Goal: Information Seeking & Learning: Learn about a topic

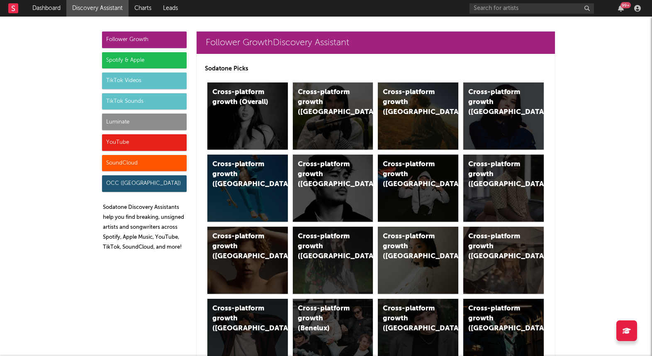
click at [146, 114] on div "Luminate" at bounding box center [144, 122] width 85 height 17
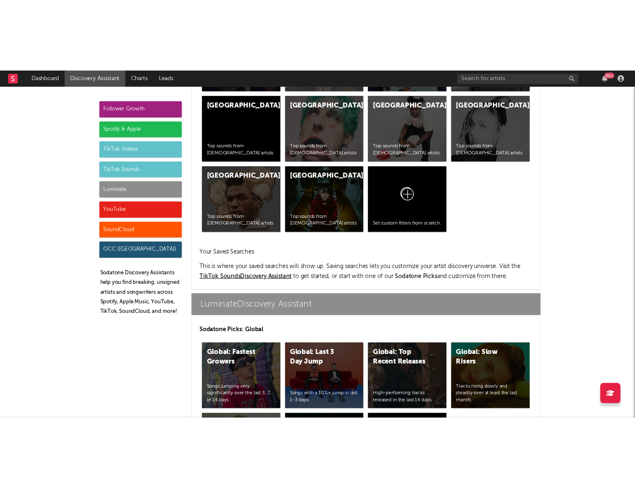
scroll to position [3681, 0]
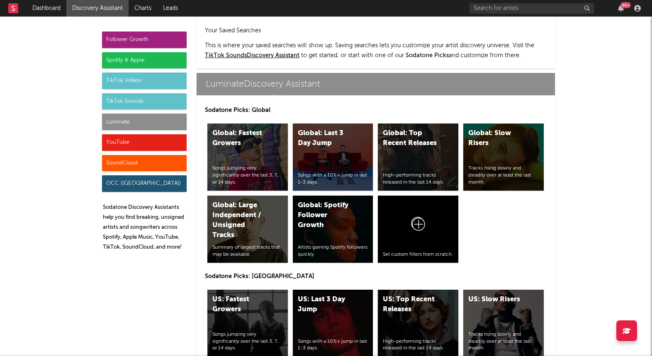
click at [422, 295] on div "US: Top Recent Releases" at bounding box center [411, 305] width 56 height 20
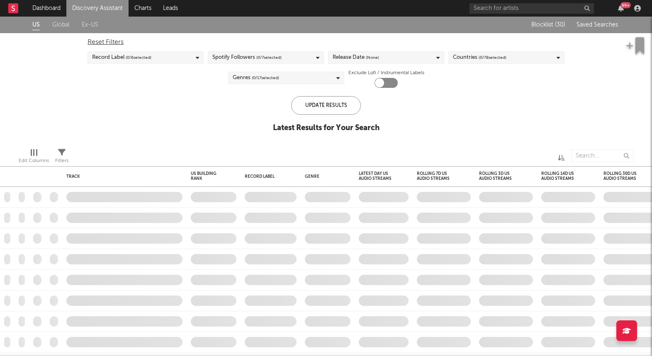
checkbox input "true"
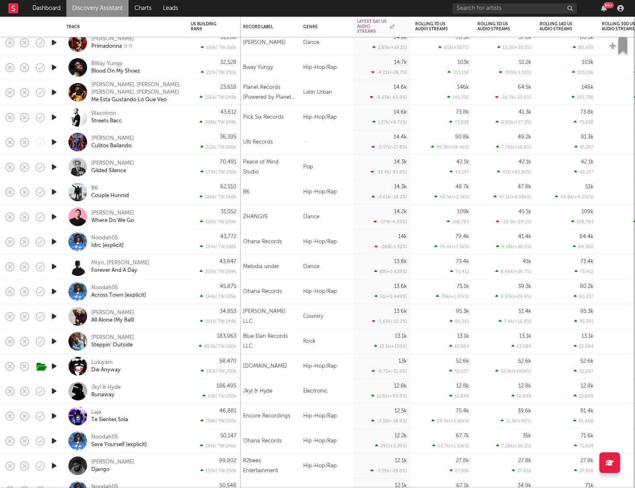
click at [164, 365] on div "Luluyam Die Anyway" at bounding box center [135, 366] width 89 height 15
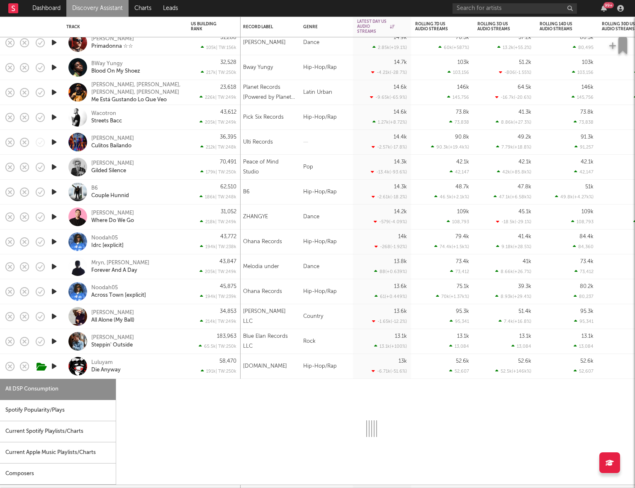
select select "1w"
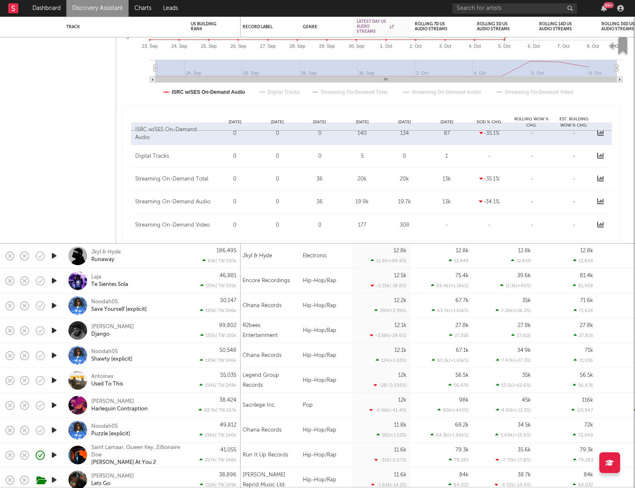
click at [156, 330] on div "Omar Sterling Django" at bounding box center [135, 330] width 89 height 15
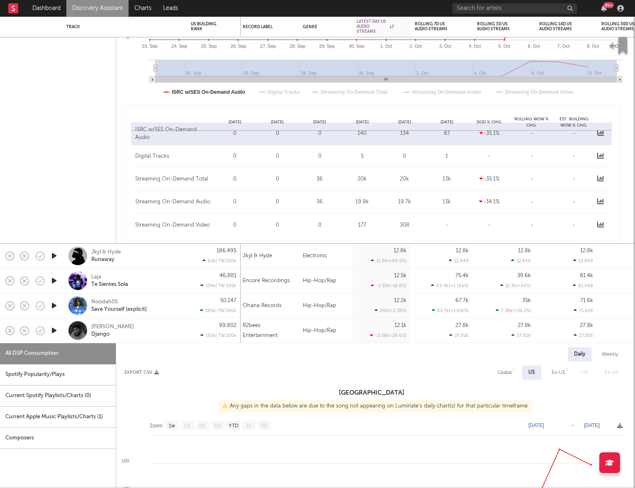
select select "1w"
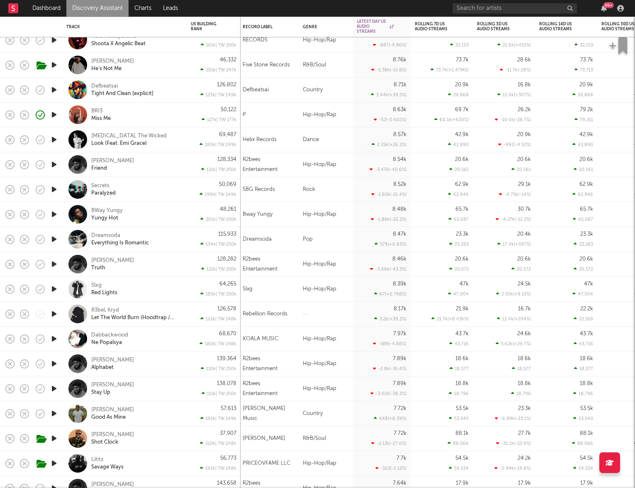
click at [53, 291] on icon "button" at bounding box center [54, 289] width 9 height 10
click at [147, 283] on div "Slxg Red Lights" at bounding box center [135, 289] width 89 height 15
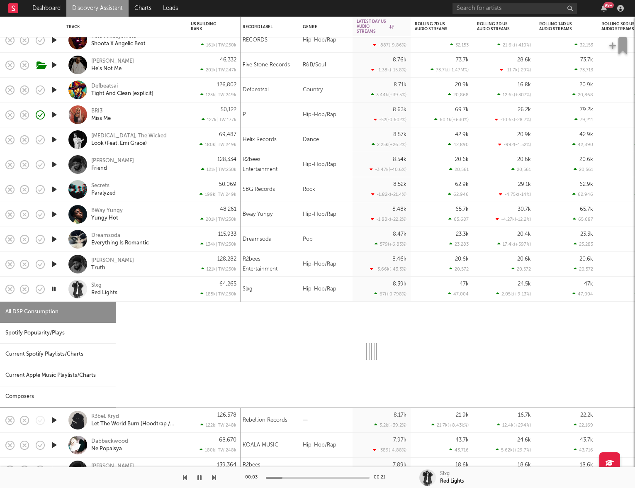
select select "1w"
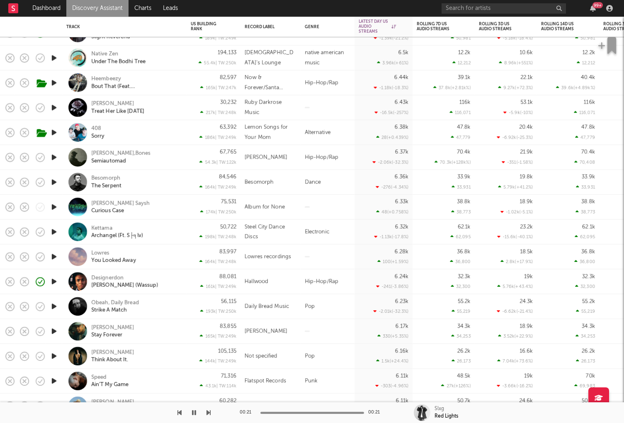
click at [169, 280] on div "Designerdon Steve Nash (Wassup)" at bounding box center [135, 282] width 89 height 15
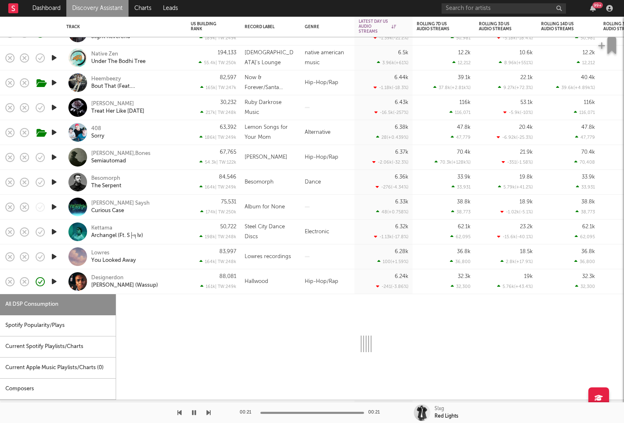
select select "1w"
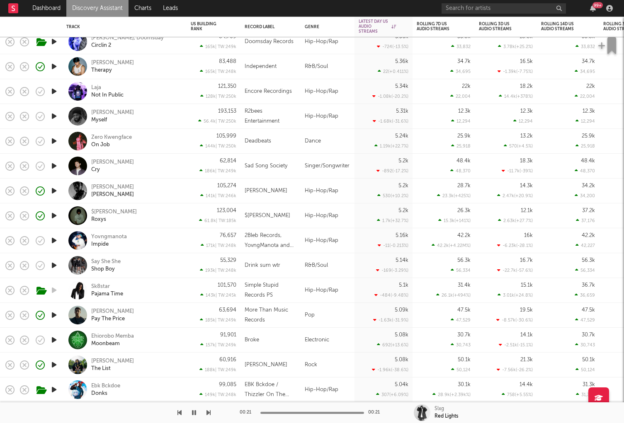
click at [52, 214] on icon "button" at bounding box center [54, 216] width 9 height 10
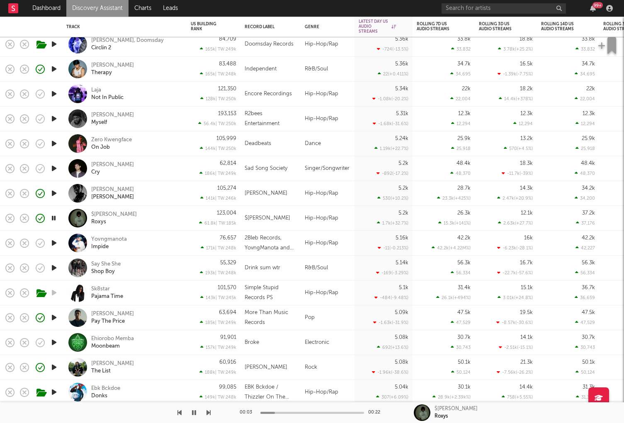
click at [136, 74] on div "Eric IV Therapy" at bounding box center [135, 69] width 89 height 15
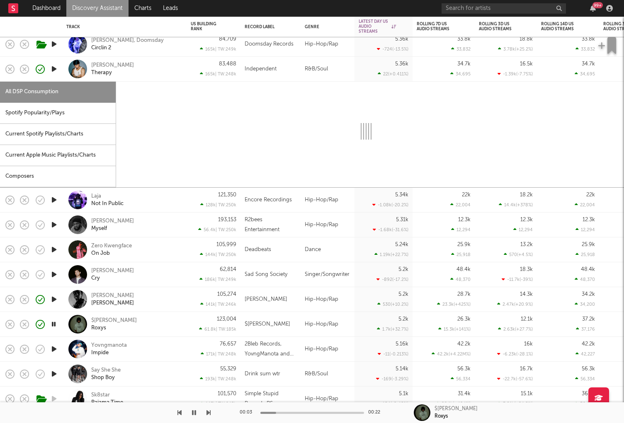
select select "1w"
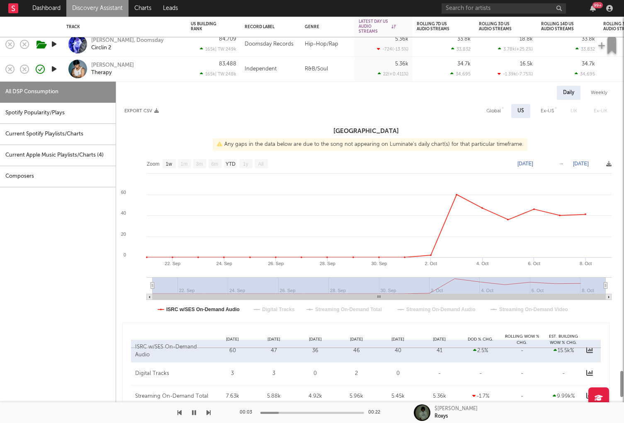
click at [55, 71] on icon "button" at bounding box center [54, 69] width 9 height 10
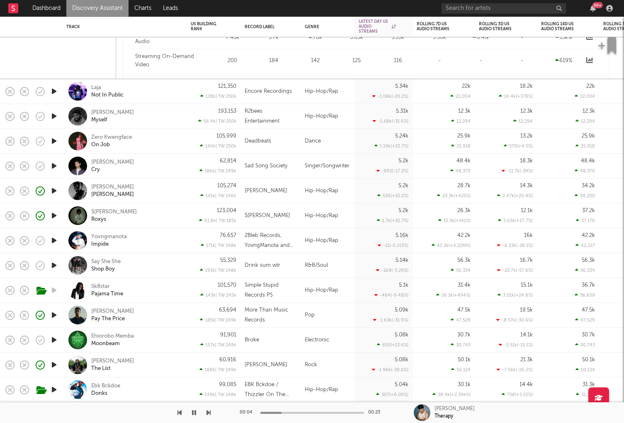
click at [81, 5] on link "Discovery Assistant" at bounding box center [97, 8] width 62 height 17
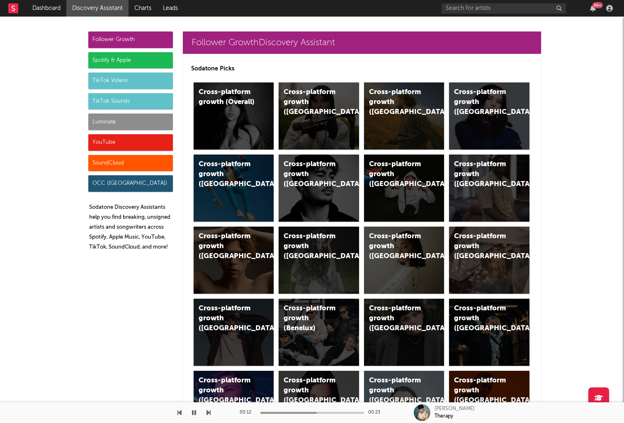
click at [124, 163] on div "SoundCloud" at bounding box center [130, 163] width 85 height 17
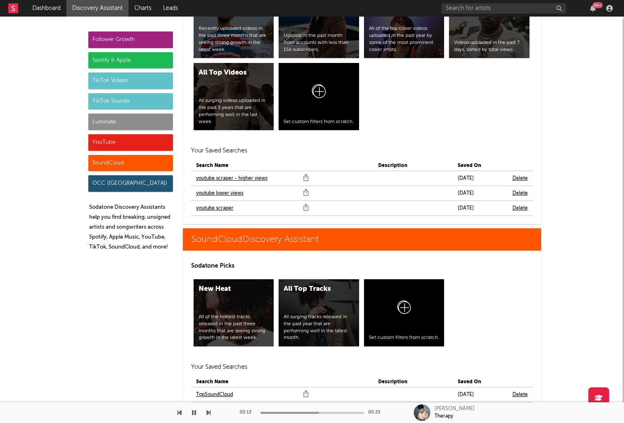
scroll to position [5010, 0]
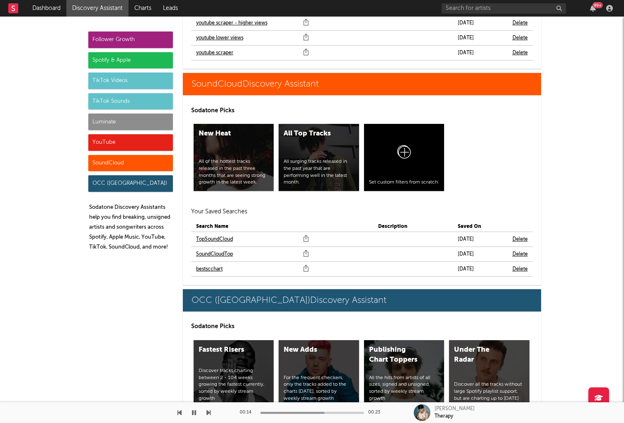
click at [205, 265] on link "bestscchart" at bounding box center [209, 270] width 27 height 10
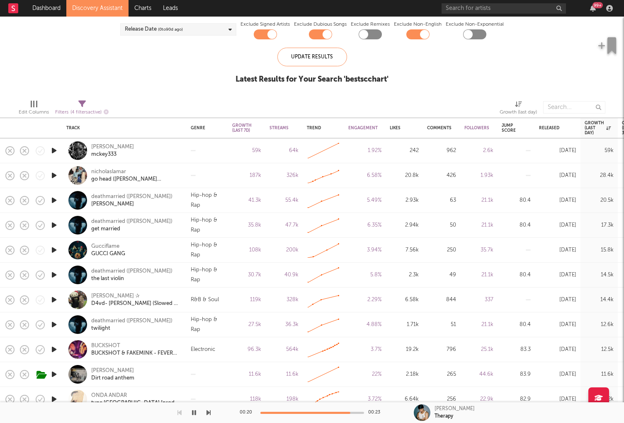
click at [100, 7] on link "Discovery Assistant" at bounding box center [97, 8] width 62 height 17
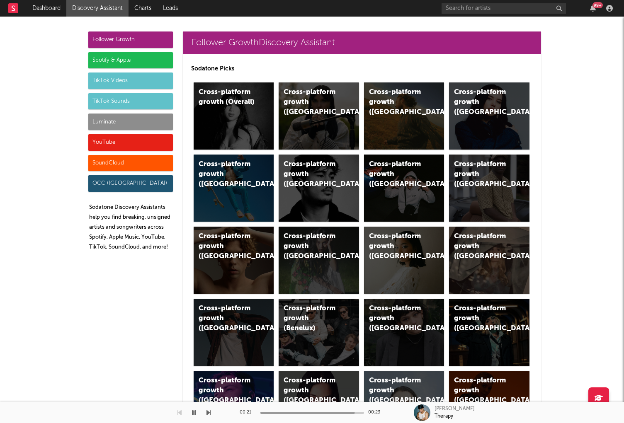
click at [126, 116] on div "Luminate" at bounding box center [130, 122] width 85 height 17
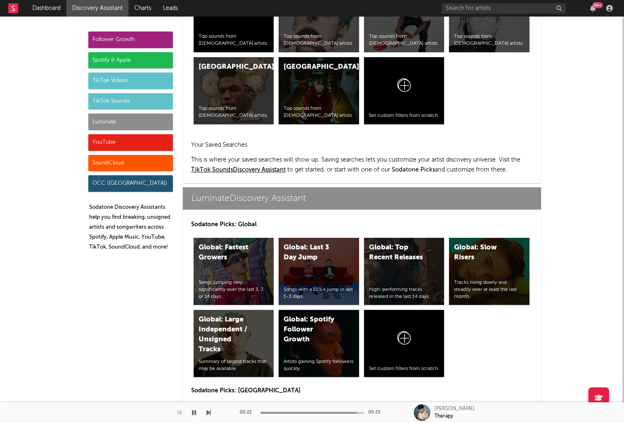
scroll to position [3681, 0]
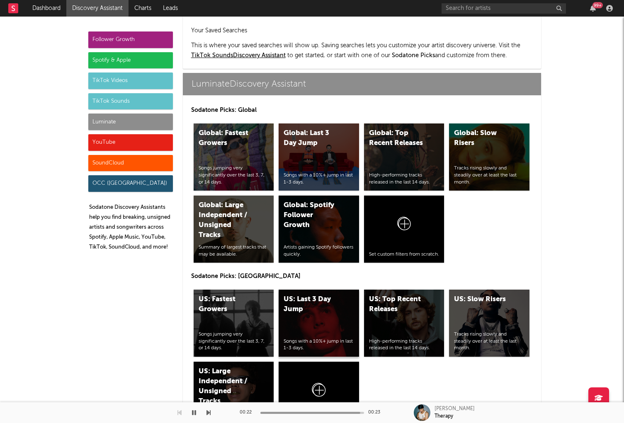
click at [307, 295] on div "US: Last 3 Day Jump" at bounding box center [312, 305] width 56 height 20
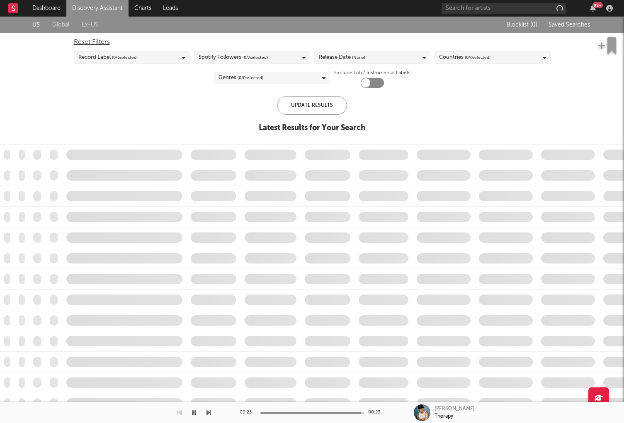
checkbox input "true"
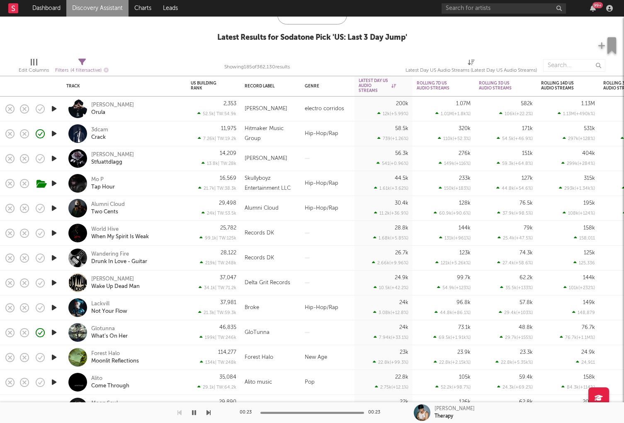
click at [182, 329] on div "Glotunna What's On Her" at bounding box center [124, 333] width 116 height 24
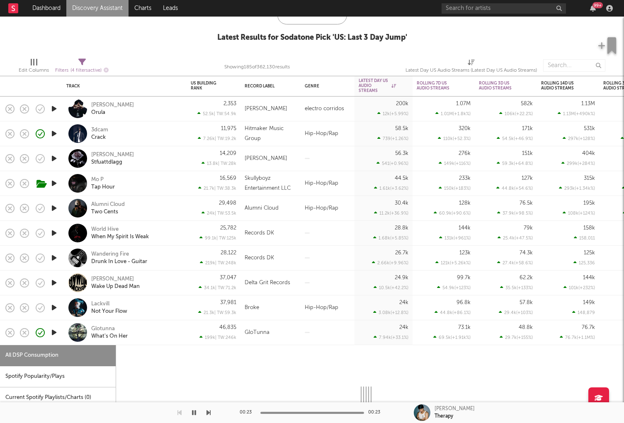
select select "1w"
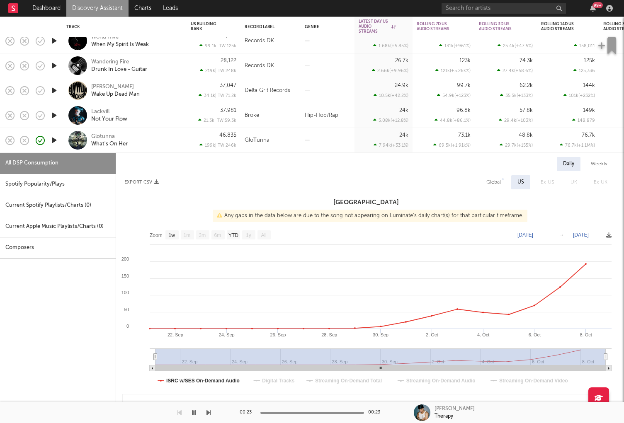
click at [54, 141] on icon "button" at bounding box center [54, 140] width 9 height 10
click at [58, 143] on icon "button" at bounding box center [60, 140] width 10 height 9
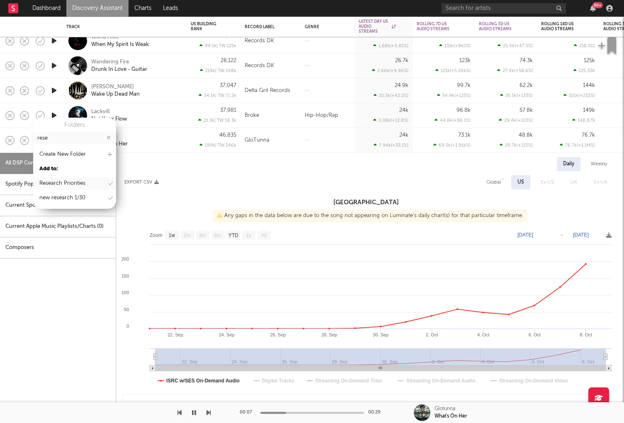
type input "rese"
click at [68, 183] on div "Research Priorities" at bounding box center [62, 184] width 46 height 10
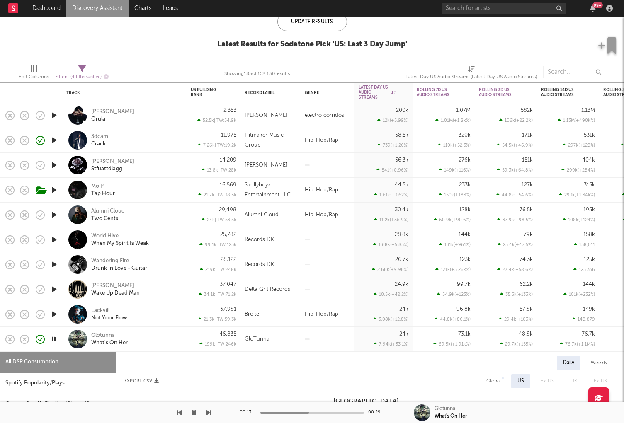
click at [53, 265] on icon "button" at bounding box center [54, 265] width 9 height 10
click at [52, 166] on icon "button" at bounding box center [54, 165] width 9 height 10
click at [300, 413] on div at bounding box center [312, 413] width 104 height 2
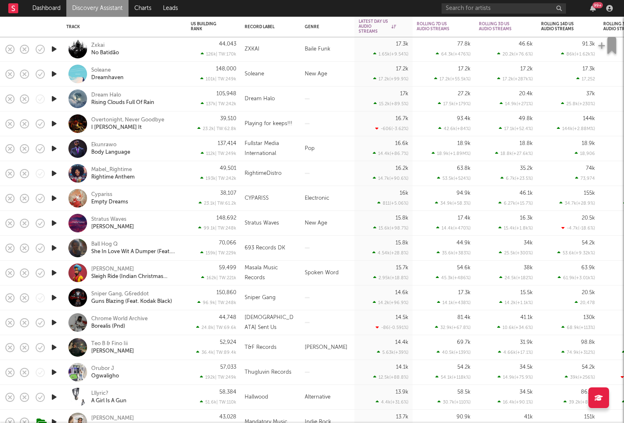
click at [55, 247] on icon "button" at bounding box center [54, 248] width 9 height 10
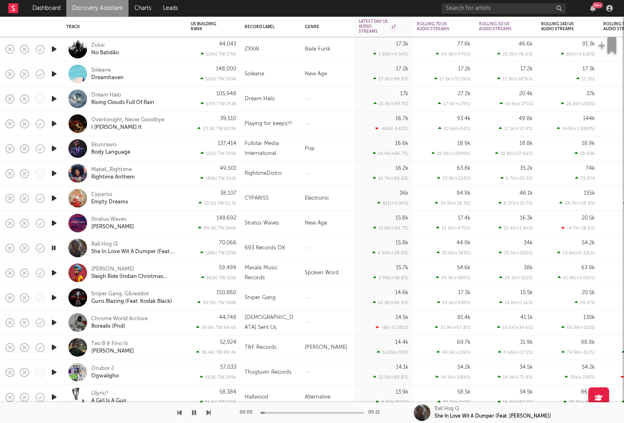
click at [330, 247] on div at bounding box center [328, 248] width 54 height 25
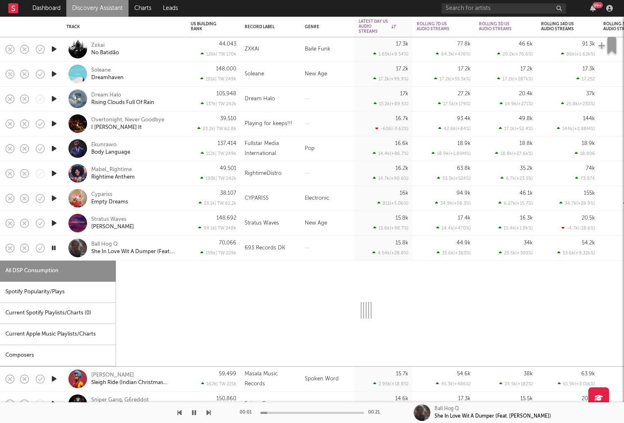
select select "1w"
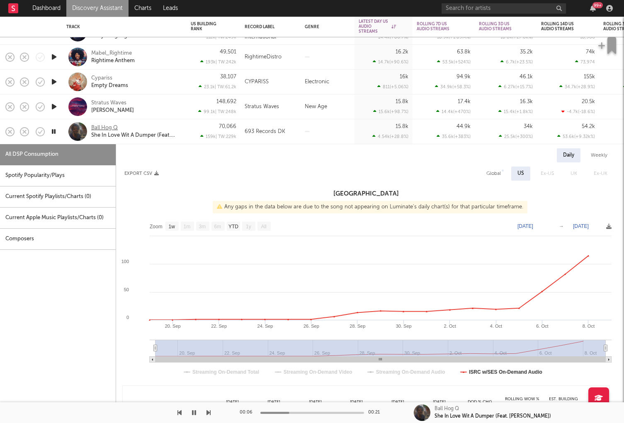
click at [95, 126] on div "Ball Hog Q" at bounding box center [104, 127] width 27 height 7
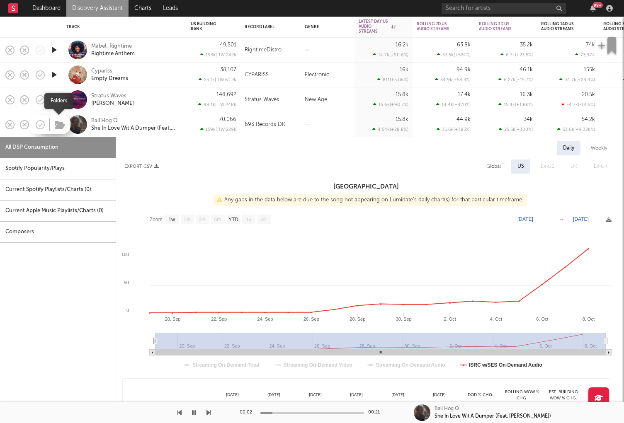
click at [59, 123] on icon "button" at bounding box center [60, 125] width 10 height 9
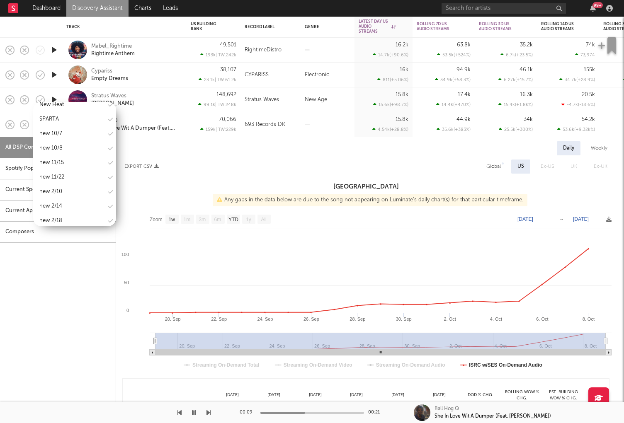
scroll to position [92, 0]
type input "new"
click at [52, 149] on div "new 10/8" at bounding box center [50, 149] width 23 height 10
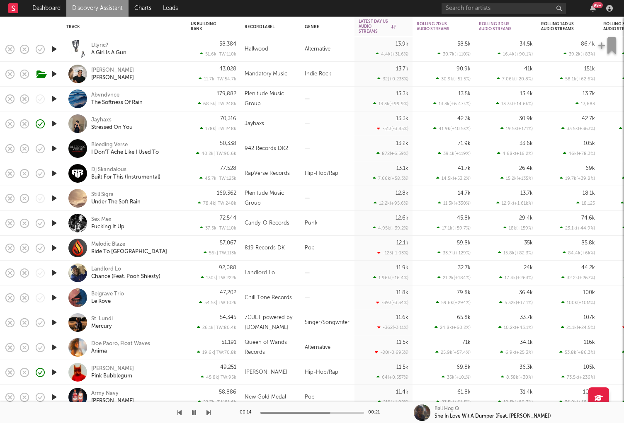
click at [55, 275] on icon "button" at bounding box center [54, 273] width 9 height 10
click at [180, 279] on div "Landlord Lo Chance (Feat. Pooh Shiesty)" at bounding box center [135, 273] width 89 height 15
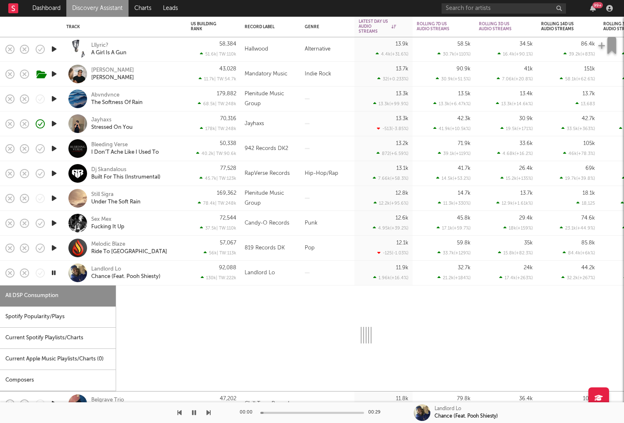
select select "6m"
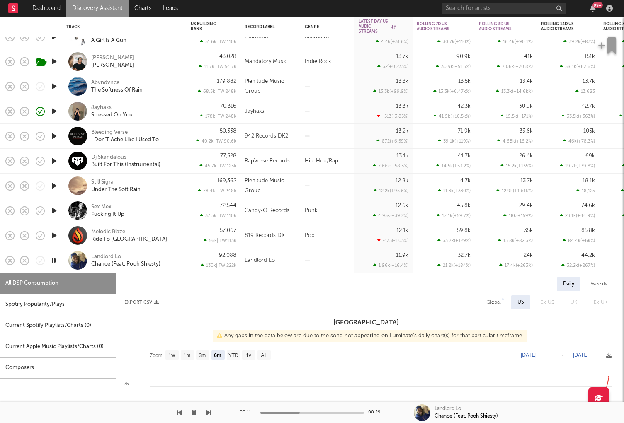
click at [52, 108] on icon "button" at bounding box center [54, 111] width 9 height 10
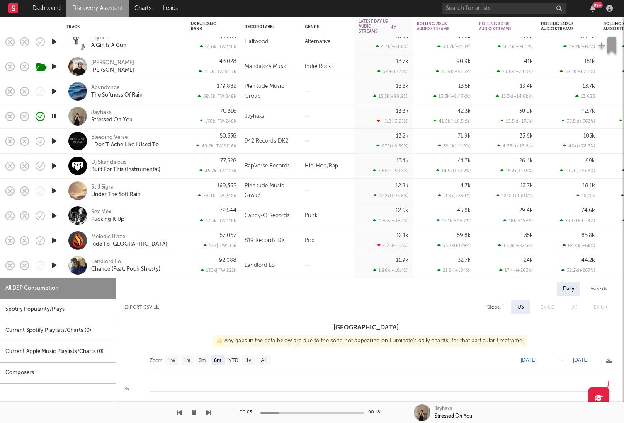
click at [153, 120] on div "Jayhaxs Stressed On You" at bounding box center [135, 116] width 89 height 15
select select "6m"
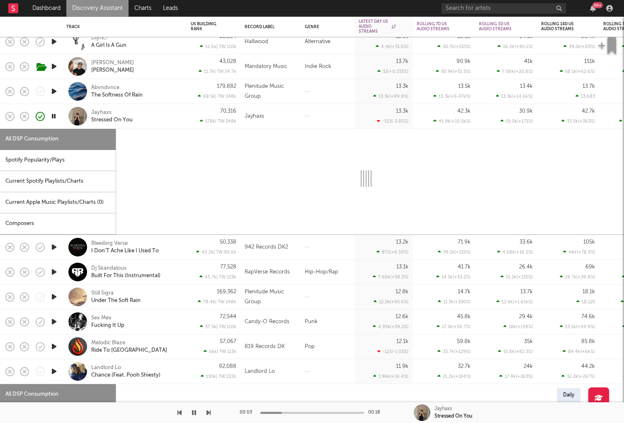
select select "1w"
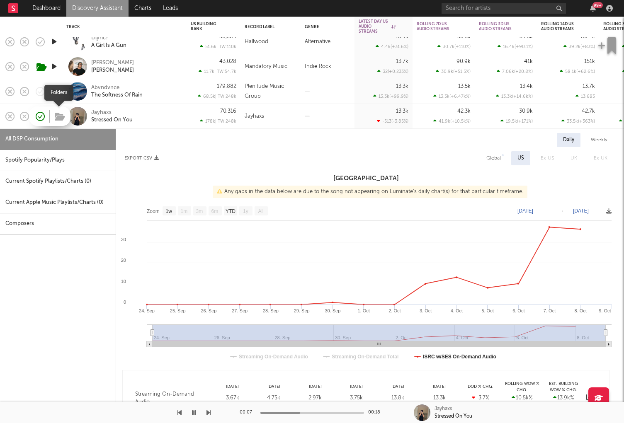
click at [57, 113] on icon "button" at bounding box center [60, 116] width 10 height 9
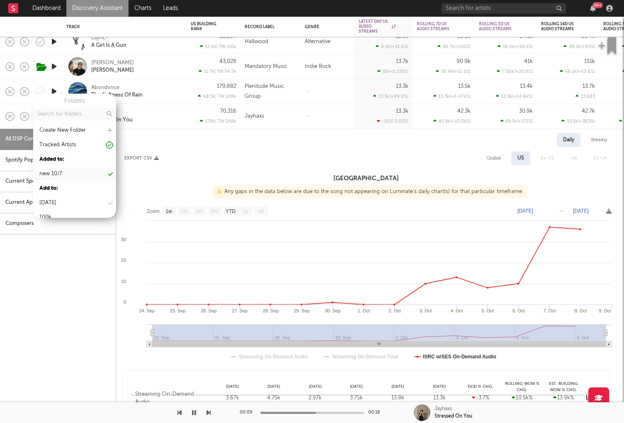
click at [78, 171] on div "new 10/7" at bounding box center [74, 174] width 83 height 12
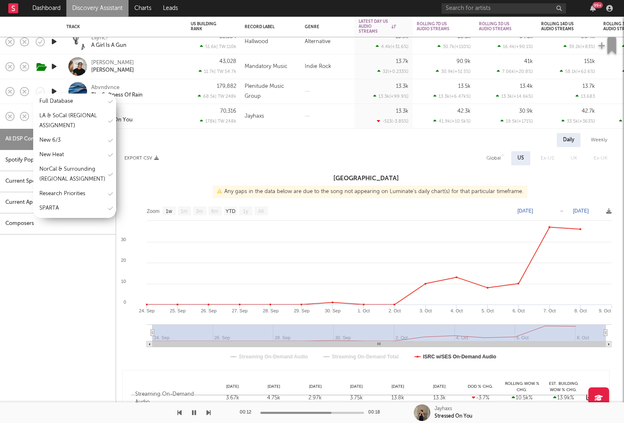
scroll to position [0, 0]
click at [63, 199] on div "new 10/8" at bounding box center [74, 205] width 83 height 12
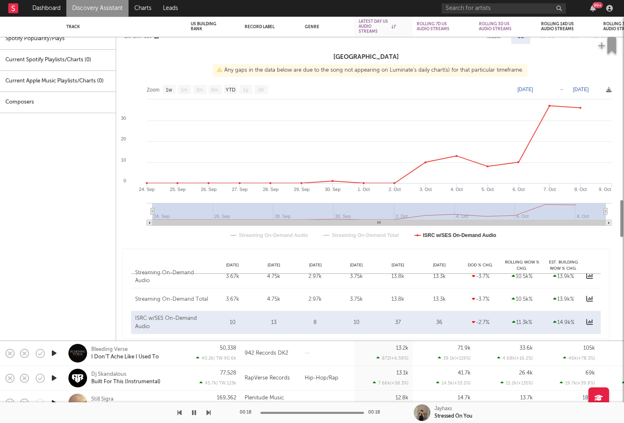
select select "6m"
select select "1w"
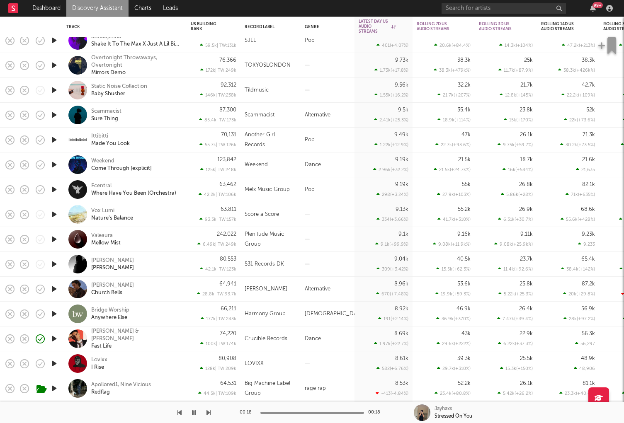
click at [56, 265] on icon "button" at bounding box center [54, 264] width 9 height 10
click at [152, 268] on div "Lee Santana Mercer" at bounding box center [135, 264] width 89 height 15
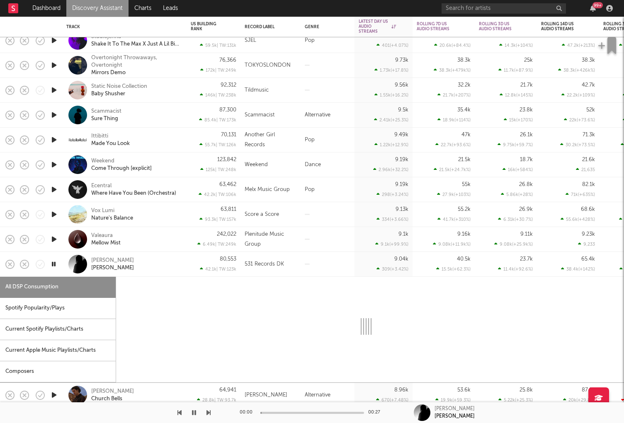
select select "1w"
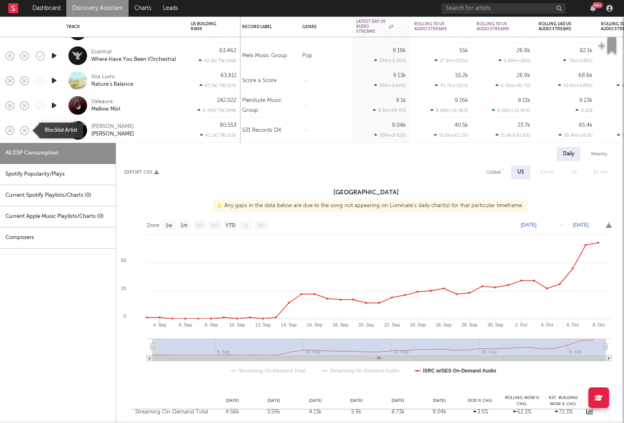
click at [24, 130] on rect "button" at bounding box center [24, 130] width 3 height 3
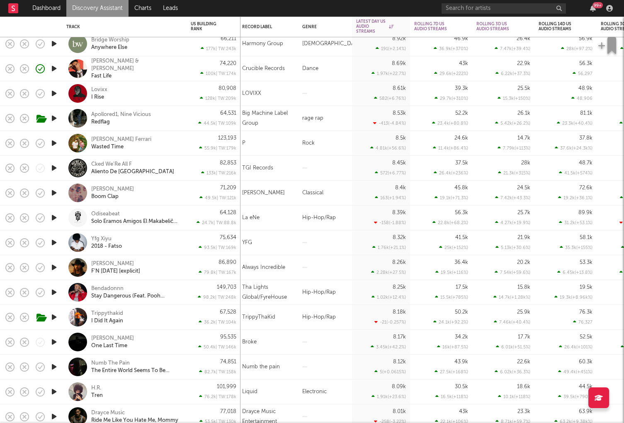
click at [56, 71] on icon "button" at bounding box center [54, 68] width 9 height 10
click at [56, 318] on icon "button" at bounding box center [54, 317] width 9 height 10
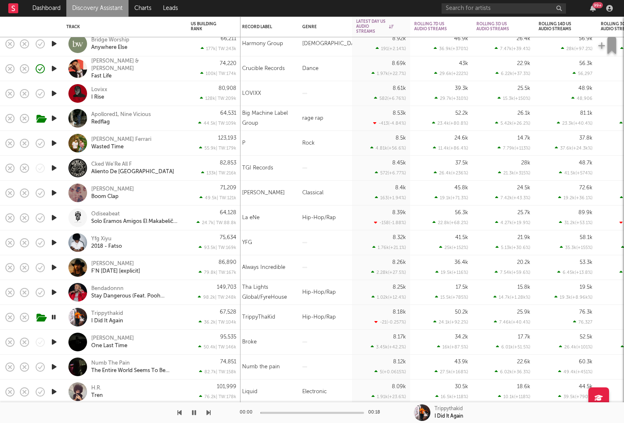
click at [167, 319] on div "Trippythakid I Did It Again" at bounding box center [135, 317] width 89 height 15
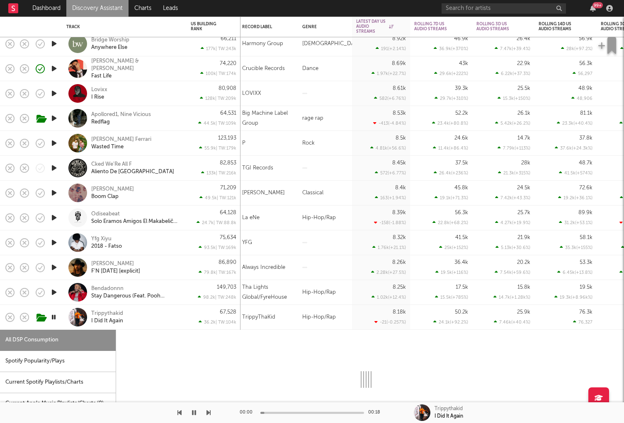
select select "1w"
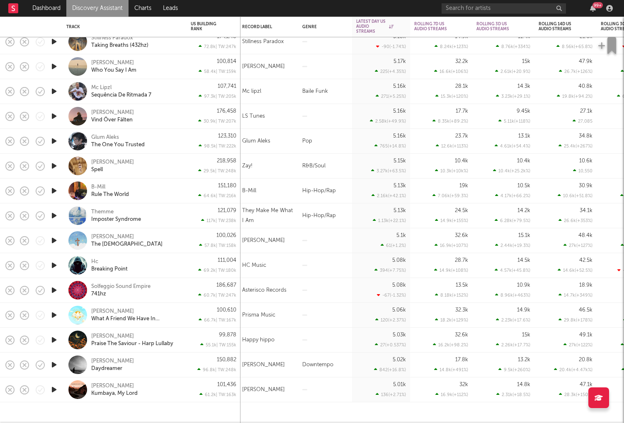
click at [54, 187] on icon "button" at bounding box center [54, 191] width 9 height 10
click at [185, 185] on div "B-Mill Rule The World" at bounding box center [124, 191] width 124 height 25
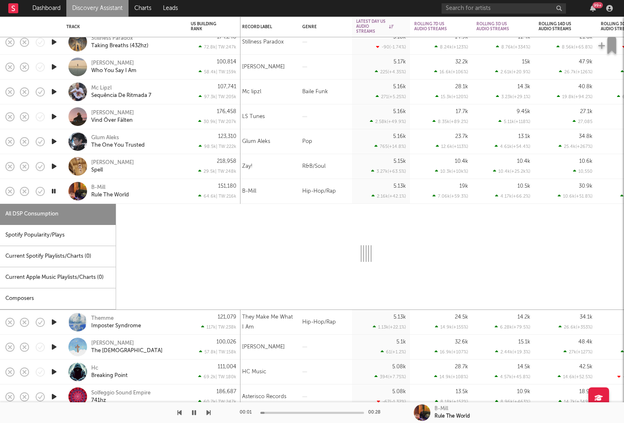
select select "6m"
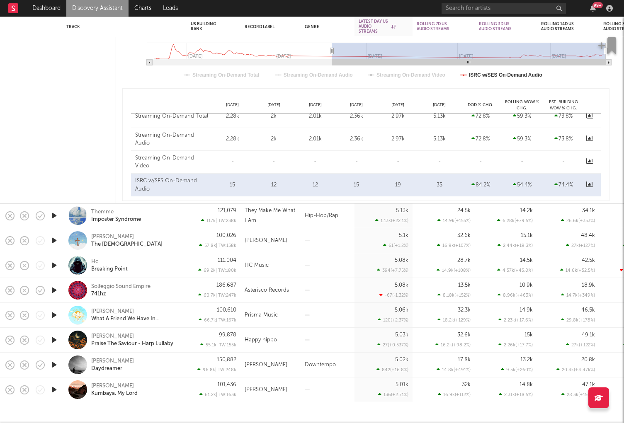
click at [109, 12] on link "Discovery Assistant" at bounding box center [97, 8] width 62 height 17
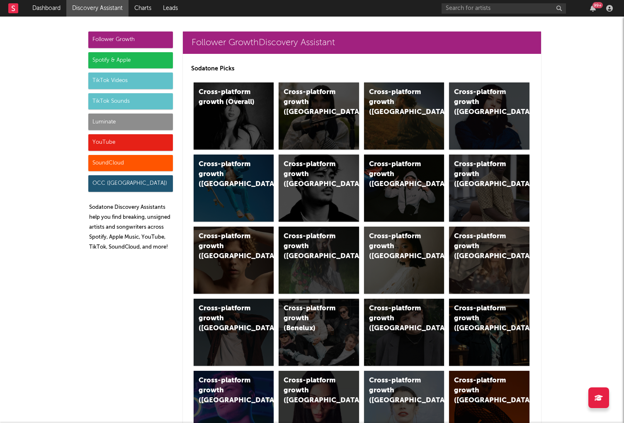
click at [119, 117] on div "Luminate" at bounding box center [130, 122] width 85 height 17
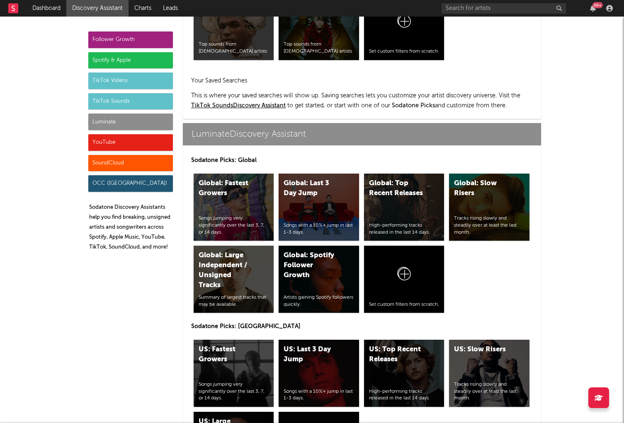
scroll to position [3681, 0]
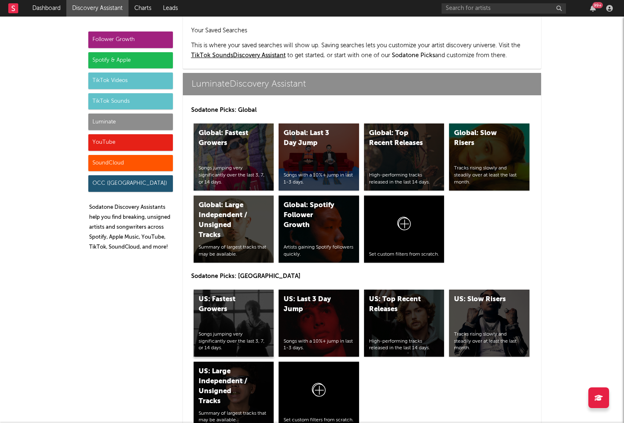
click at [224, 290] on div "US: Fastest Growers Songs jumping very significantly over the last 3, 7, or 14 …" at bounding box center [234, 323] width 80 height 67
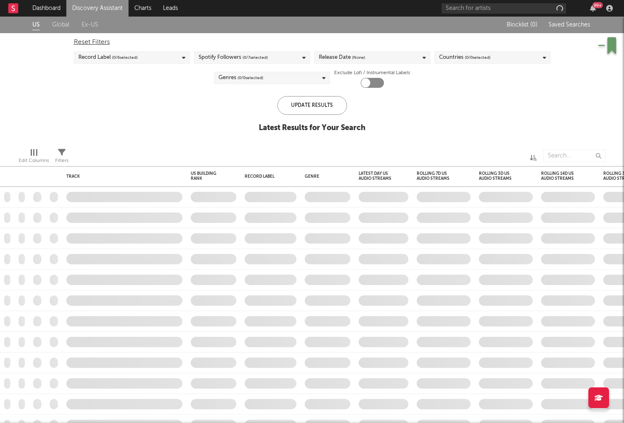
checkbox input "true"
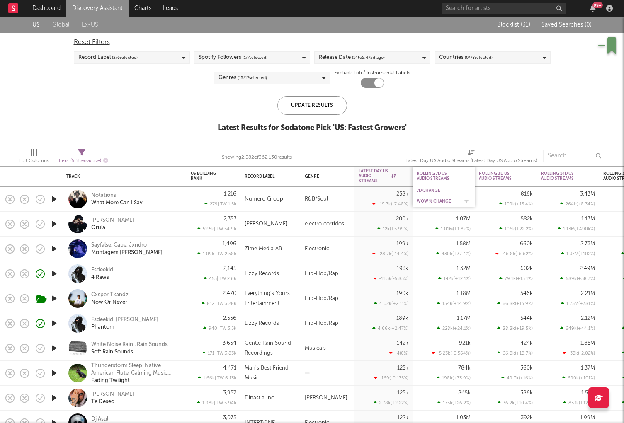
click at [433, 202] on div "WoW % Change" at bounding box center [437, 201] width 41 height 5
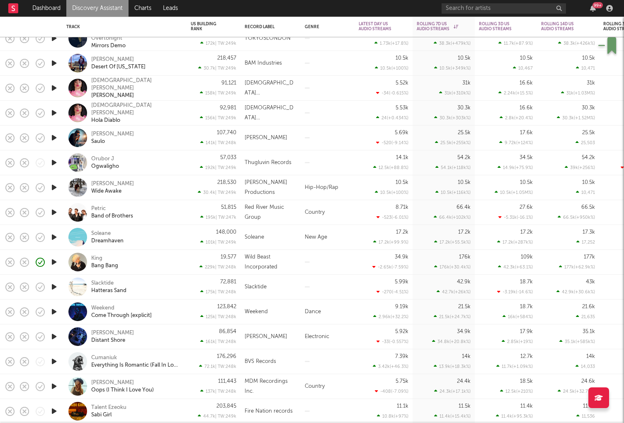
click at [168, 255] on div "King Bang Bang" at bounding box center [135, 262] width 89 height 15
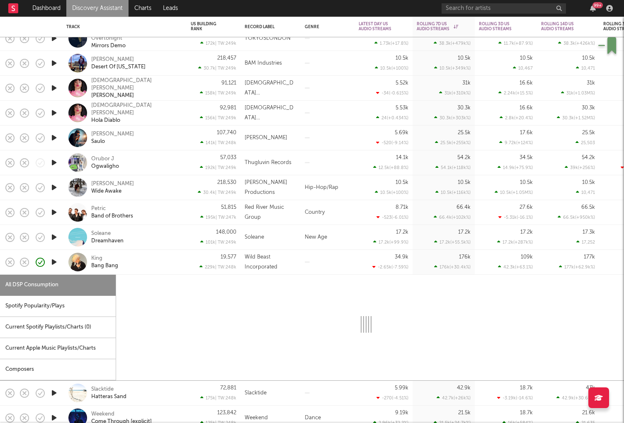
select select "1w"
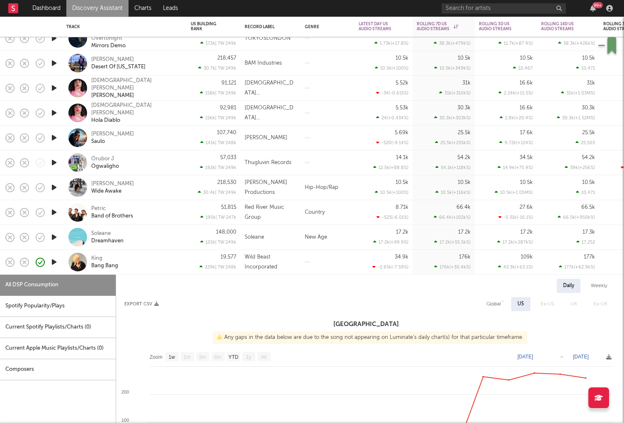
click at [51, 186] on icon "button" at bounding box center [54, 187] width 9 height 10
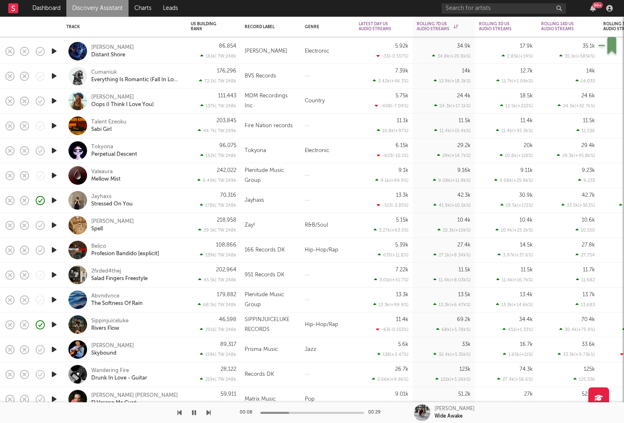
click at [56, 275] on icon "button" at bounding box center [54, 275] width 9 height 10
click at [185, 272] on div "2fxded4thej Salad Fingers Freestyle" at bounding box center [124, 275] width 124 height 25
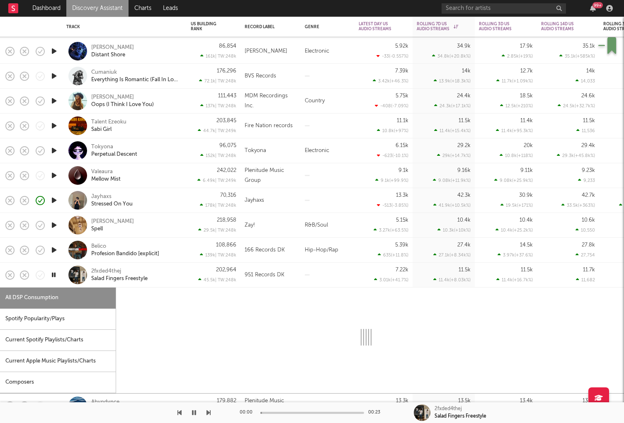
select select "1w"
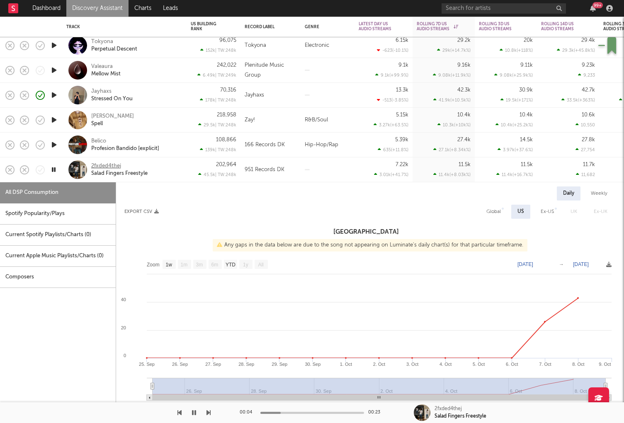
click at [105, 165] on div "2fxded4thej" at bounding box center [106, 166] width 30 height 7
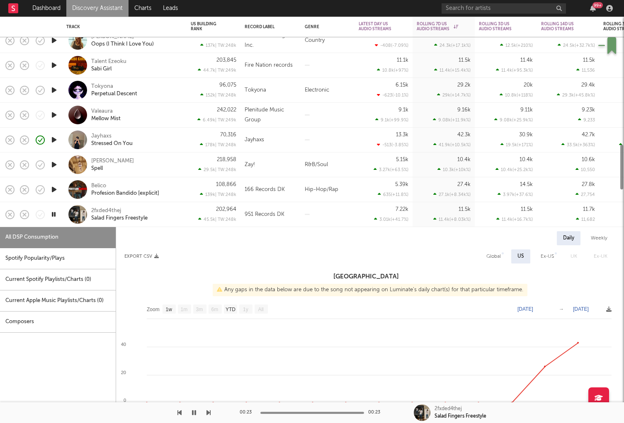
select select "1w"
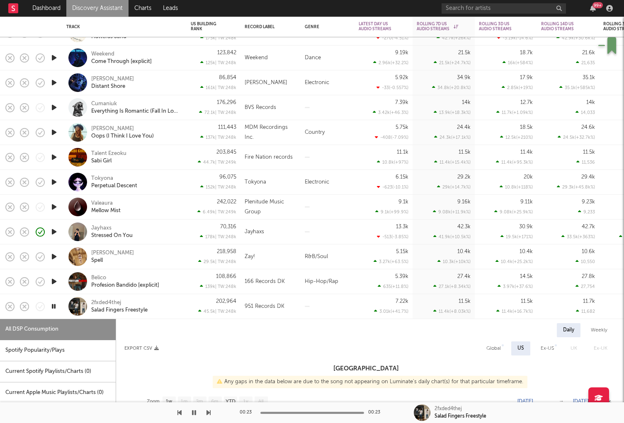
click at [54, 279] on icon "button" at bounding box center [54, 282] width 9 height 10
click at [55, 255] on icon "button" at bounding box center [54, 257] width 9 height 10
click at [175, 257] on div "Zavier Yung Spell" at bounding box center [135, 257] width 89 height 15
select select "1w"
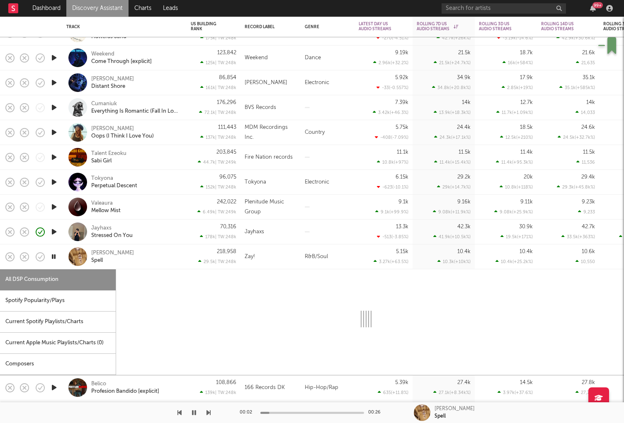
select select "1w"
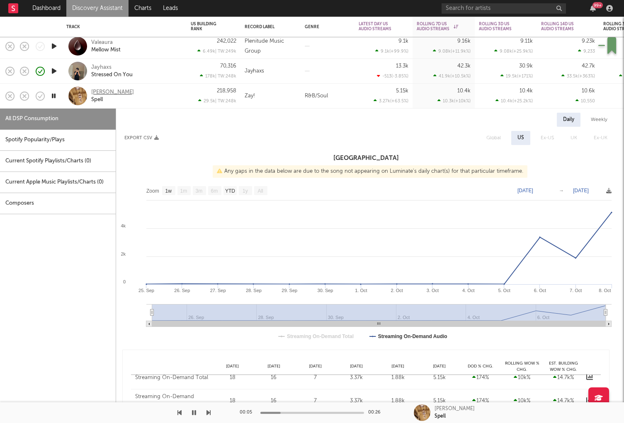
click at [110, 91] on div "Zavier Yung" at bounding box center [112, 92] width 43 height 7
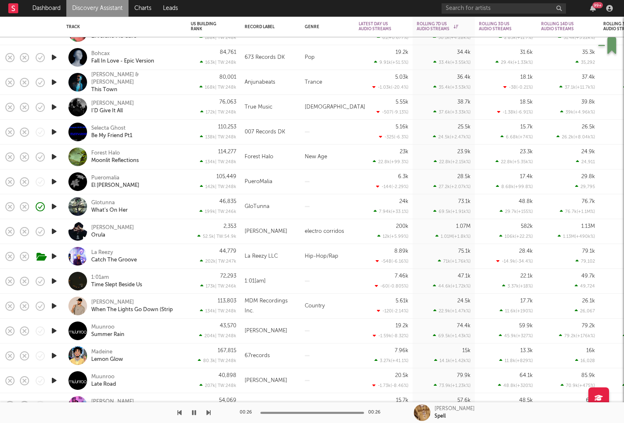
click at [53, 282] on icon "button" at bounding box center [54, 281] width 9 height 10
click at [173, 260] on div "La Reezy Catch The Groove" at bounding box center [135, 256] width 89 height 15
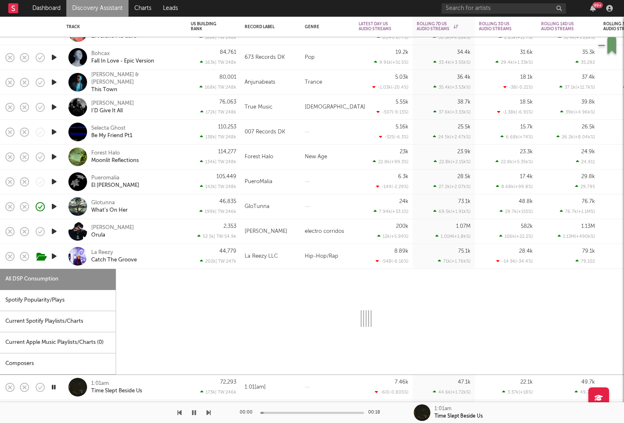
select select "1w"
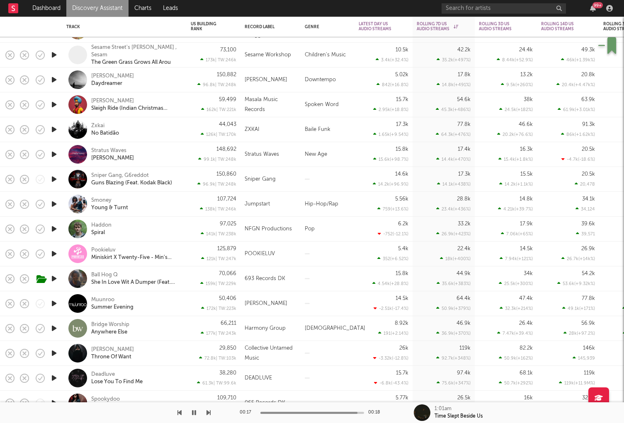
click at [53, 202] on icon "button" at bounding box center [54, 204] width 9 height 10
click at [155, 206] on div "Smoney Young & Turnt" at bounding box center [135, 204] width 89 height 15
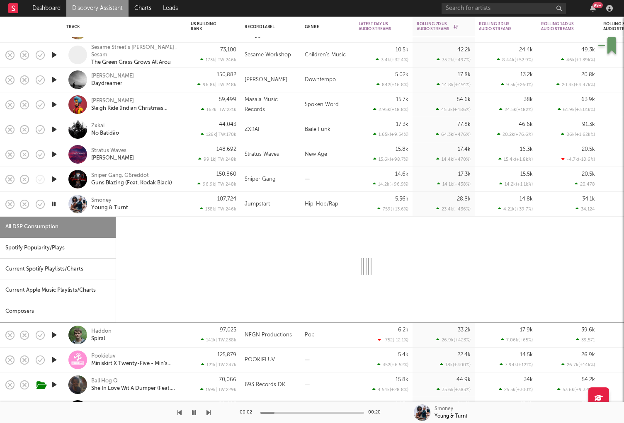
select select "1w"
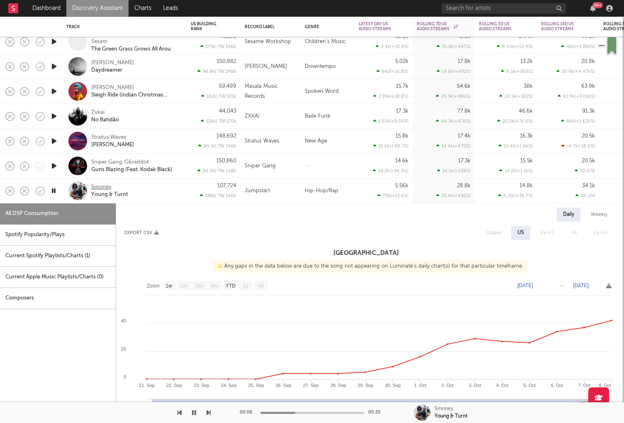
click at [106, 188] on div "Smoney" at bounding box center [101, 187] width 20 height 7
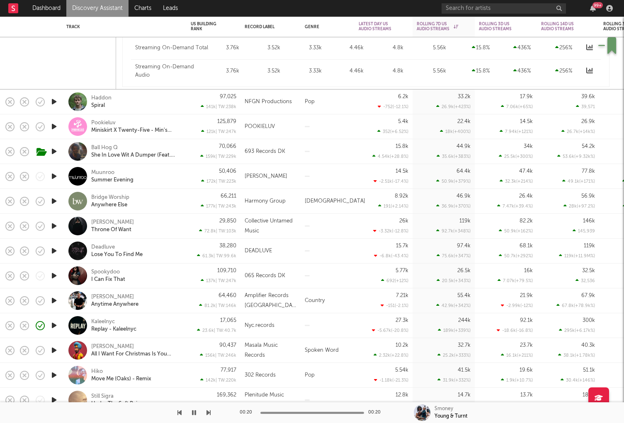
click at [165, 277] on div "Spookydoo I Can Fix That" at bounding box center [135, 276] width 89 height 15
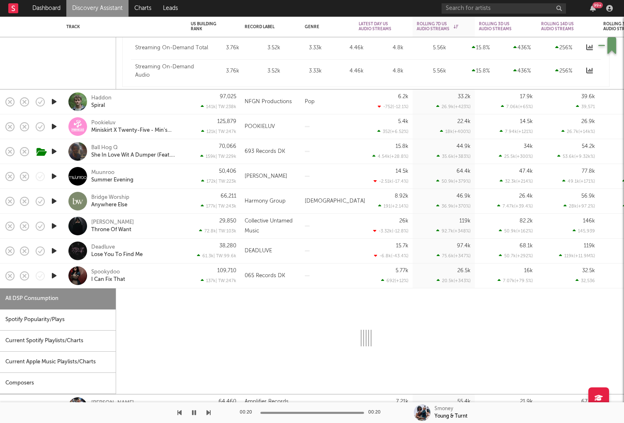
select select "1w"
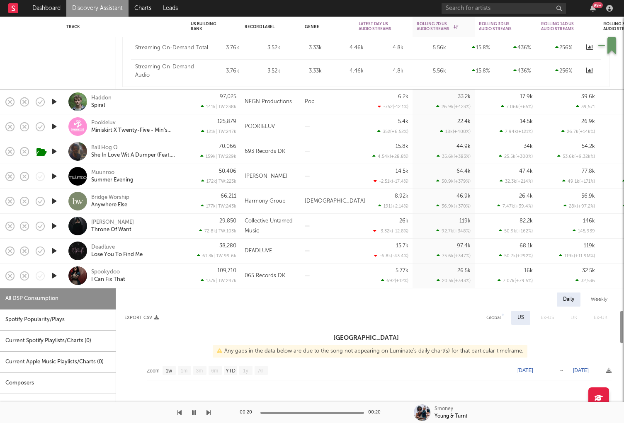
click at [56, 279] on icon "button" at bounding box center [54, 276] width 9 height 10
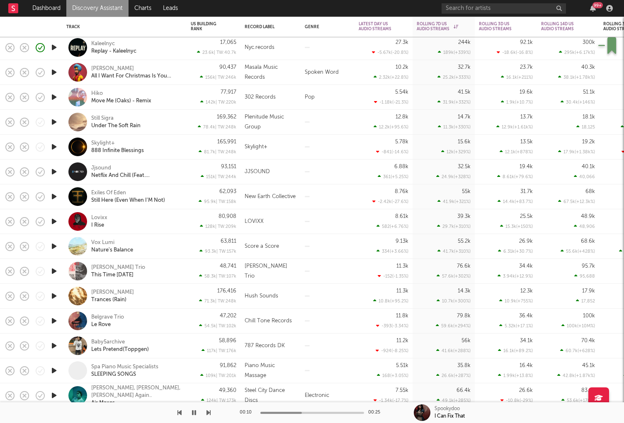
click at [53, 345] on icon "button" at bounding box center [54, 346] width 9 height 10
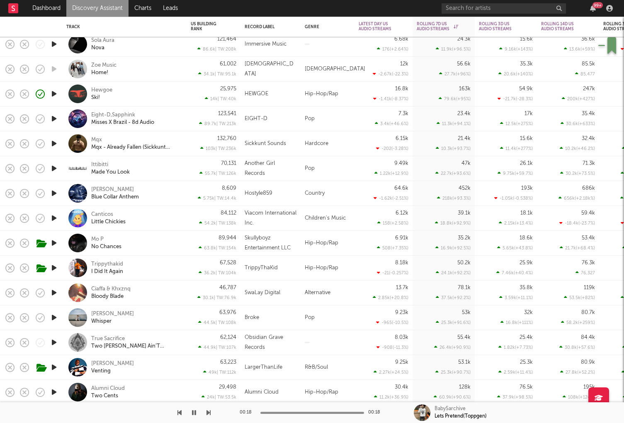
click at [53, 269] on icon "button" at bounding box center [54, 268] width 9 height 10
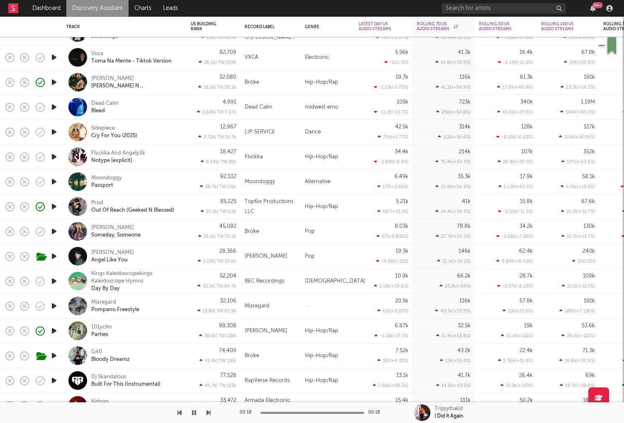
click at [56, 332] on icon "button" at bounding box center [54, 331] width 9 height 10
click at [173, 335] on div "101ycfm Parties" at bounding box center [135, 331] width 89 height 15
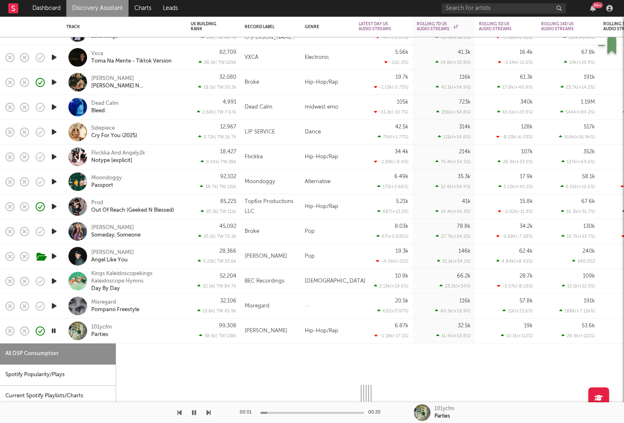
select select "1w"
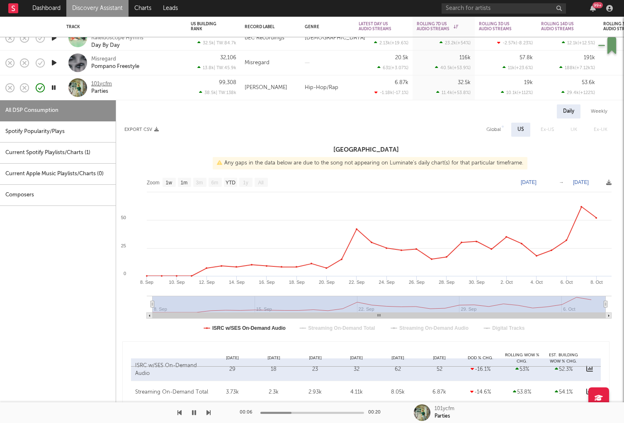
click at [94, 82] on div "101ycfm" at bounding box center [101, 83] width 21 height 7
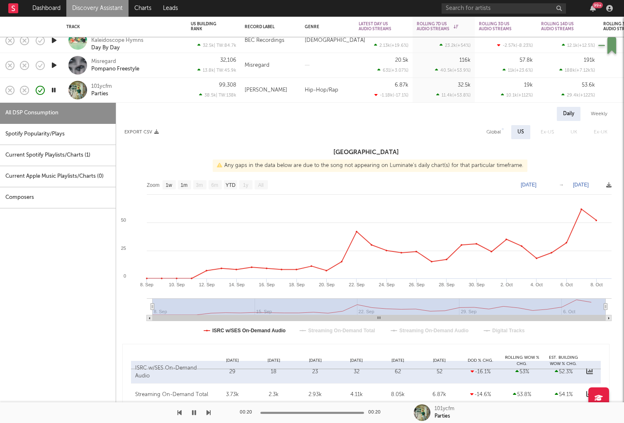
click at [53, 63] on icon "button" at bounding box center [54, 65] width 9 height 10
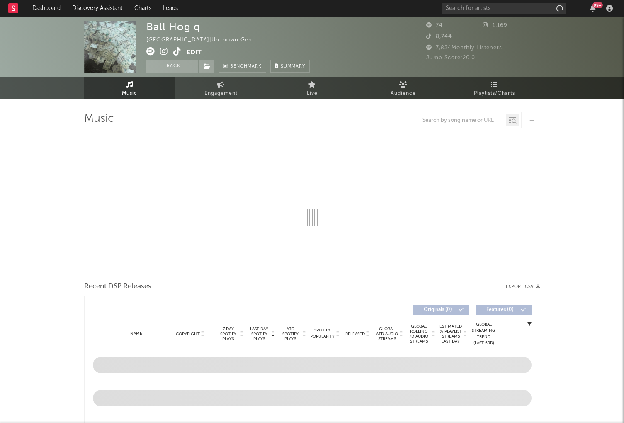
select select "1w"
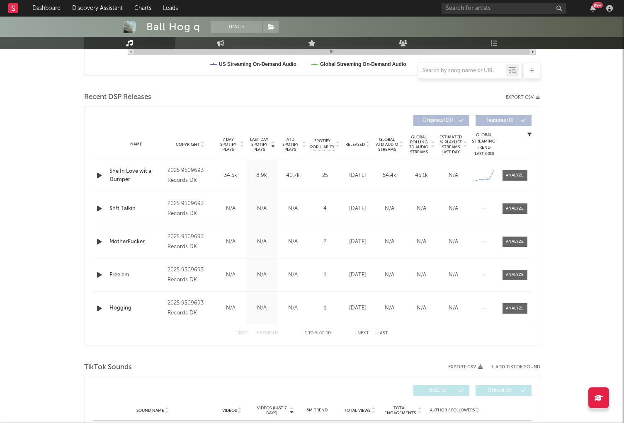
scroll to position [334, 0]
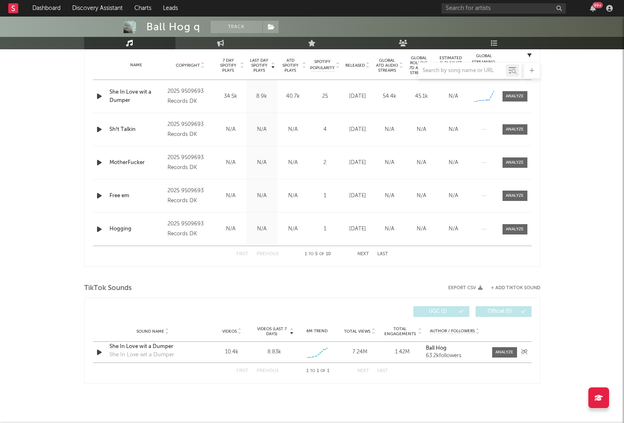
click at [433, 348] on strong "Ball Hog" at bounding box center [436, 348] width 21 height 5
click at [509, 355] on div at bounding box center [505, 353] width 18 height 6
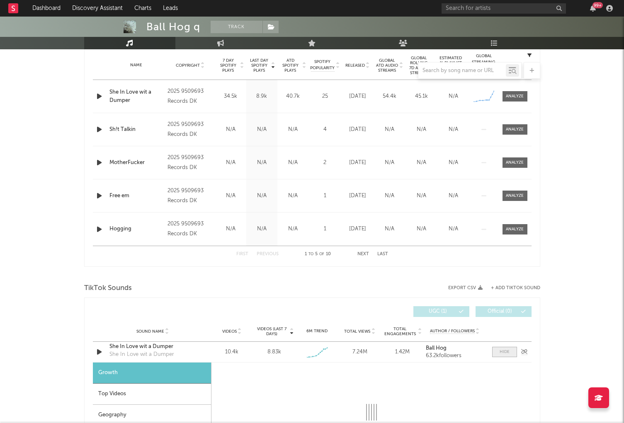
select select "1w"
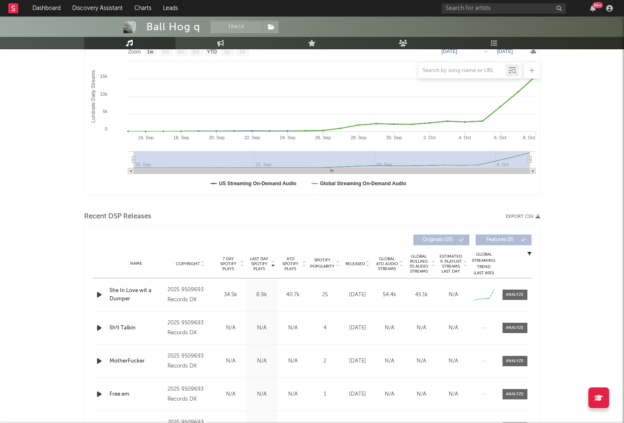
scroll to position [0, 0]
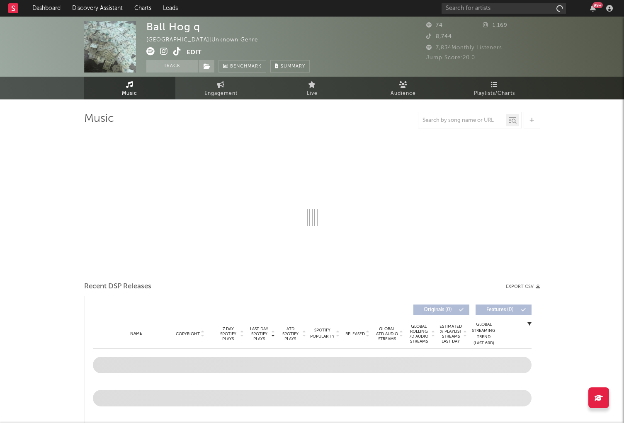
select select "1w"
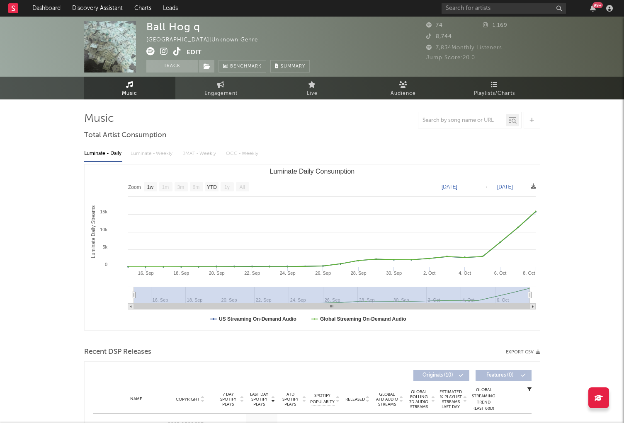
click at [172, 55] on span at bounding box center [166, 52] width 40 height 10
click at [176, 52] on icon at bounding box center [177, 51] width 8 height 8
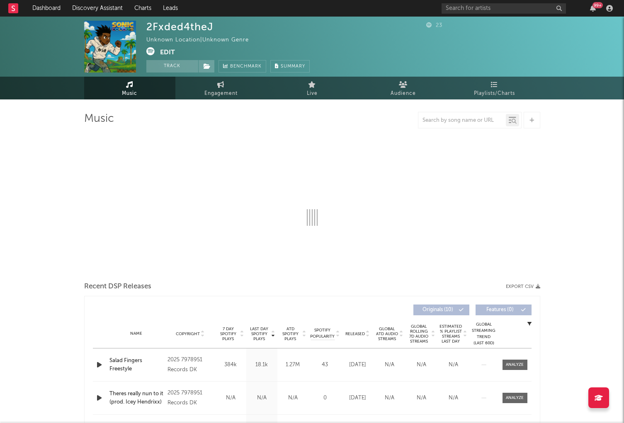
select select "1w"
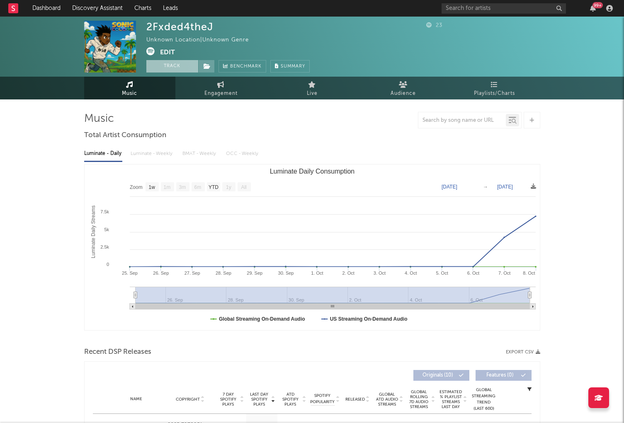
click at [168, 66] on button "Track" at bounding box center [172, 66] width 52 height 12
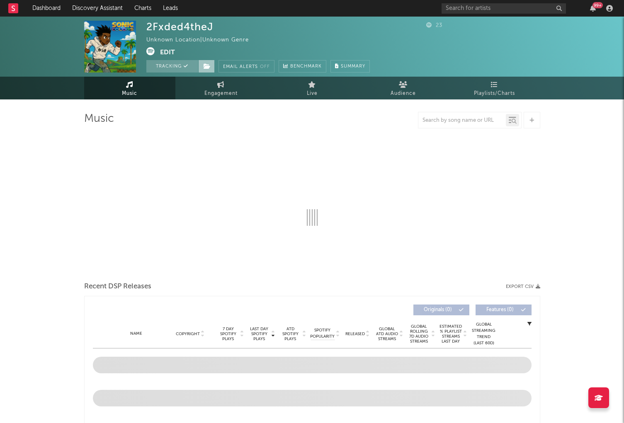
select select "1w"
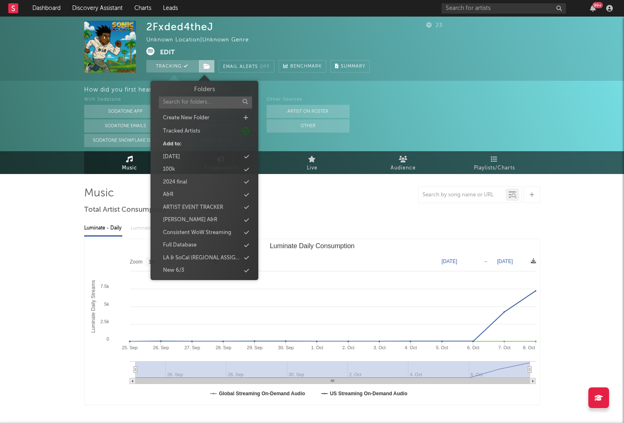
click at [209, 66] on icon at bounding box center [207, 66] width 7 height 6
click at [204, 243] on div "Full Database" at bounding box center [204, 245] width 95 height 11
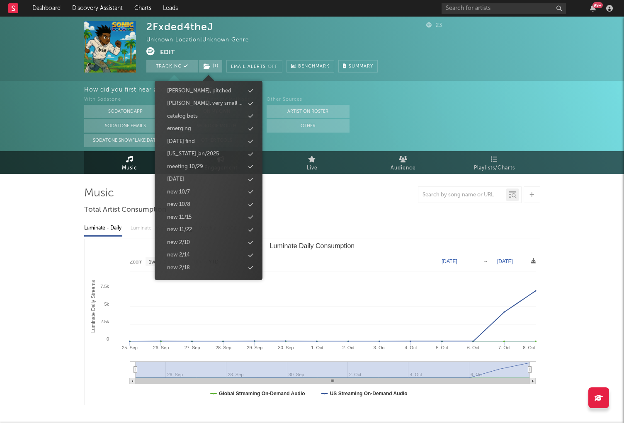
scroll to position [345, 0]
click at [192, 229] on div "new 10/8" at bounding box center [208, 229] width 95 height 11
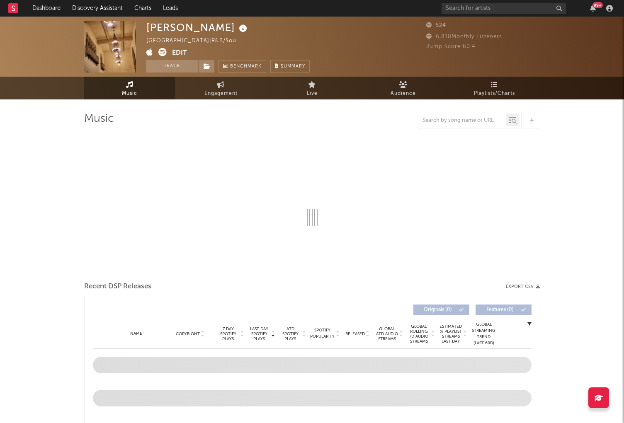
select select "1w"
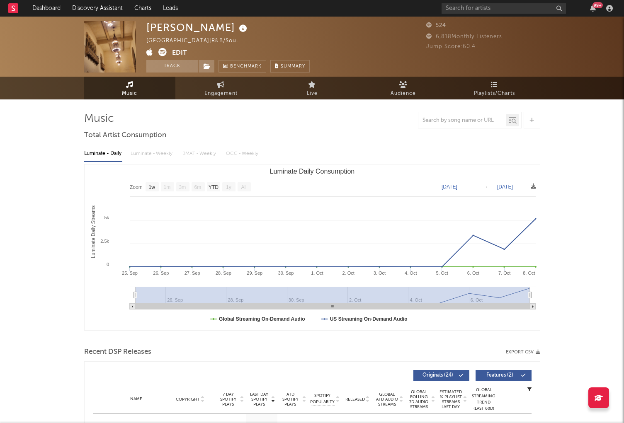
click at [186, 59] on div "[PERSON_NAME] [GEOGRAPHIC_DATA] | R&B/Soul Edit Track Benchmark Summary" at bounding box center [227, 47] width 163 height 52
click at [188, 63] on button "Track" at bounding box center [172, 66] width 52 height 12
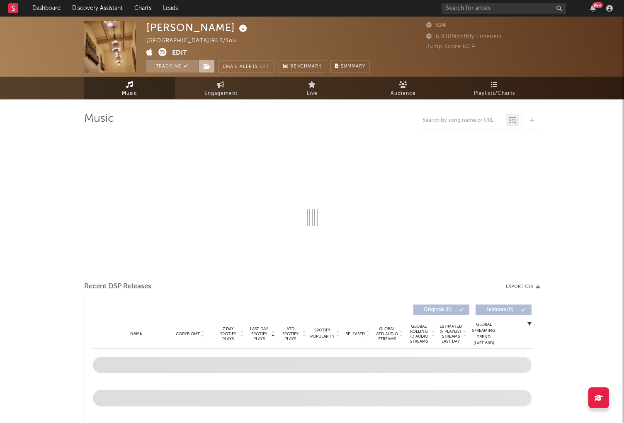
click at [208, 65] on icon at bounding box center [207, 66] width 7 height 6
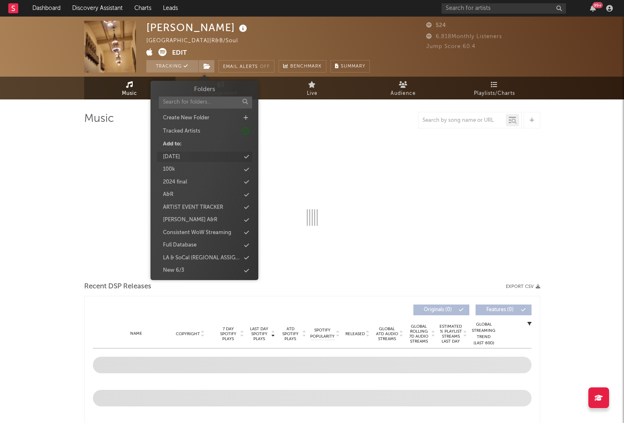
select select "1w"
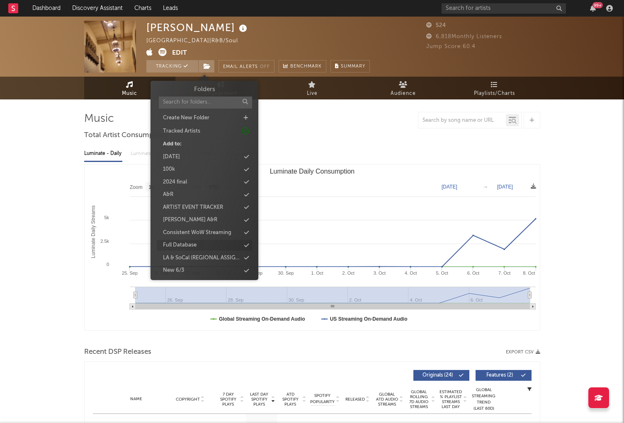
click at [213, 241] on div "Full Database" at bounding box center [204, 245] width 95 height 11
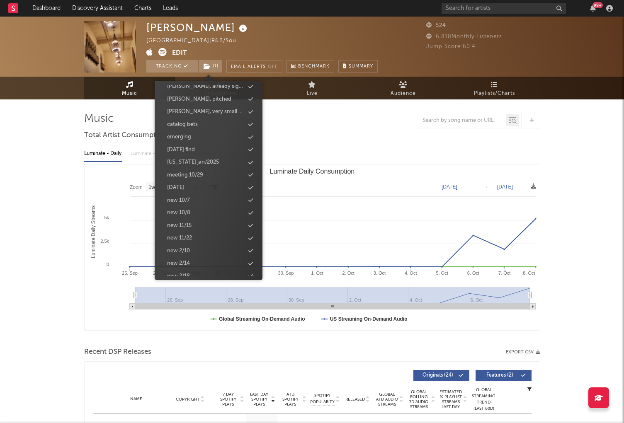
scroll to position [344, 0]
click at [199, 230] on div "new 10/8" at bounding box center [208, 230] width 95 height 11
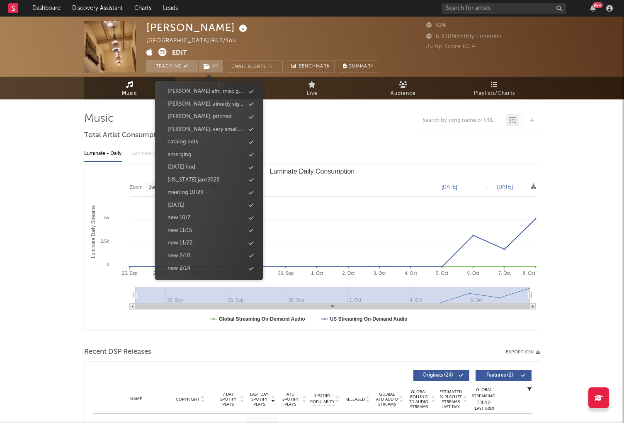
click at [63, 224] on div "zavier yung United States | R&B/Soul Edit Tracking ( 2 ) Email Alerts Off Bench…" at bounding box center [312, 329] width 624 height 624
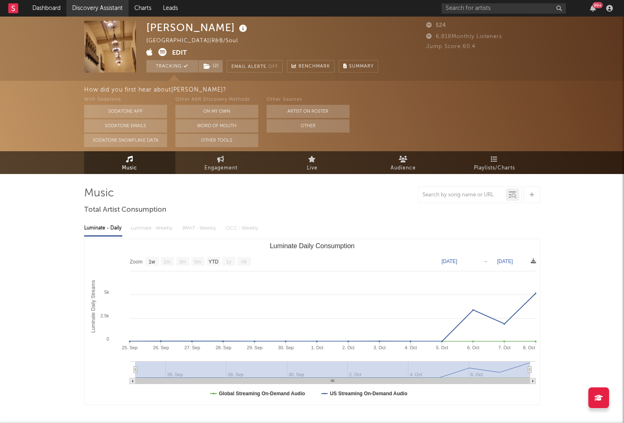
click at [100, 12] on link "Discovery Assistant" at bounding box center [97, 8] width 62 height 17
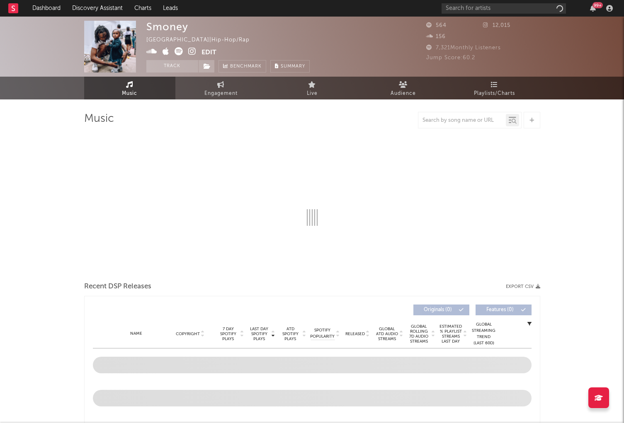
select select "1w"
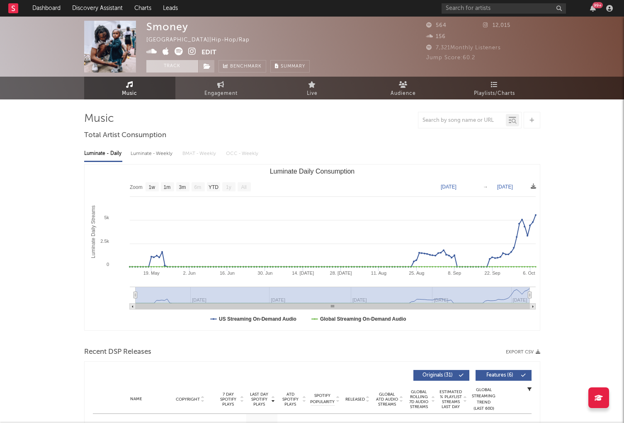
click at [156, 69] on button "Track" at bounding box center [172, 66] width 52 height 12
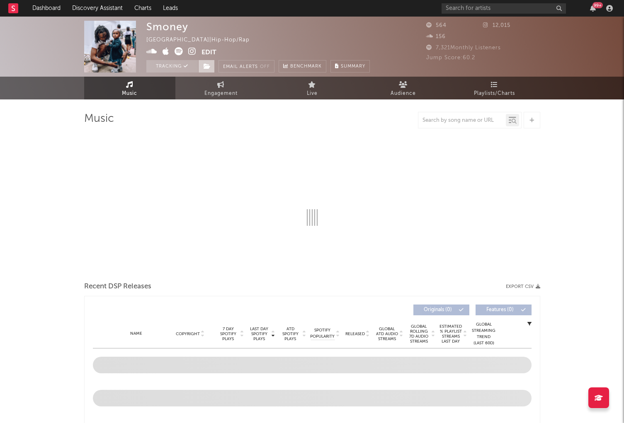
click at [204, 68] on icon at bounding box center [207, 66] width 7 height 6
select select "1w"
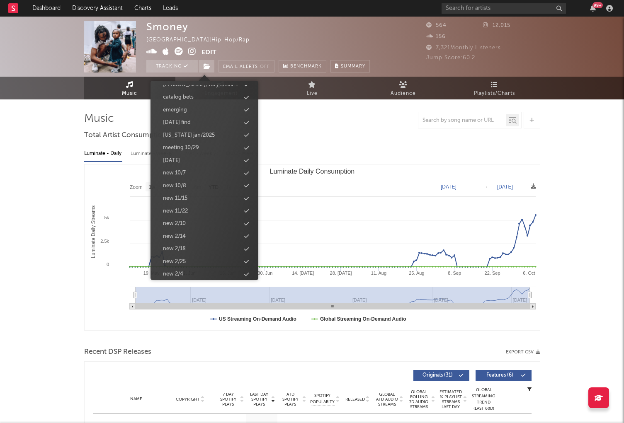
scroll to position [358, 0]
click at [184, 202] on div "new 10/8" at bounding box center [174, 203] width 23 height 8
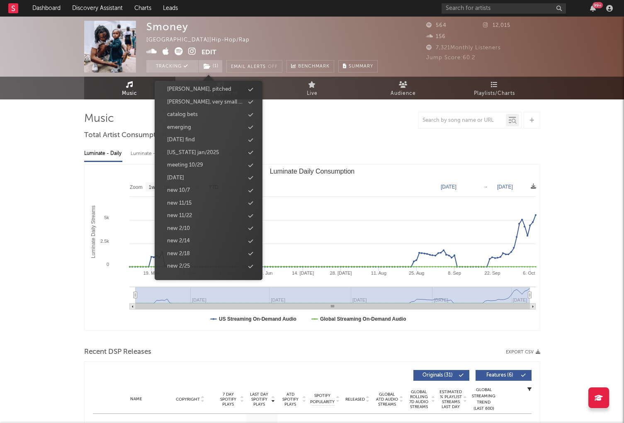
click at [194, 49] on icon at bounding box center [192, 51] width 8 height 8
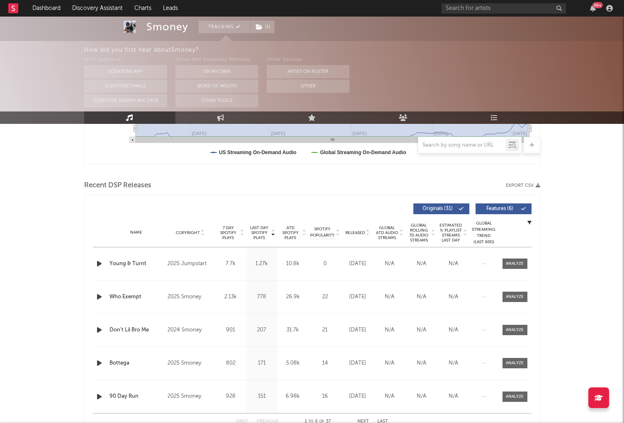
scroll to position [242, 0]
click at [509, 262] on div at bounding box center [515, 263] width 18 height 6
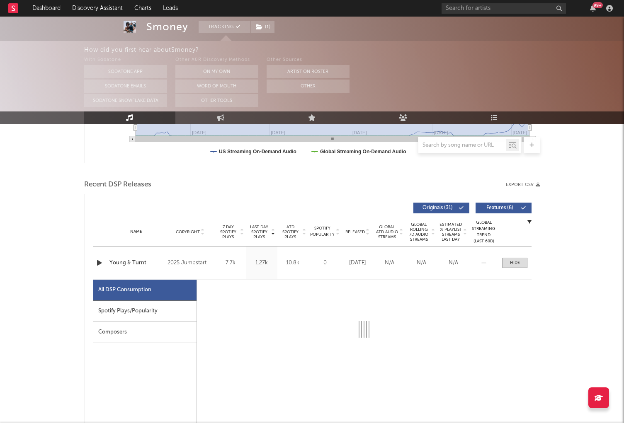
select select "1w"
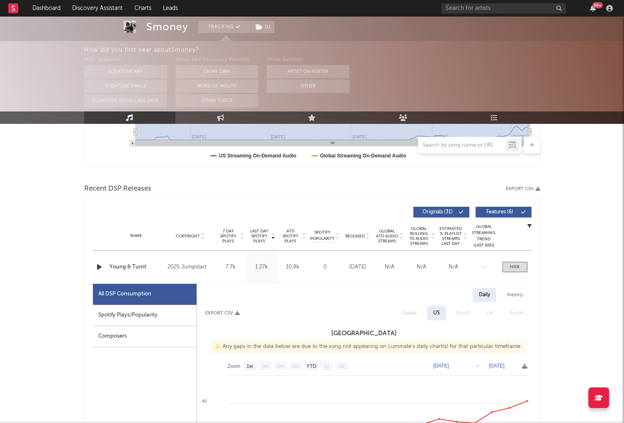
scroll to position [0, 0]
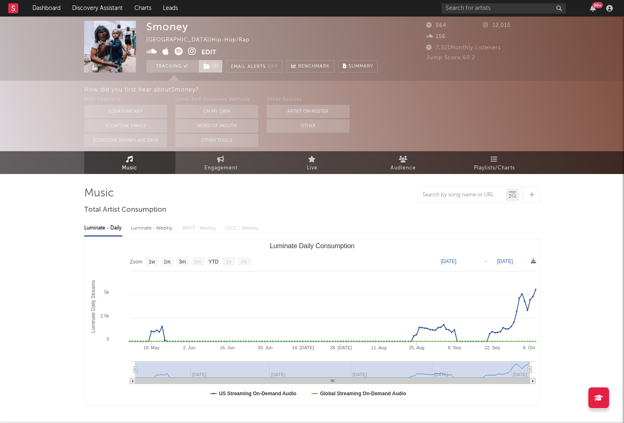
click at [209, 70] on span "( 1 )" at bounding box center [210, 66] width 24 height 12
click at [151, 53] on icon at bounding box center [151, 51] width 11 height 8
click at [459, 10] on input "text" at bounding box center [504, 8] width 124 height 10
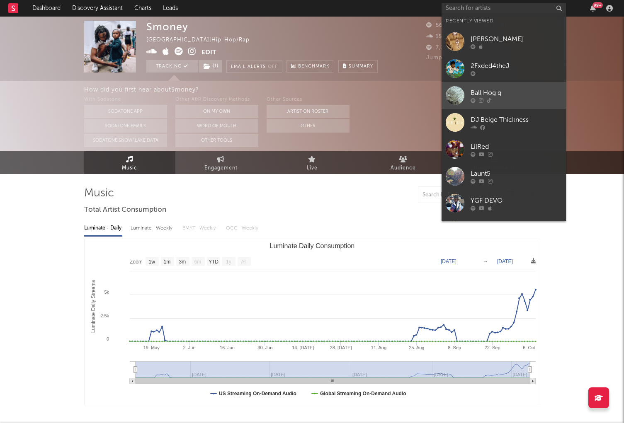
click at [476, 85] on link "Ball Hog q" at bounding box center [504, 95] width 124 height 27
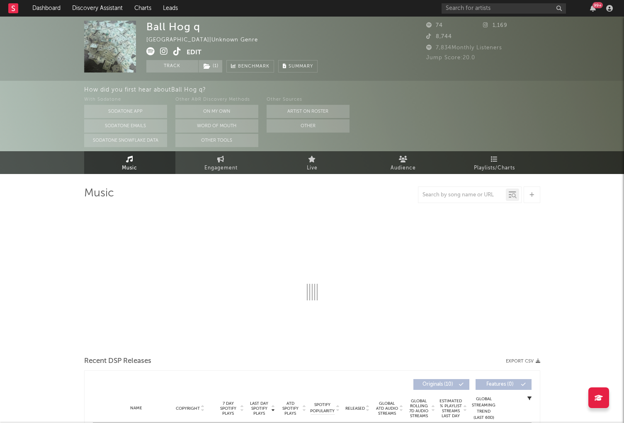
select select "1w"
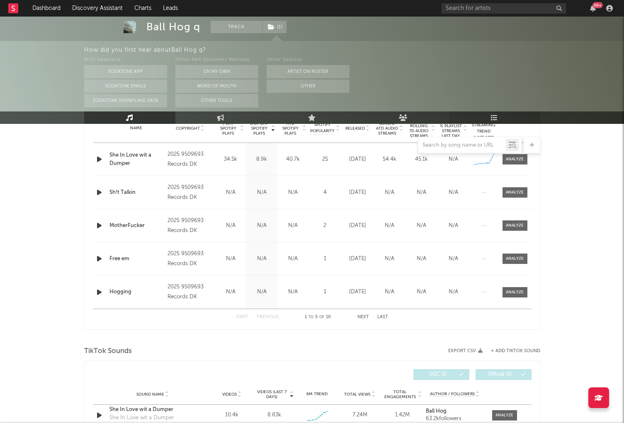
scroll to position [341, 0]
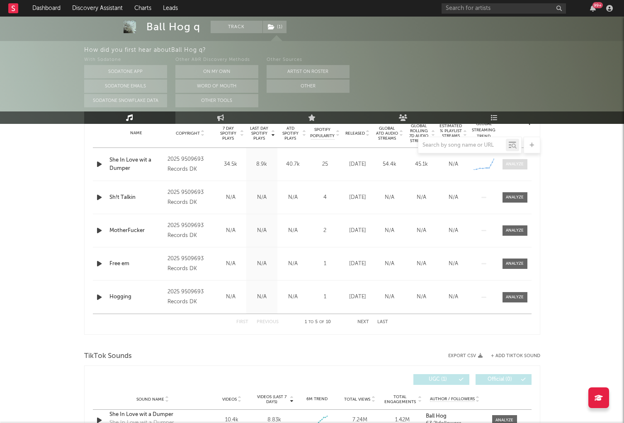
click at [517, 165] on div at bounding box center [515, 164] width 18 height 6
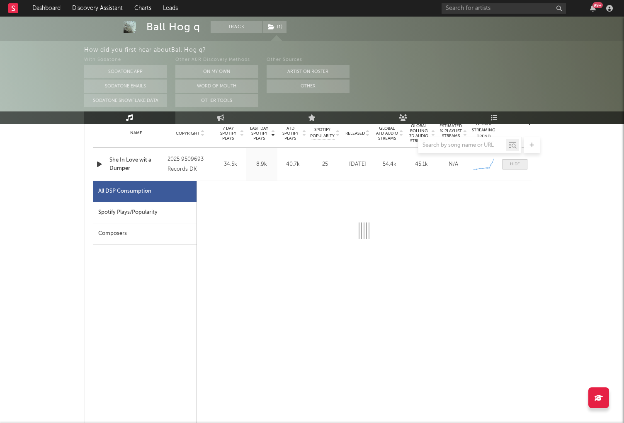
select select "1w"
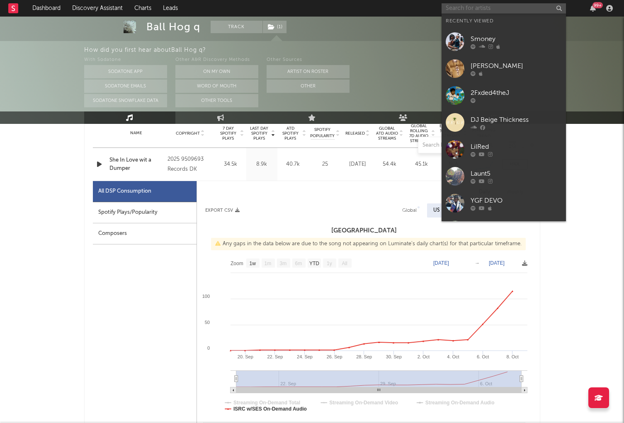
click at [474, 9] on input "text" at bounding box center [504, 8] width 124 height 10
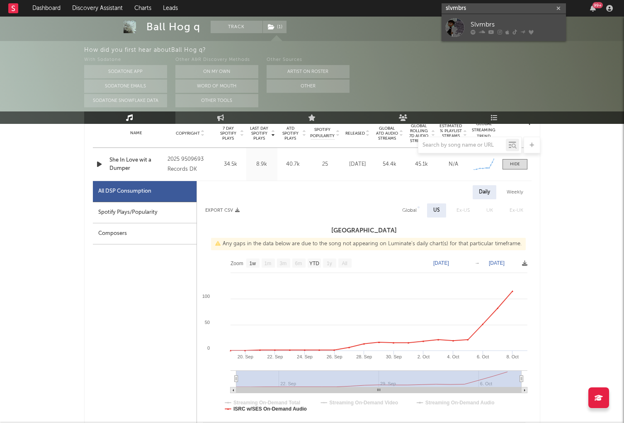
type input "slvmbrs"
click at [490, 24] on div "Slvmbrs" at bounding box center [516, 25] width 91 height 10
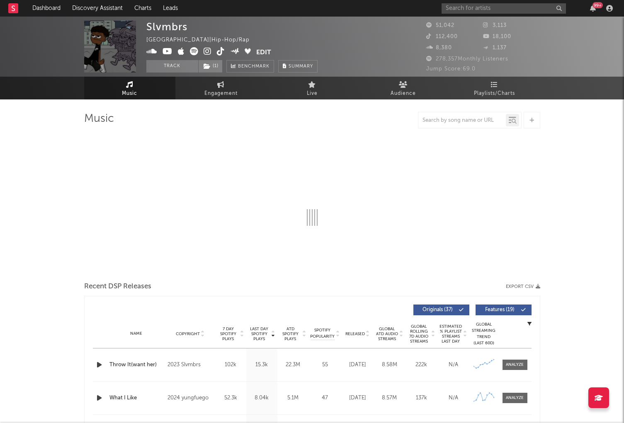
select select "6m"
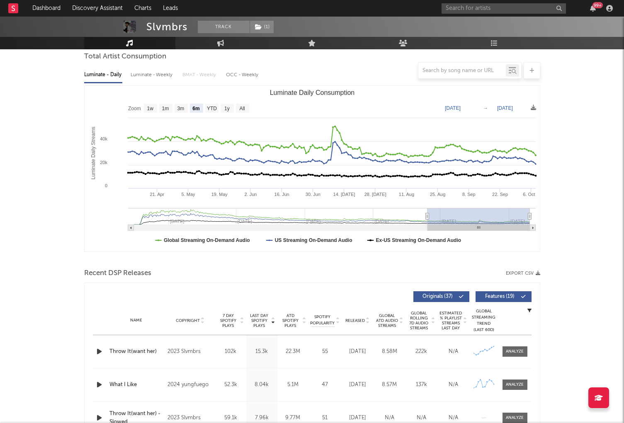
scroll to position [152, 0]
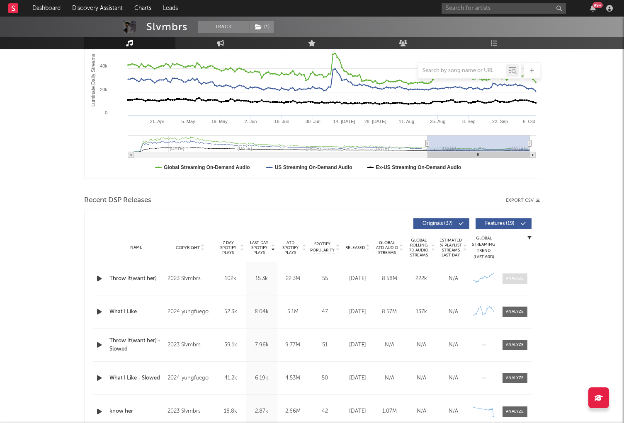
click at [522, 279] on div at bounding box center [515, 279] width 18 height 6
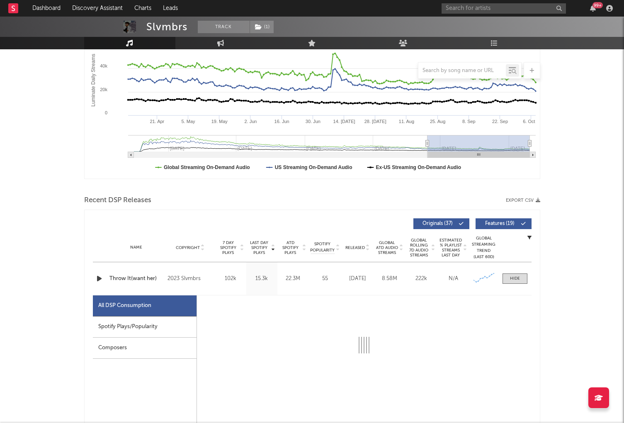
select select "6m"
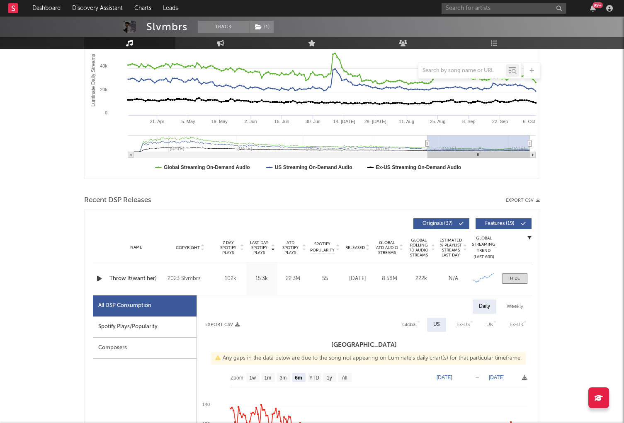
scroll to position [306, 0]
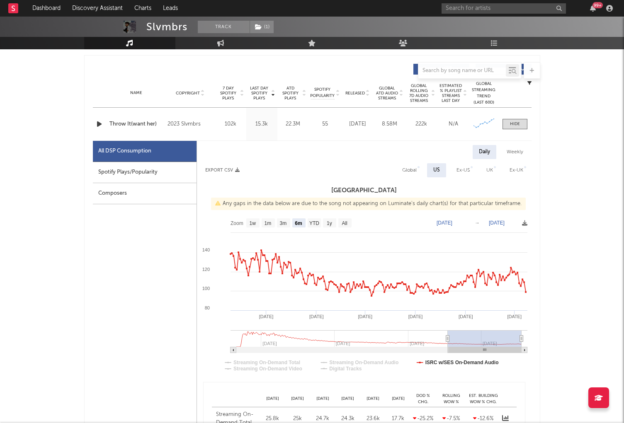
click at [96, 123] on icon "button" at bounding box center [99, 124] width 9 height 10
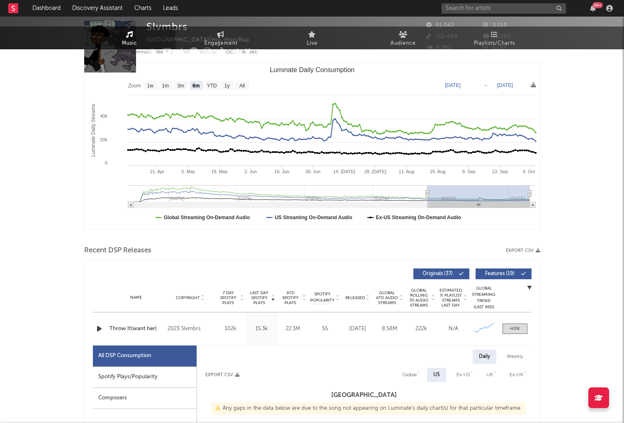
scroll to position [0, 0]
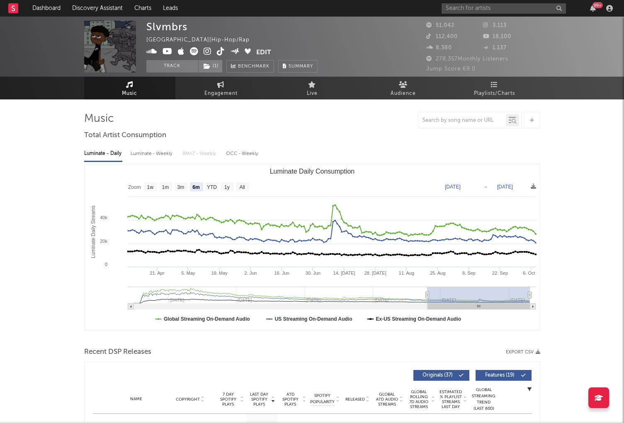
click at [218, 47] on icon at bounding box center [221, 51] width 8 height 8
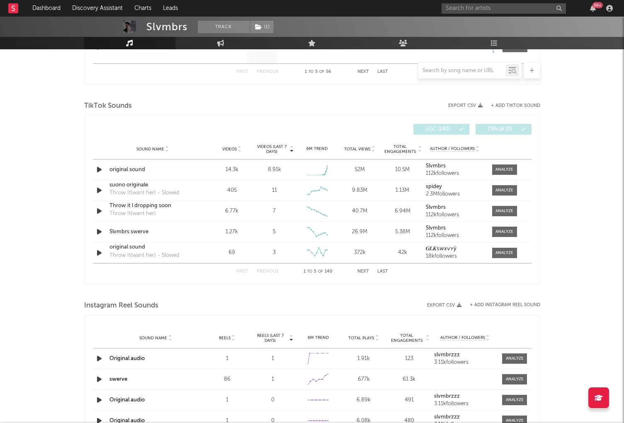
scroll to position [938, 0]
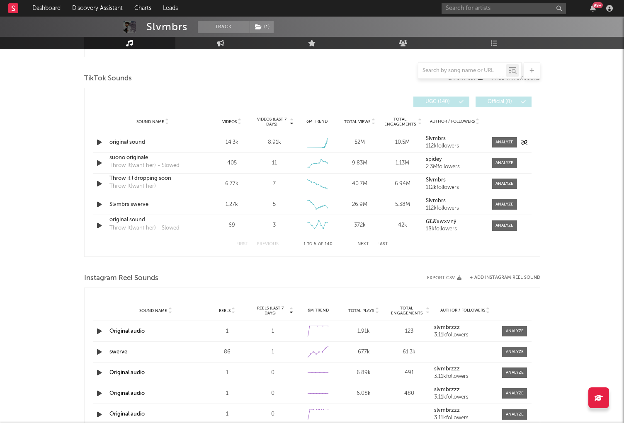
click at [114, 142] on div "original sound" at bounding box center [152, 143] width 87 height 8
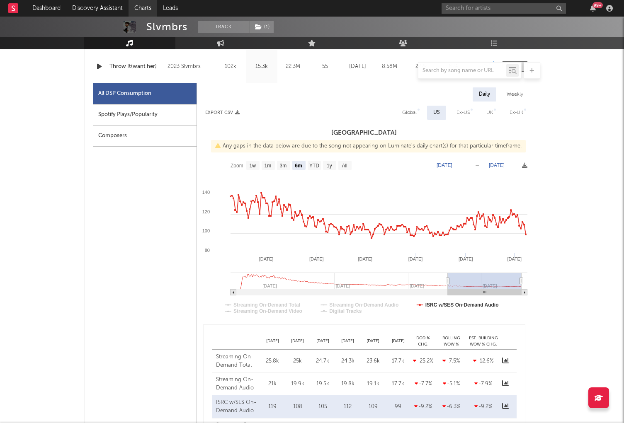
scroll to position [323, 0]
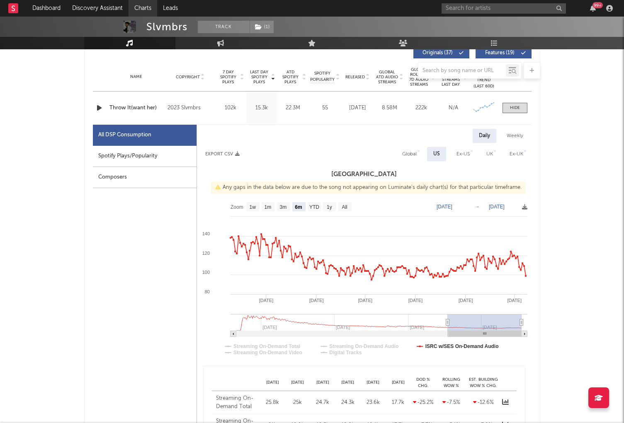
click at [139, 6] on link "Charts" at bounding box center [143, 8] width 29 height 17
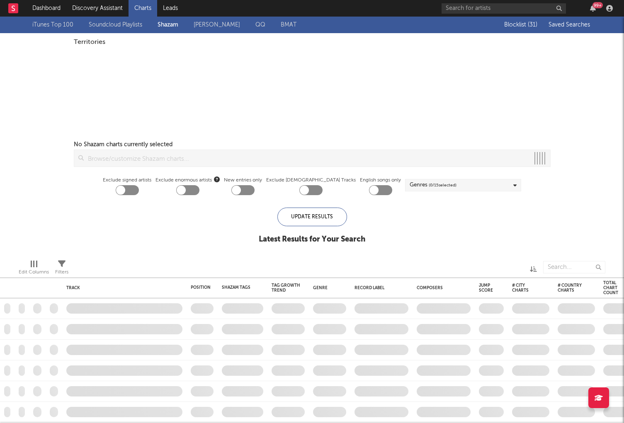
checkbox input "true"
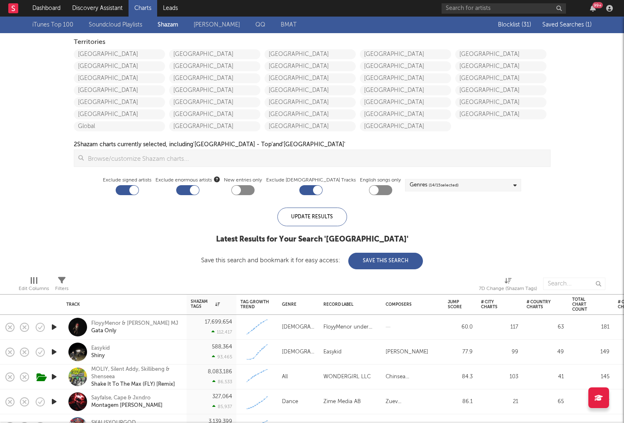
click at [565, 25] on span "Saved Searches ( 1 )" at bounding box center [566, 25] width 49 height 6
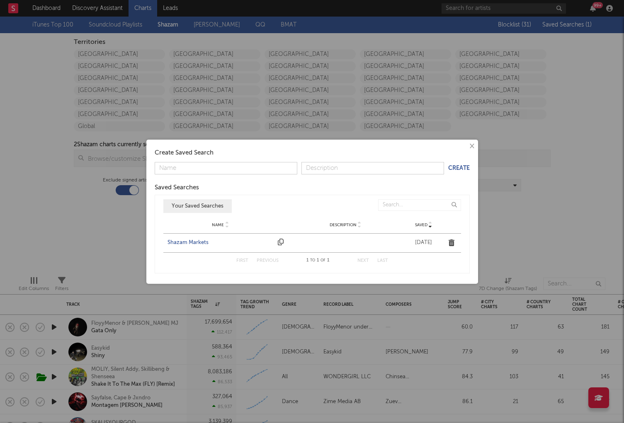
click at [187, 246] on div "Shazam Markets" at bounding box center [221, 243] width 107 height 8
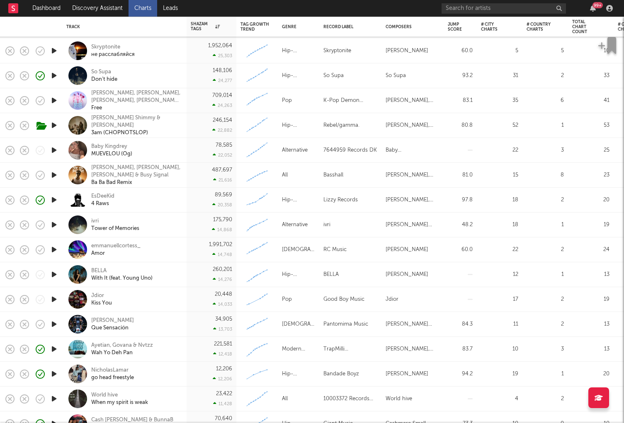
click at [51, 300] on icon "button" at bounding box center [54, 299] width 9 height 10
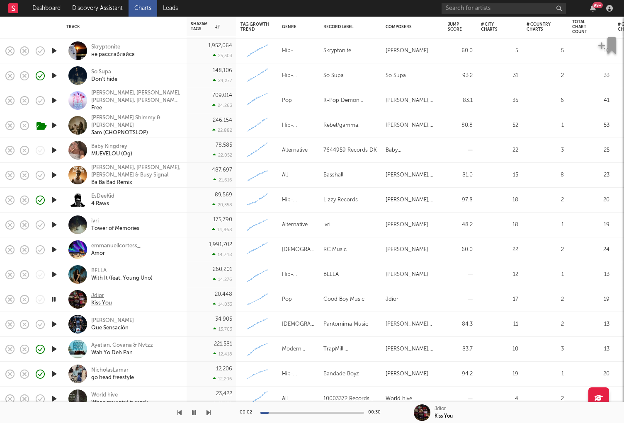
click at [95, 294] on div "Jdior" at bounding box center [101, 295] width 21 height 7
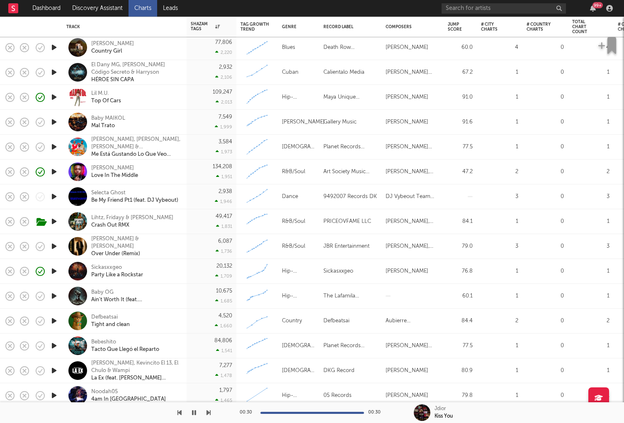
click at [52, 297] on icon "button" at bounding box center [54, 296] width 9 height 10
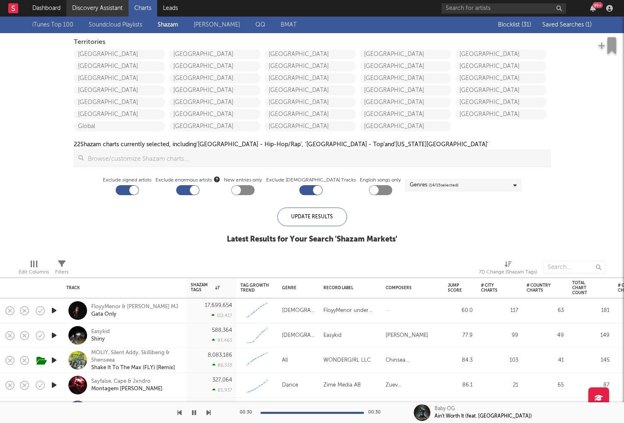
click at [109, 8] on link "Discovery Assistant" at bounding box center [97, 8] width 62 height 17
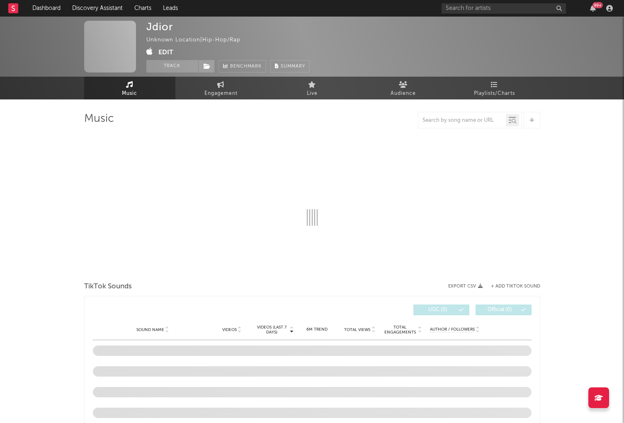
select select "1w"
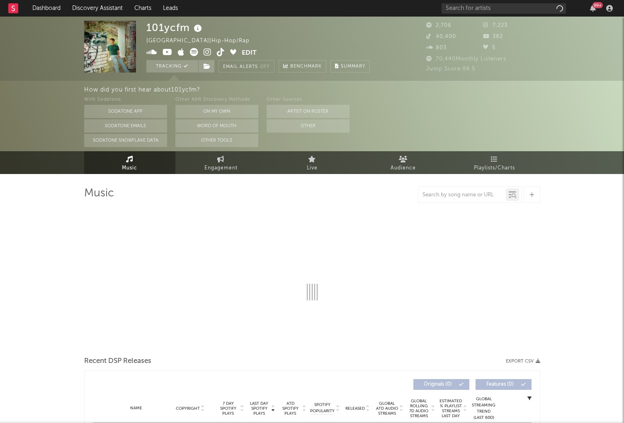
select select "1w"
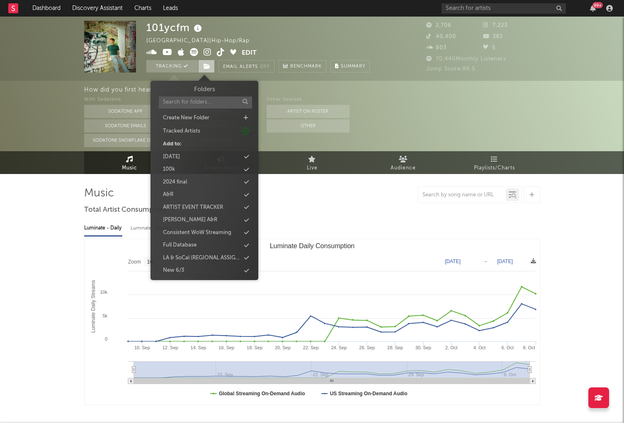
click at [206, 66] on icon at bounding box center [207, 66] width 7 height 6
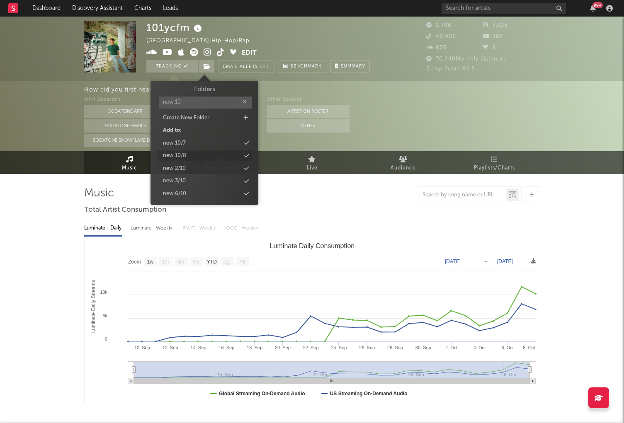
type input "new 10"
click at [184, 154] on div "new 10/8" at bounding box center [174, 156] width 23 height 8
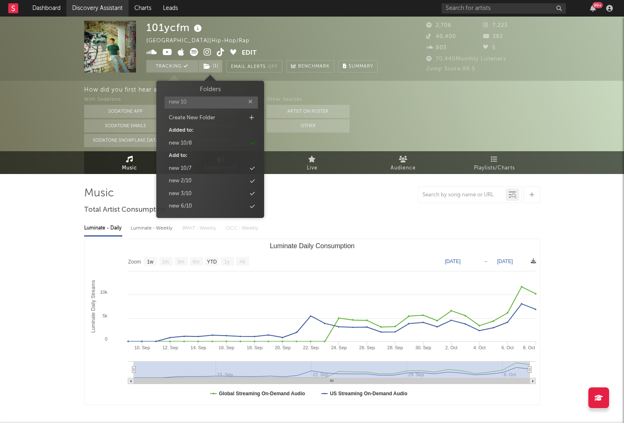
click at [98, 9] on link "Discovery Assistant" at bounding box center [97, 8] width 62 height 17
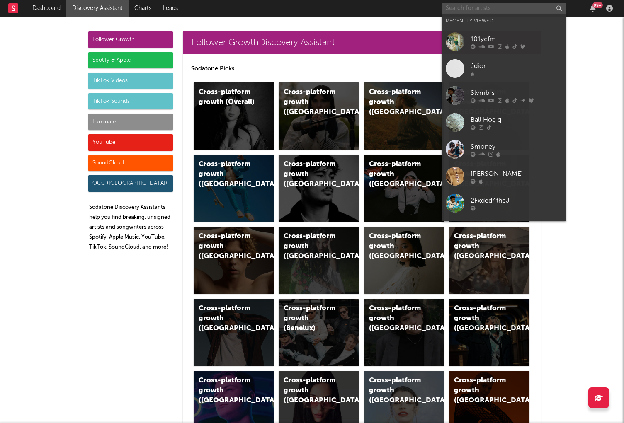
click at [456, 10] on input "text" at bounding box center [504, 8] width 124 height 10
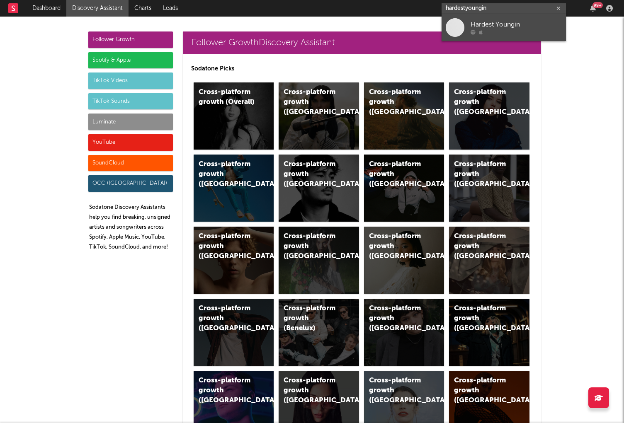
type input "hardestyoungin"
click at [496, 30] on div at bounding box center [516, 32] width 91 height 5
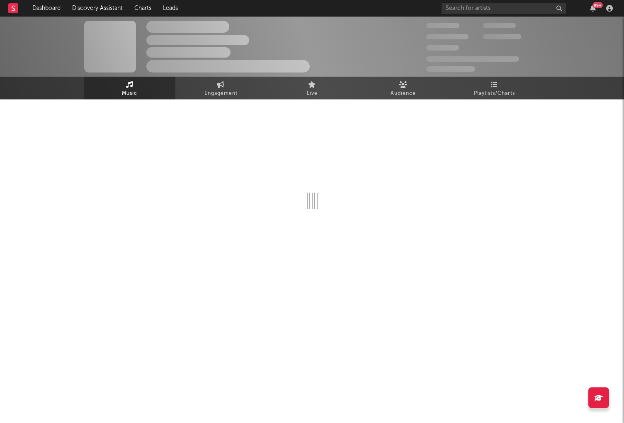
select select "1w"
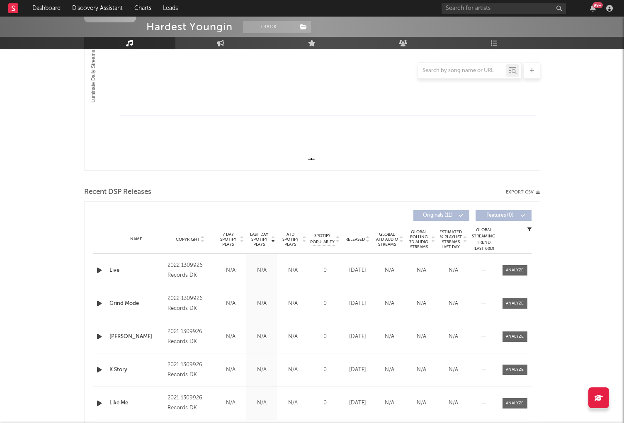
scroll to position [217, 0]
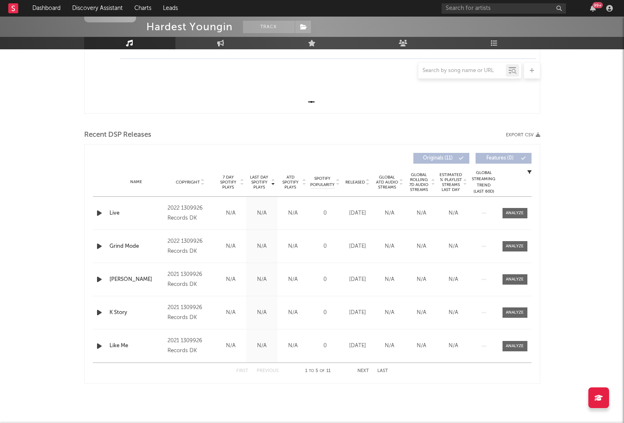
click at [97, 217] on icon "button" at bounding box center [99, 213] width 9 height 10
click at [495, 6] on input "text" at bounding box center [504, 8] width 124 height 10
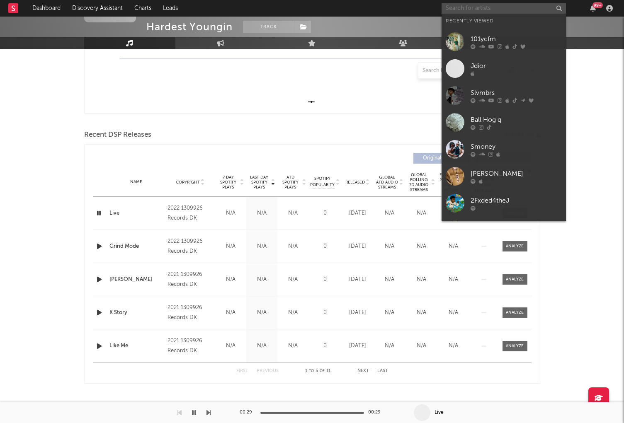
paste input "https://www.tiktok.com/@strxtchdxck"
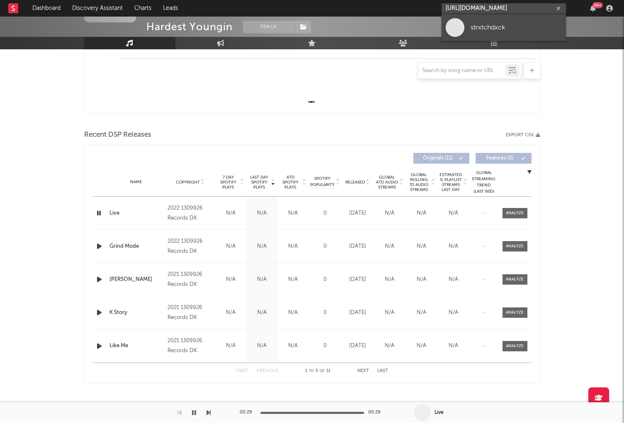
type input "https://www.tiktok.com/@strxtchdxck"
click at [486, 35] on link "strxtchdxck" at bounding box center [504, 27] width 124 height 27
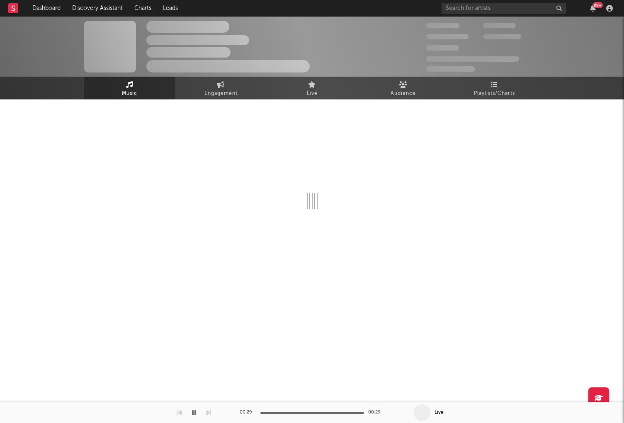
select select "1w"
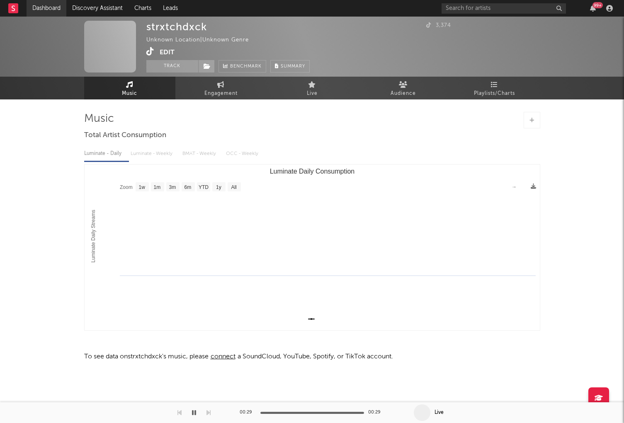
click at [39, 7] on link "Dashboard" at bounding box center [47, 8] width 40 height 17
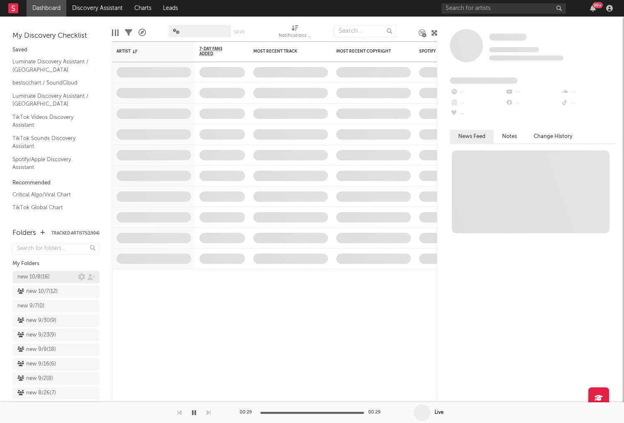
click at [57, 275] on div "new 10/8 ( 16 )" at bounding box center [47, 277] width 61 height 10
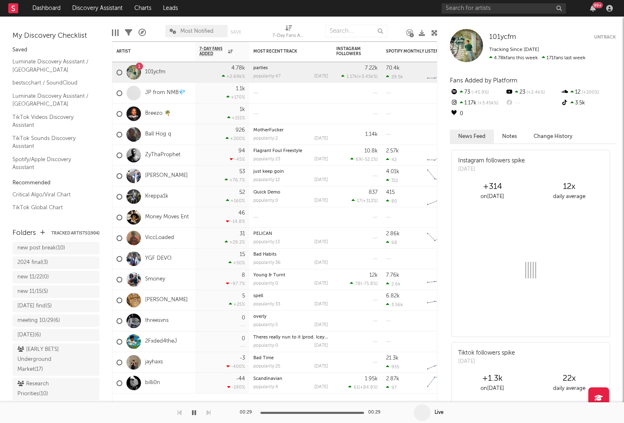
scroll to position [741, 0]
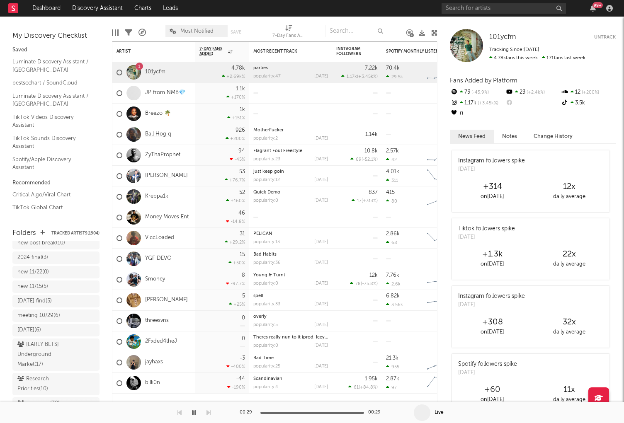
click at [165, 133] on link "Ball Hog q" at bounding box center [158, 134] width 26 height 7
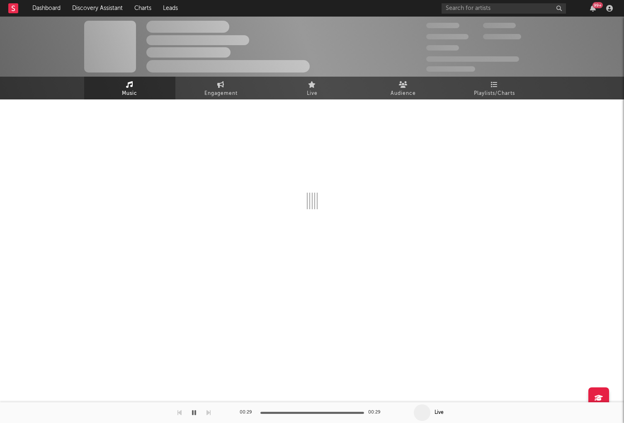
select select "1w"
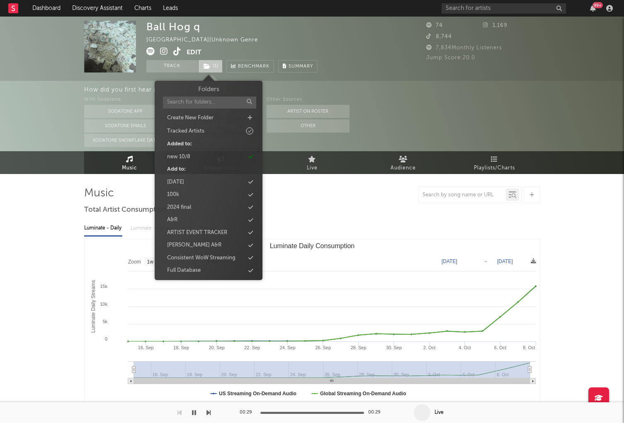
click at [214, 66] on span "( 1 )" at bounding box center [210, 66] width 24 height 12
click at [185, 155] on div "new 10/8" at bounding box center [178, 157] width 23 height 8
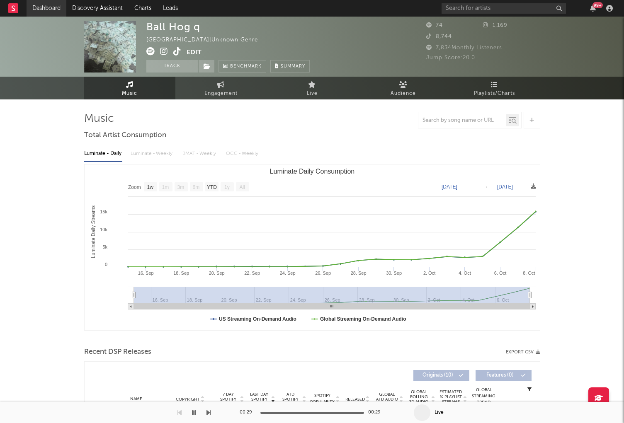
click at [56, 8] on link "Dashboard" at bounding box center [47, 8] width 40 height 17
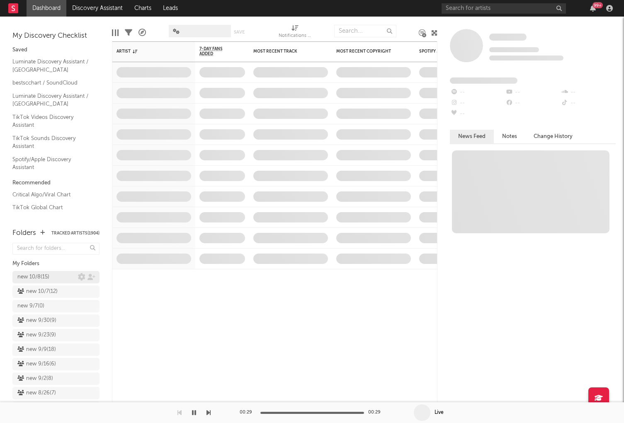
click at [49, 272] on div "new 10/8 ( 15 )" at bounding box center [33, 277] width 32 height 10
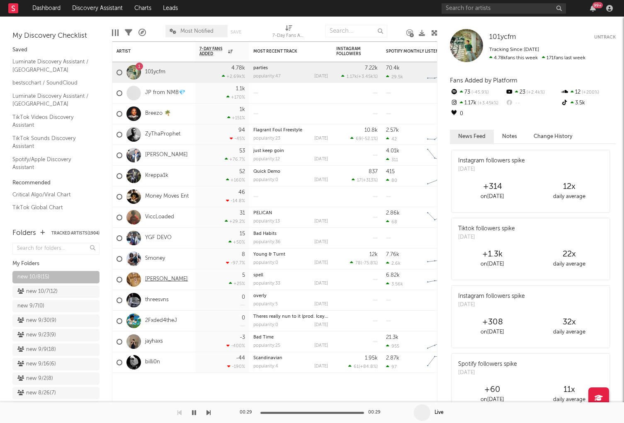
click at [165, 279] on link "[PERSON_NAME]" at bounding box center [166, 279] width 43 height 7
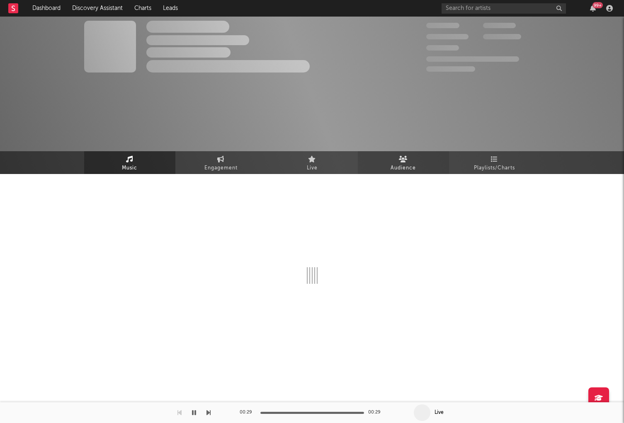
select select "1w"
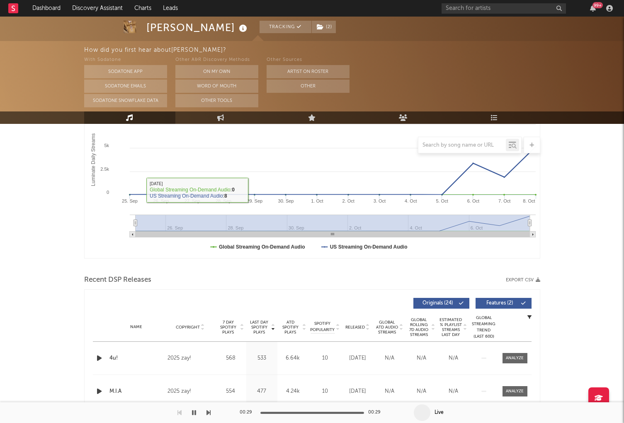
scroll to position [154, 0]
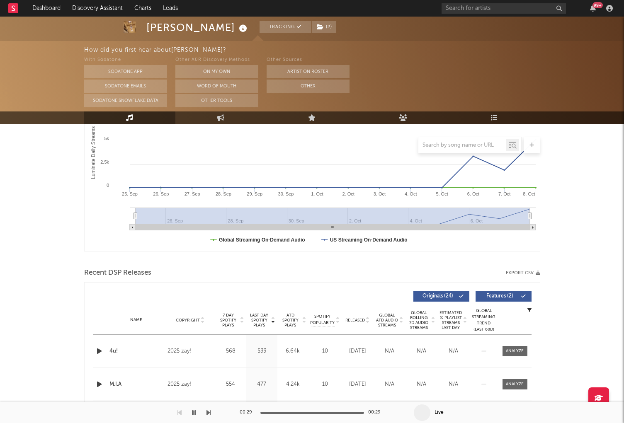
click at [99, 351] on icon "button" at bounding box center [99, 351] width 9 height 10
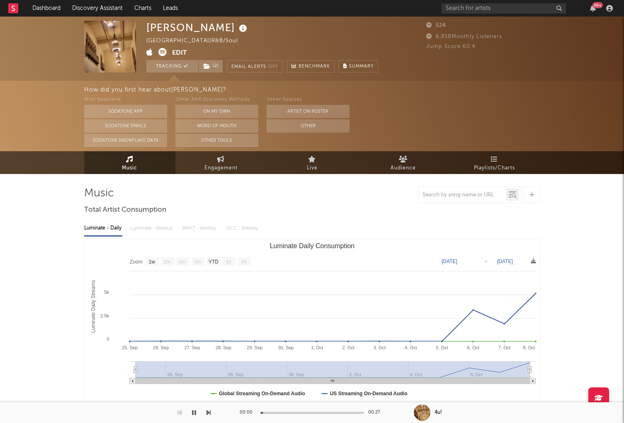
click at [156, 51] on span at bounding box center [159, 53] width 26 height 10
click at [161, 53] on icon at bounding box center [162, 52] width 8 height 8
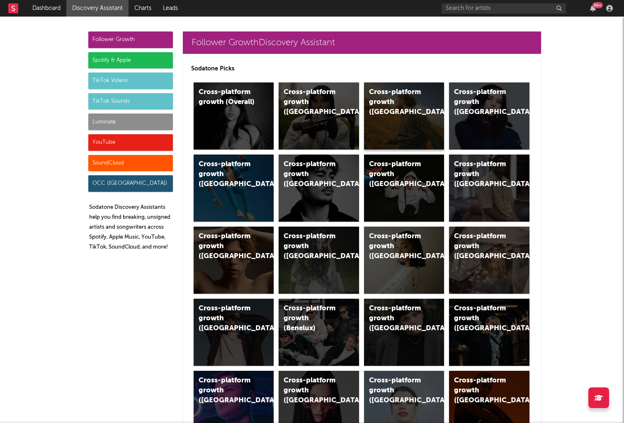
click at [376, 128] on div "Cross-platform growth ([GEOGRAPHIC_DATA])" at bounding box center [404, 116] width 80 height 67
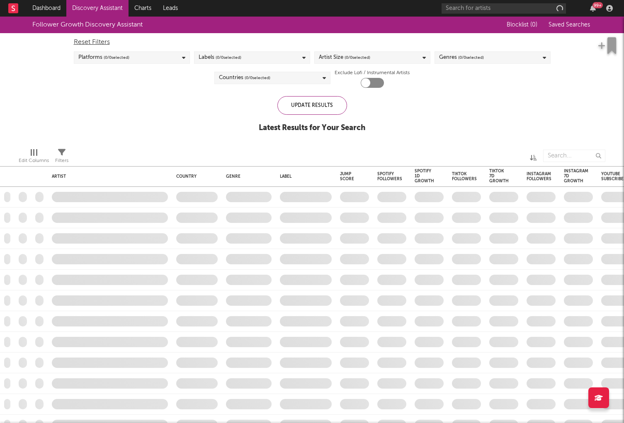
checkbox input "true"
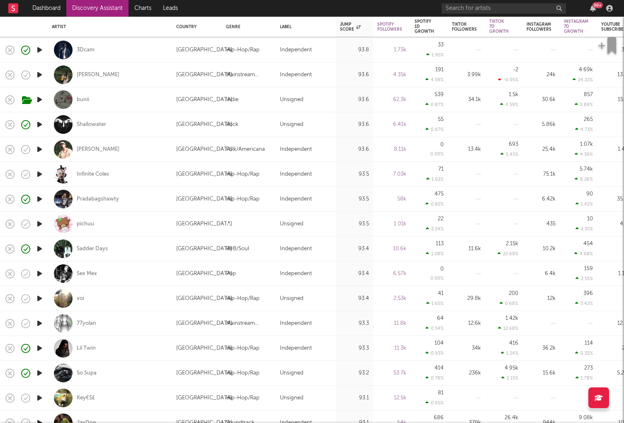
click at [40, 325] on icon "button" at bounding box center [39, 323] width 9 height 10
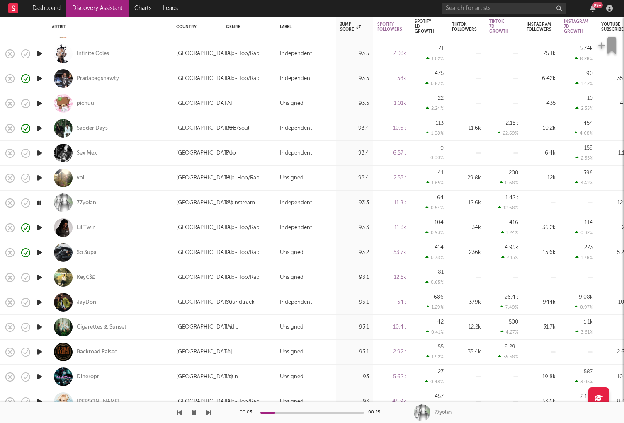
click at [40, 302] on icon "button" at bounding box center [39, 302] width 9 height 10
click at [86, 301] on div "JayDon" at bounding box center [86, 302] width 19 height 7
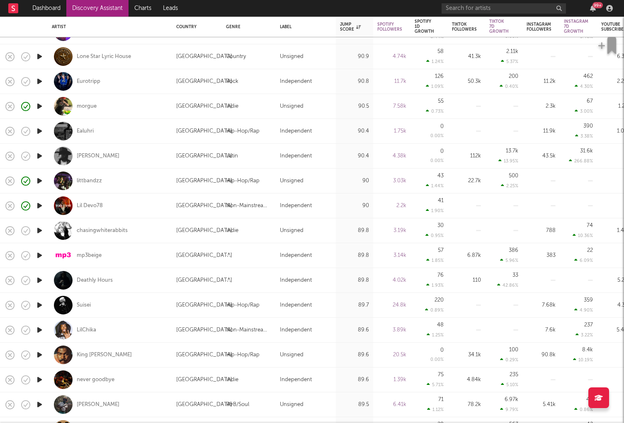
click at [39, 328] on icon "button" at bounding box center [39, 330] width 9 height 10
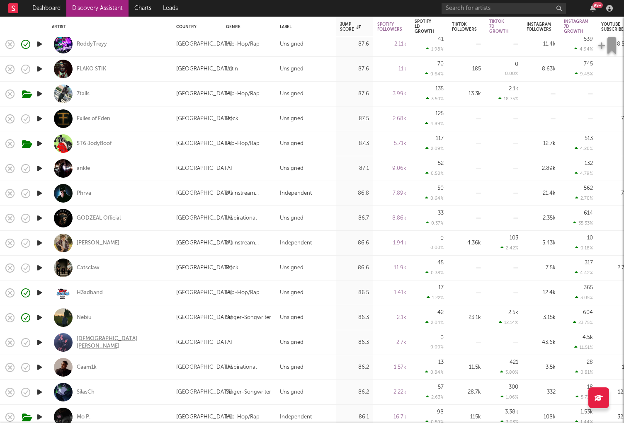
click at [100, 343] on div "[DEMOGRAPHIC_DATA][PERSON_NAME]" at bounding box center [121, 342] width 89 height 15
click at [487, 3] on input "text" at bounding box center [504, 8] width 124 height 10
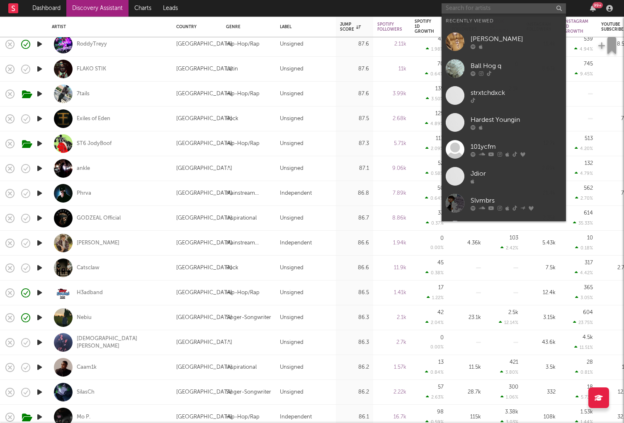
paste input "[URL][DOMAIN_NAME]"
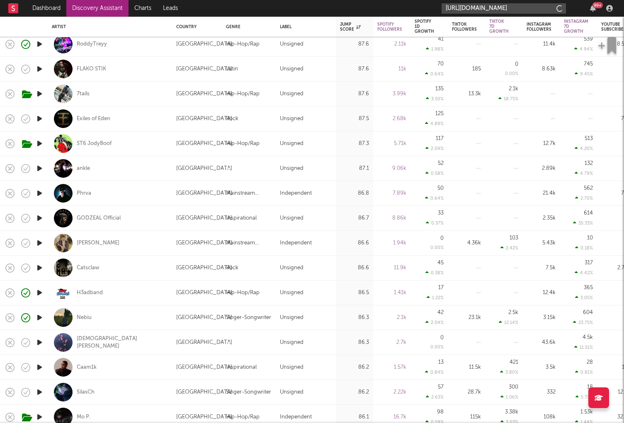
scroll to position [0, 109]
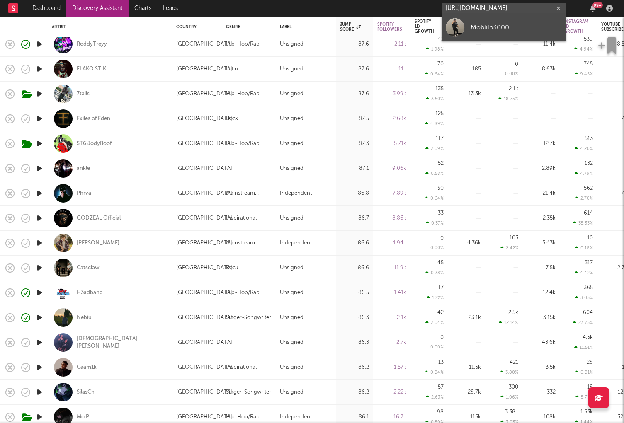
type input "[URL][DOMAIN_NAME]"
click at [479, 27] on div "Moblilb3000" at bounding box center [516, 27] width 91 height 10
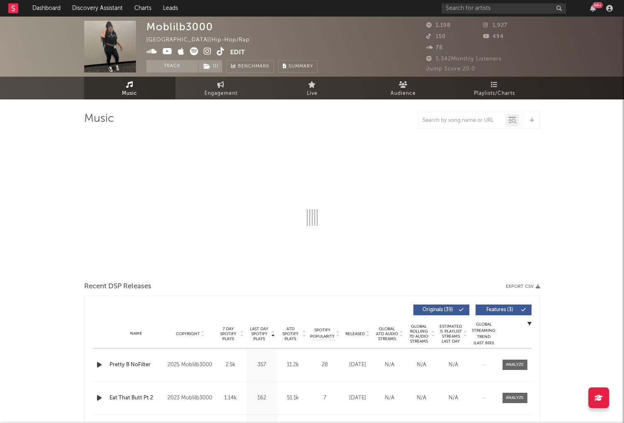
select select "6m"
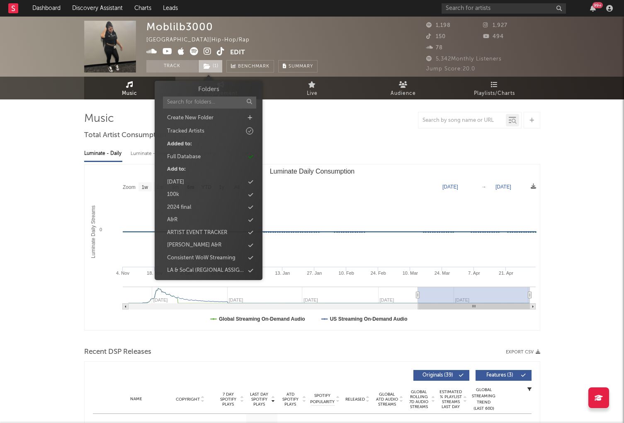
click at [207, 64] on icon at bounding box center [207, 66] width 7 height 6
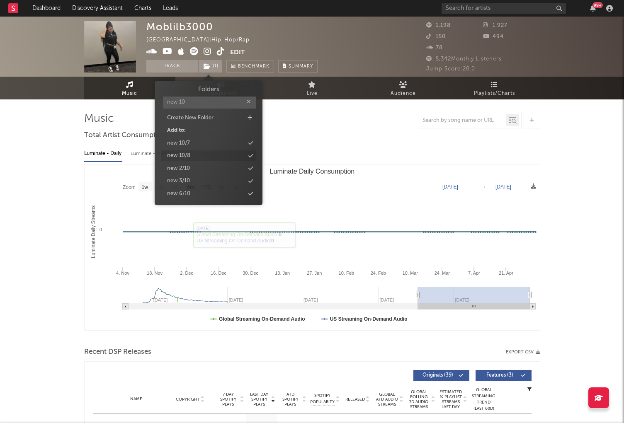
type input "new 10"
click at [196, 154] on div "new 10/8" at bounding box center [208, 156] width 95 height 11
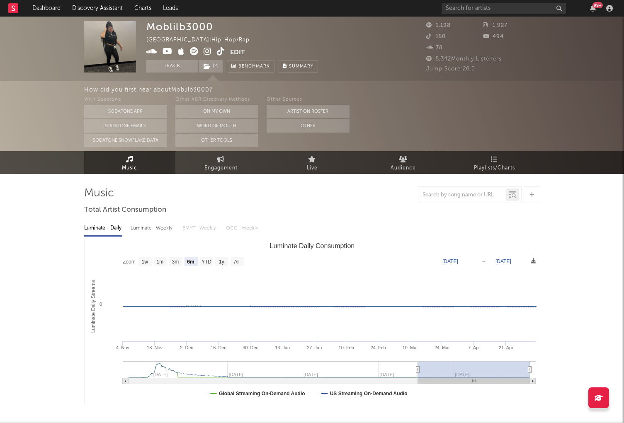
click at [163, 51] on icon at bounding box center [168, 51] width 10 height 8
click at [85, 3] on link "Discovery Assistant" at bounding box center [97, 8] width 62 height 17
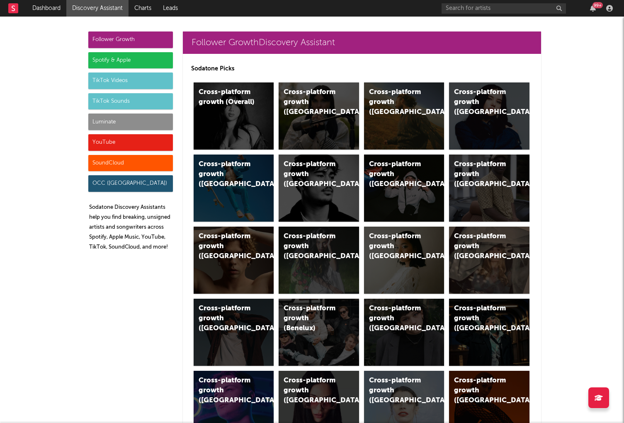
click at [146, 117] on div "Luminate" at bounding box center [130, 122] width 85 height 17
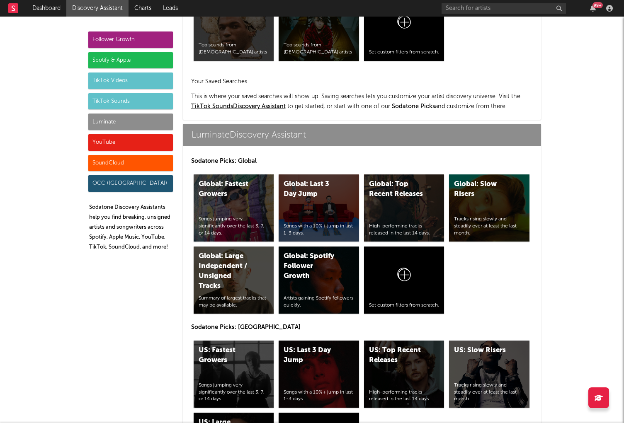
scroll to position [3681, 0]
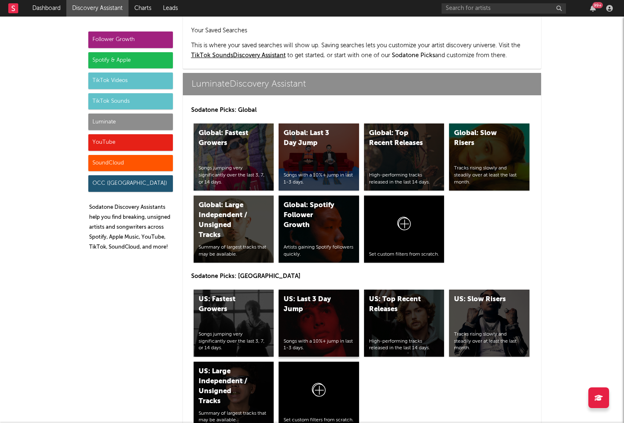
click at [342, 290] on div "US: Last 3 Day Jump Songs with a 10%+ jump in last 1-3 days." at bounding box center [319, 323] width 80 height 67
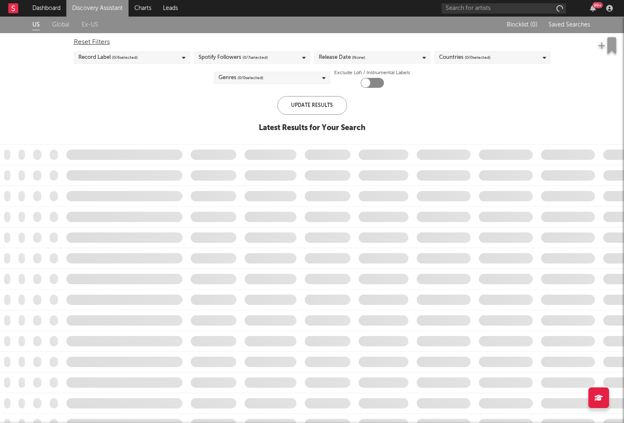
checkbox input "true"
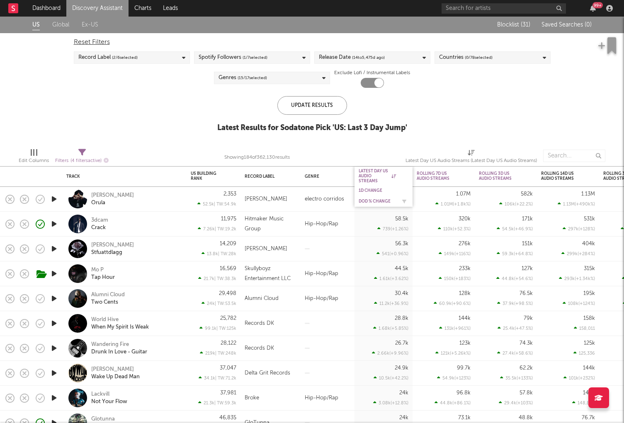
click at [371, 198] on div "DoD % Change" at bounding box center [384, 201] width 50 height 8
click at [371, 202] on div "DoD % Change" at bounding box center [377, 201] width 37 height 5
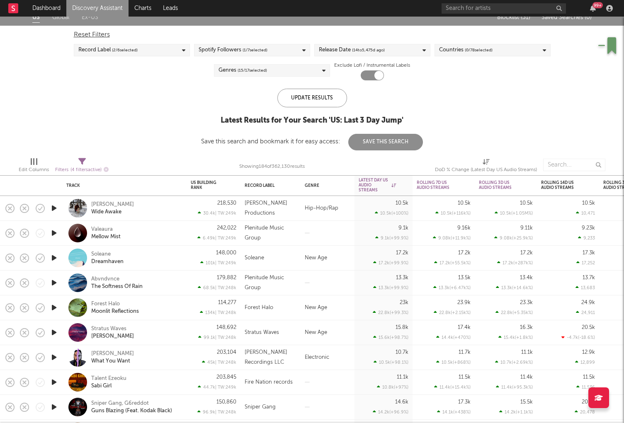
click at [51, 210] on icon "button" at bounding box center [54, 208] width 9 height 10
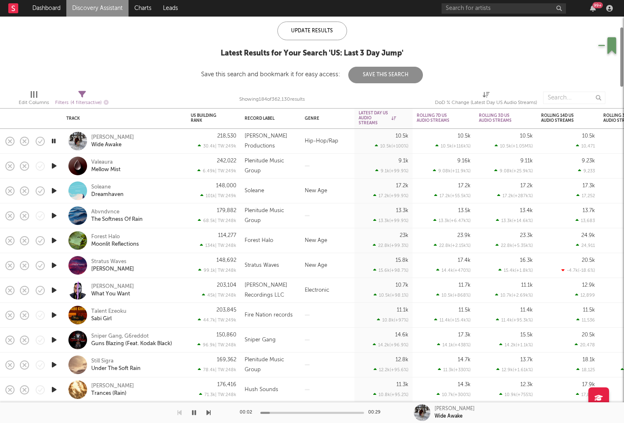
click at [148, 144] on div "Emiliano Wide Awake" at bounding box center [135, 141] width 89 height 15
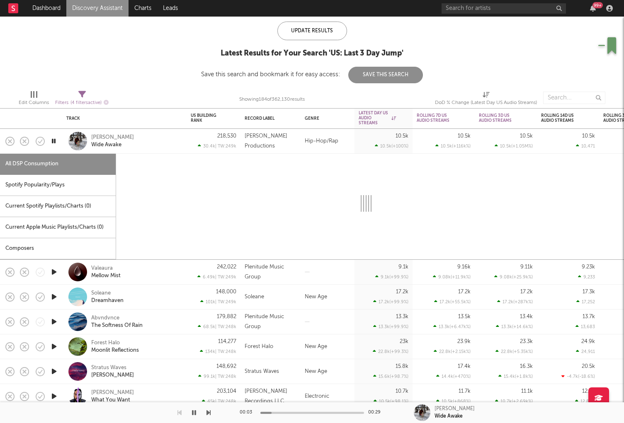
select select "1w"
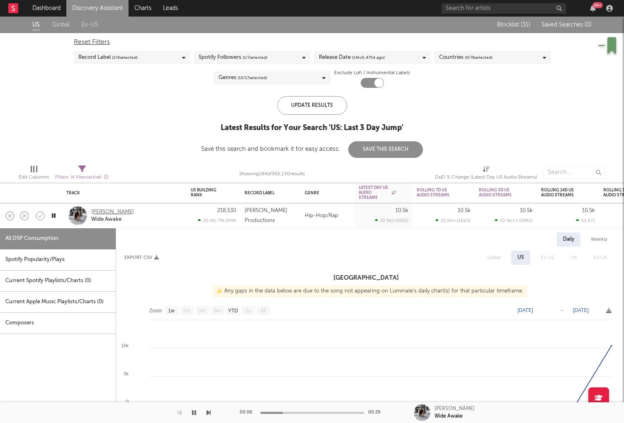
click at [99, 212] on div "[PERSON_NAME]" at bounding box center [112, 212] width 43 height 7
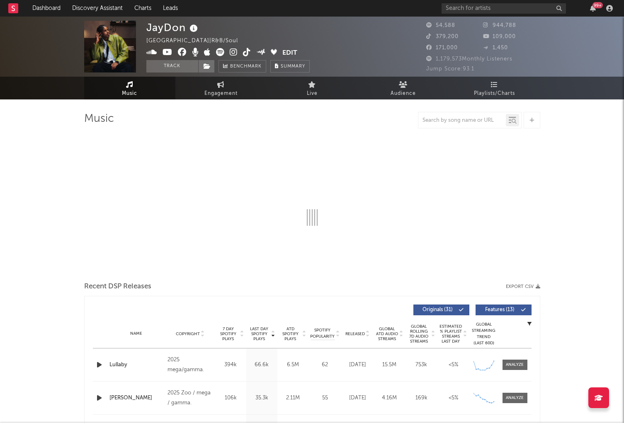
select select "6m"
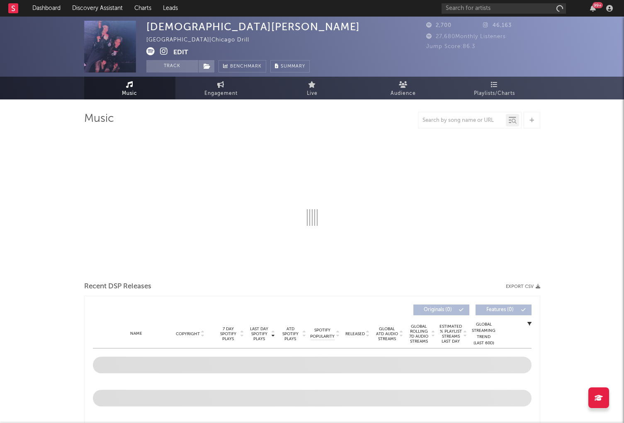
select select "1w"
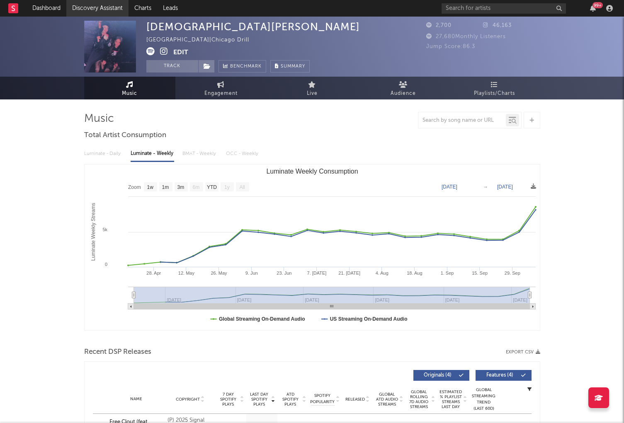
click at [91, 10] on link "Discovery Assistant" at bounding box center [97, 8] width 62 height 17
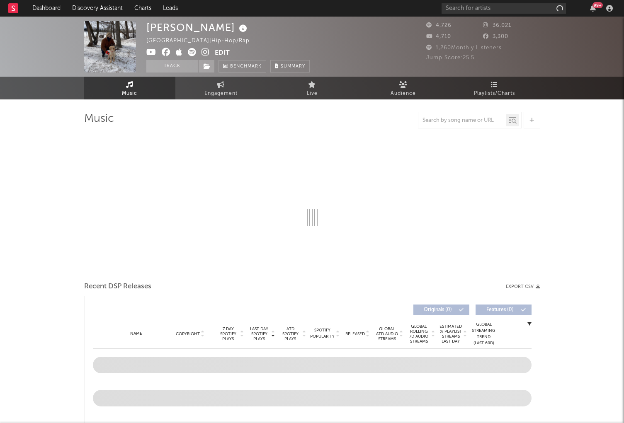
select select "1w"
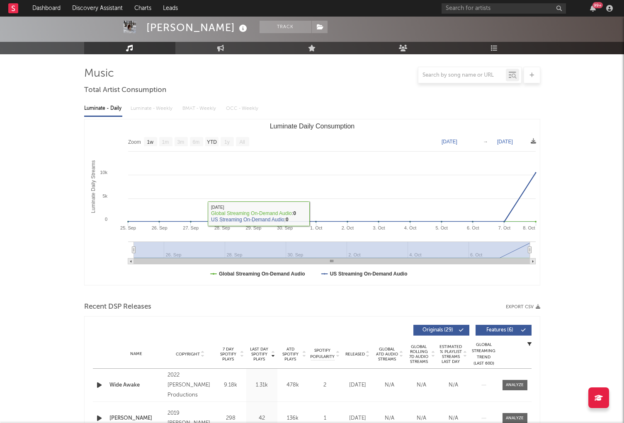
scroll to position [145, 0]
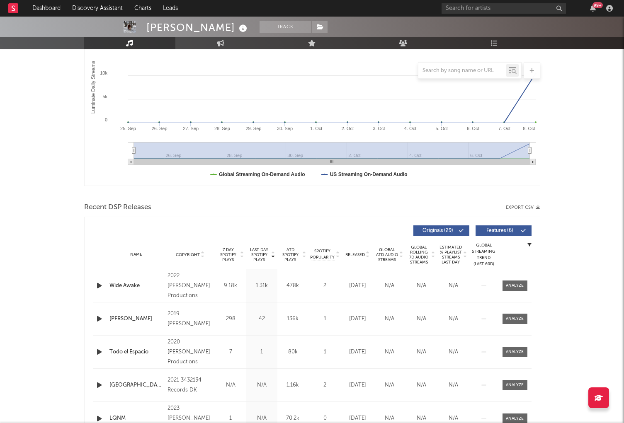
click at [530, 282] on div at bounding box center [514, 286] width 33 height 10
click at [518, 286] on div at bounding box center [515, 286] width 18 height 6
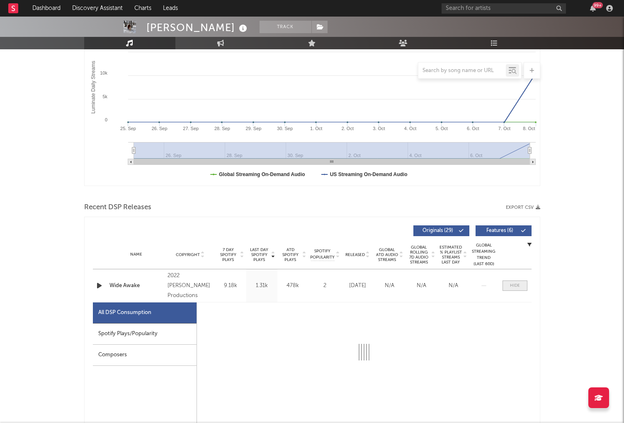
select select "1w"
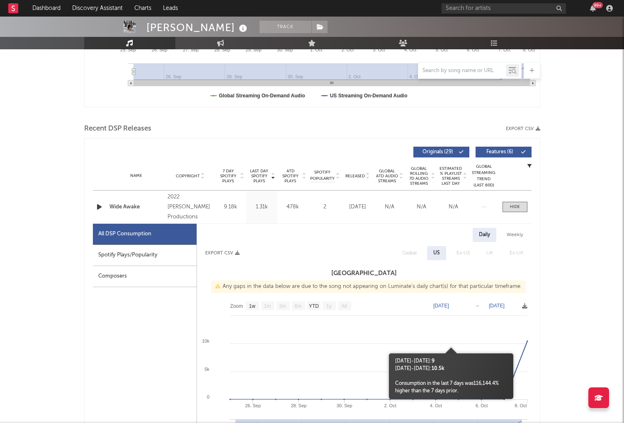
scroll to position [0, 0]
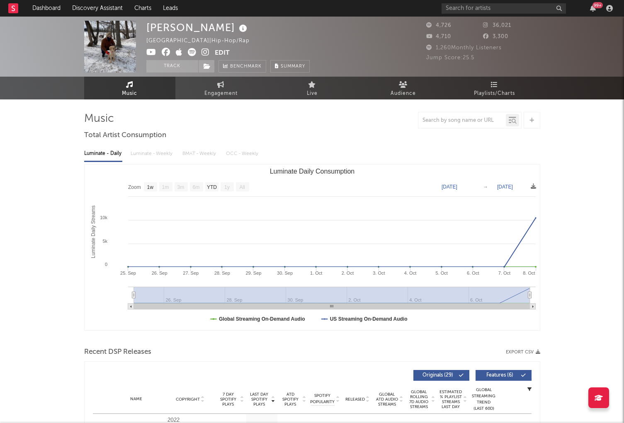
click at [203, 51] on icon at bounding box center [206, 52] width 8 height 8
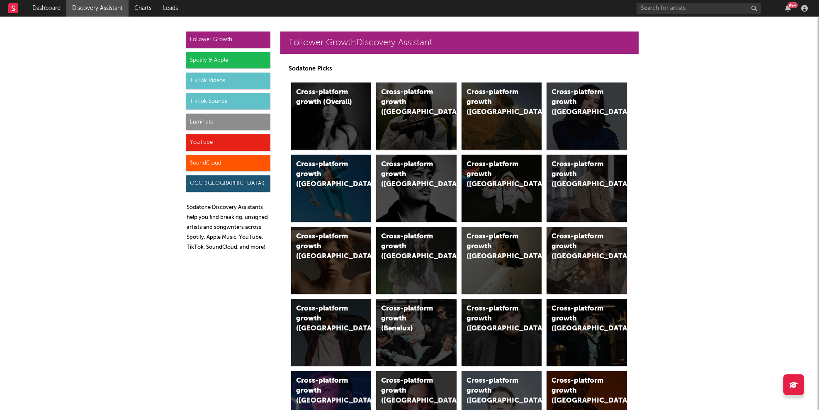
click at [209, 119] on div "Luminate" at bounding box center [228, 122] width 85 height 17
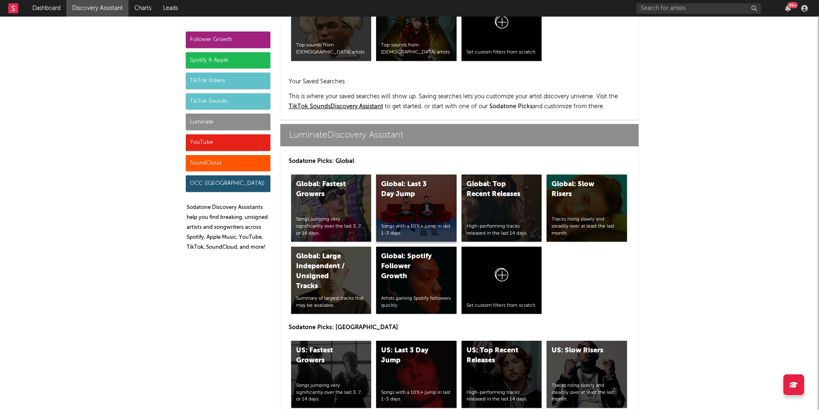
scroll to position [3681, 0]
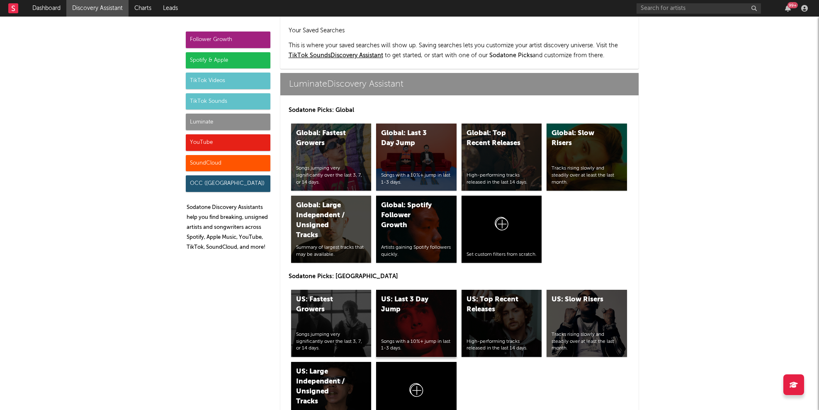
click at [417, 290] on div "US: Last 3 Day Jump Songs with a 10%+ jump in last 1-3 days." at bounding box center [416, 323] width 80 height 67
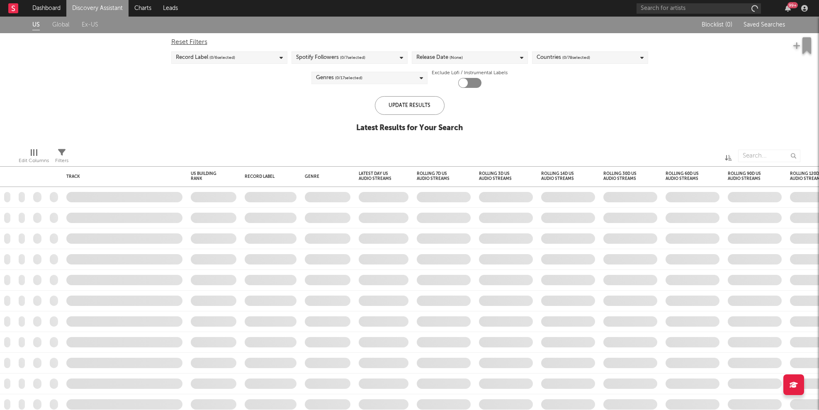
checkbox input "true"
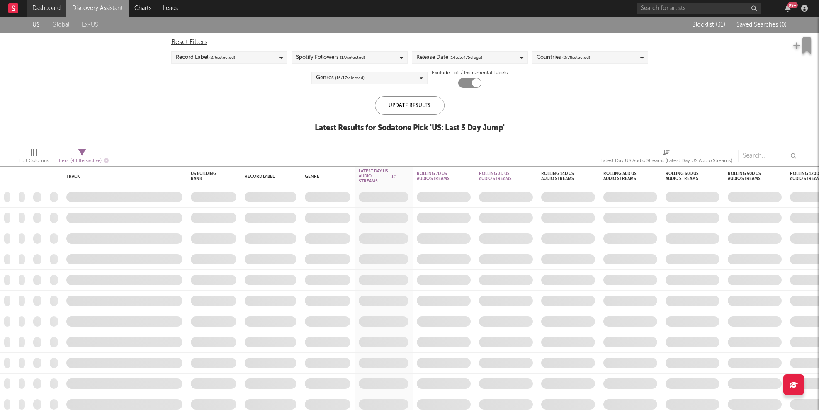
click at [42, 7] on link "Dashboard" at bounding box center [47, 8] width 40 height 17
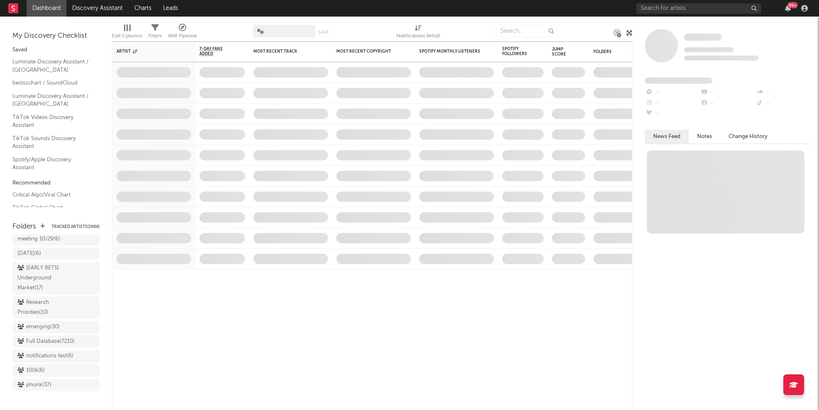
scroll to position [807, 0]
click at [34, 302] on div "Research Priorities ( 10 )" at bounding box center [46, 312] width 58 height 20
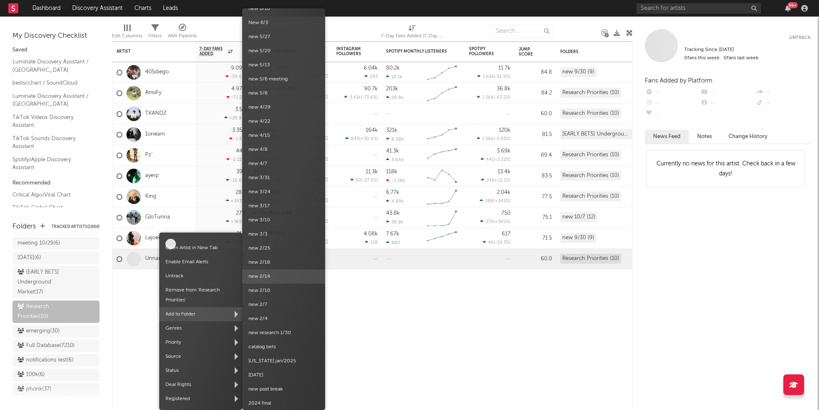
scroll to position [219, 0]
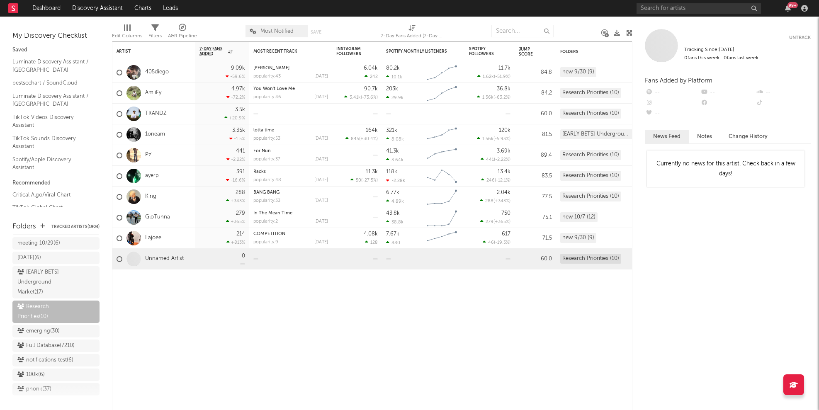
click at [154, 74] on link "405diego" at bounding box center [157, 72] width 24 height 7
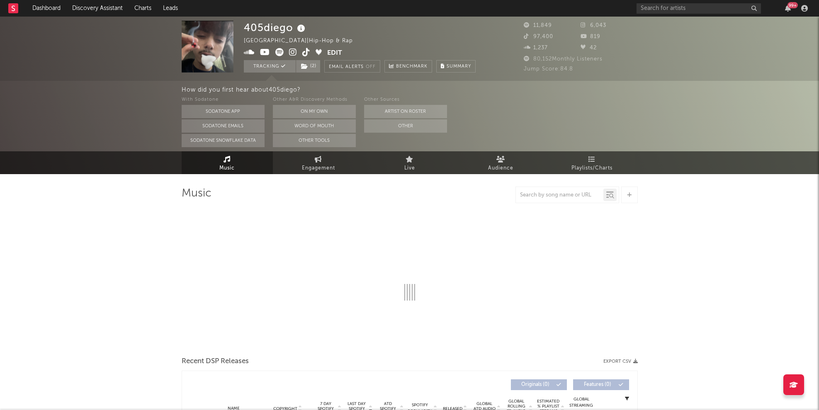
select select "1w"
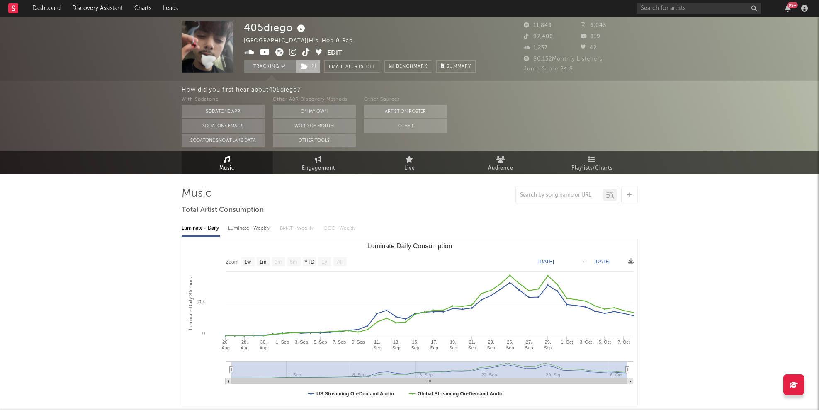
click at [317, 62] on span "( 2 )" at bounding box center [308, 66] width 25 height 12
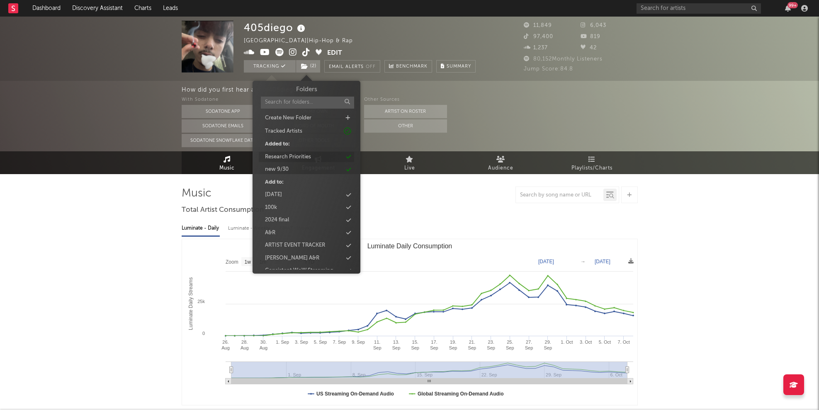
click at [311, 157] on div "Research Priorities" at bounding box center [306, 157] width 95 height 11
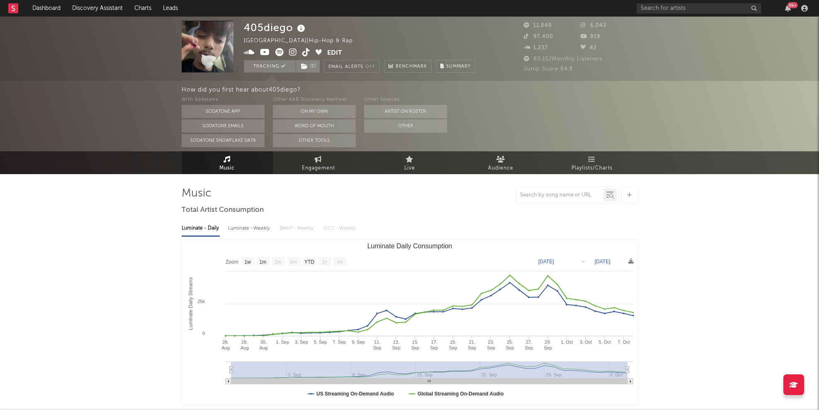
click at [109, 170] on div "Music Engagement Live Audience Playlists/Charts" at bounding box center [409, 162] width 819 height 23
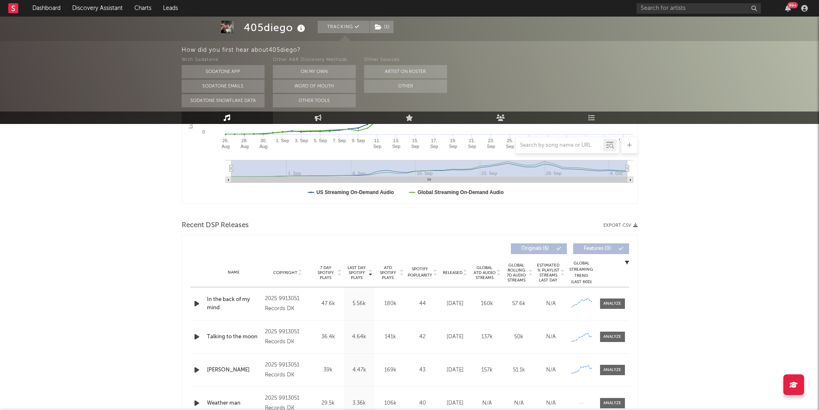
scroll to position [286, 0]
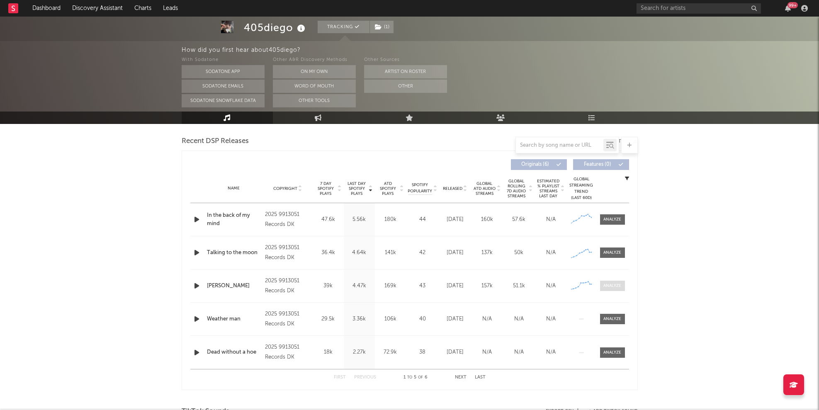
click at [611, 285] on div at bounding box center [612, 286] width 18 height 6
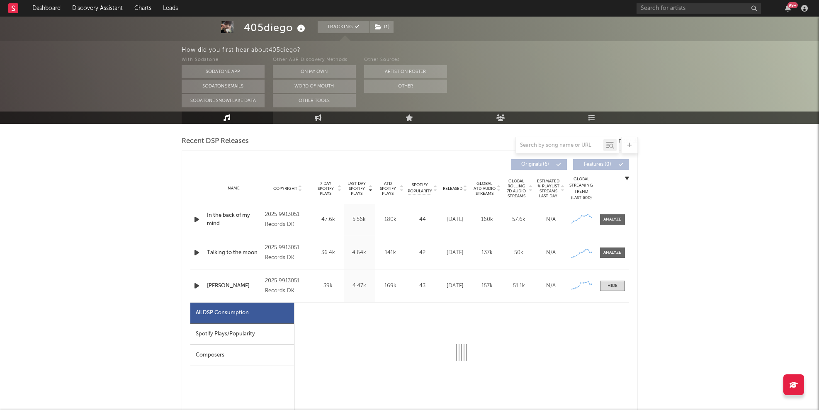
select select "1w"
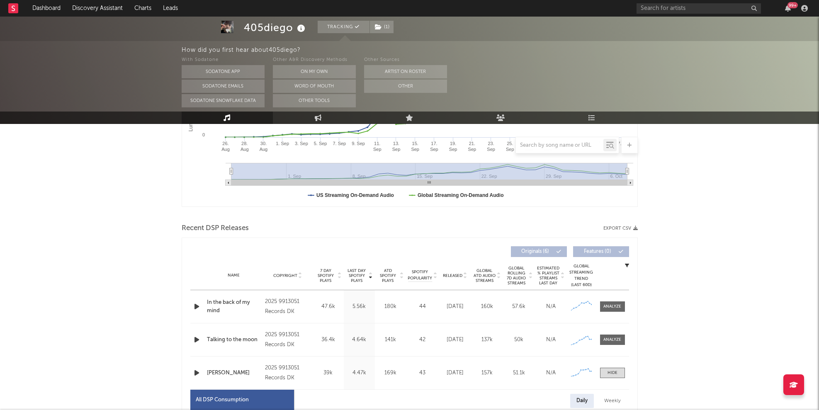
scroll to position [234, 0]
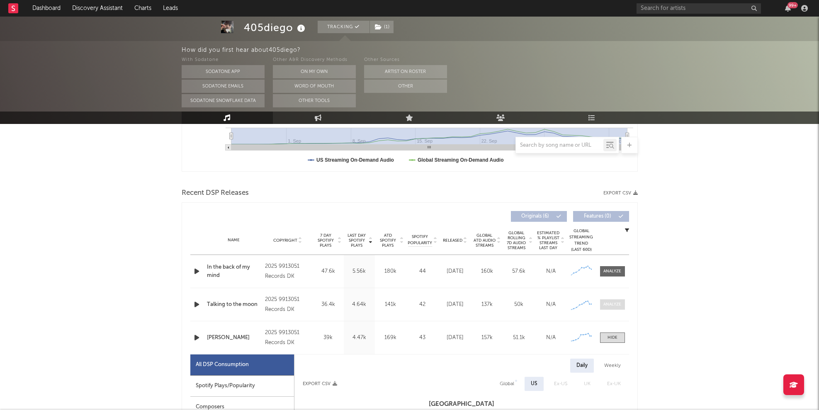
click at [611, 301] on div at bounding box center [612, 304] width 18 height 6
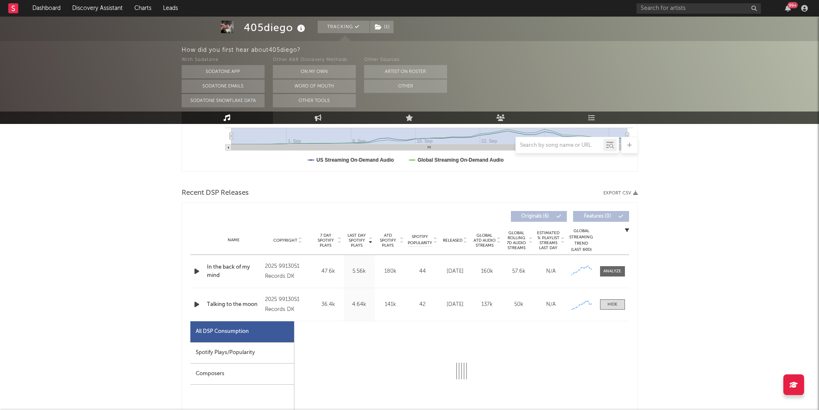
select select "1w"
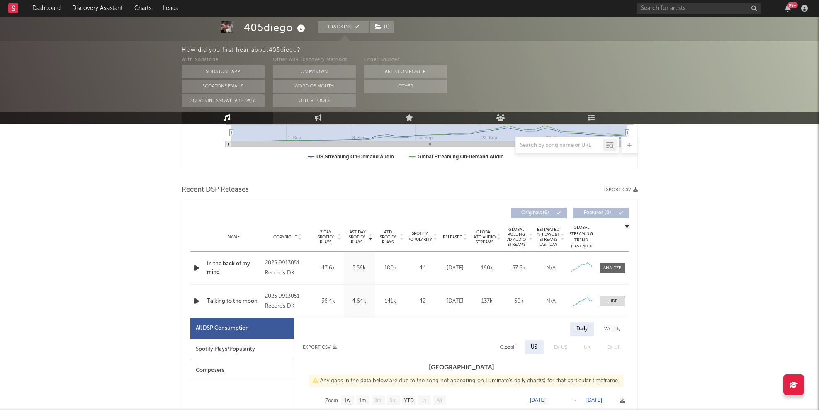
scroll to position [322, 0]
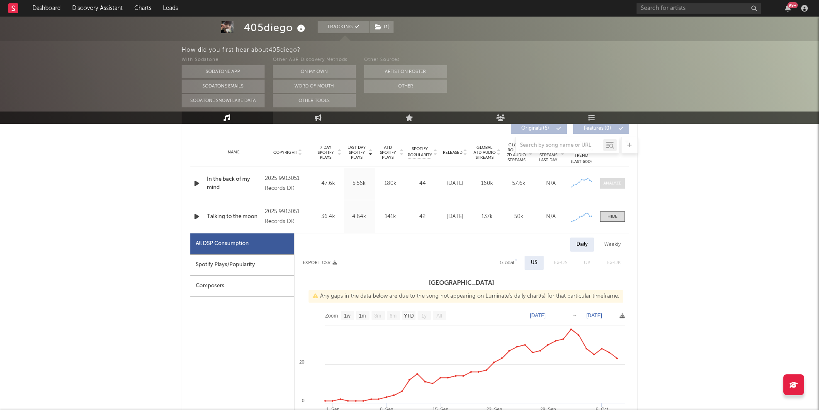
click at [614, 185] on div at bounding box center [612, 183] width 18 height 6
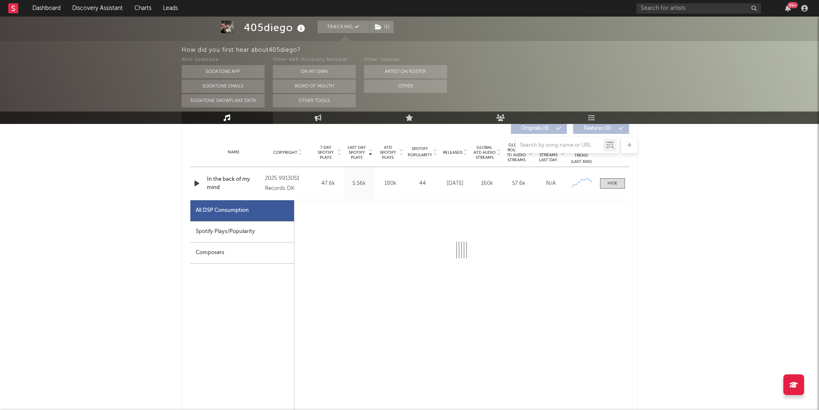
select select "1w"
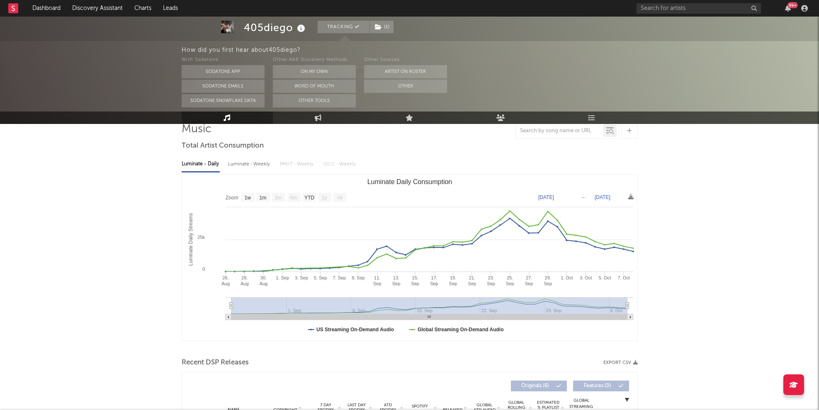
scroll to position [0, 0]
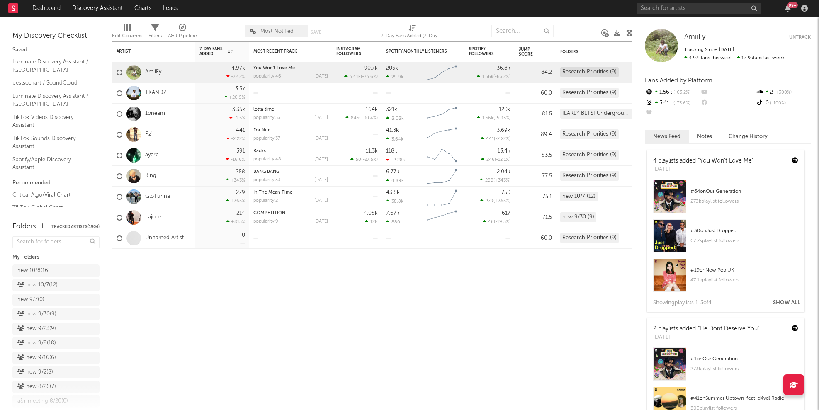
click at [156, 70] on link "AmiiFy" at bounding box center [153, 72] width 16 height 7
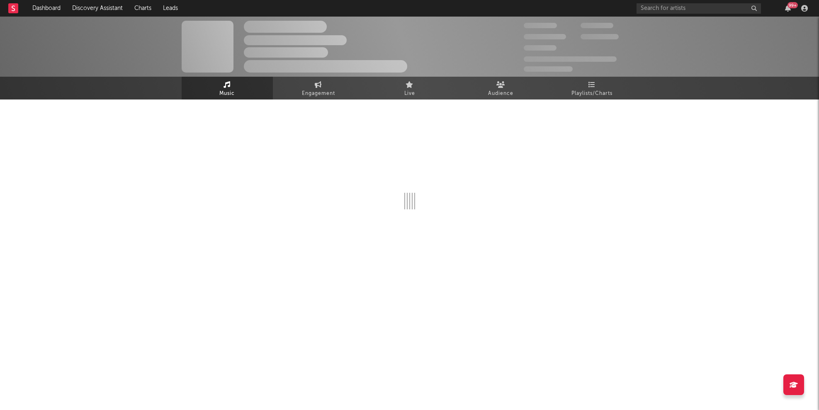
select select "1w"
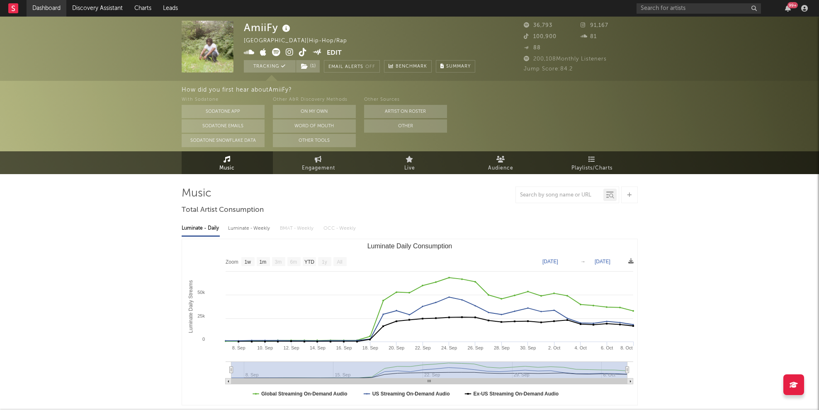
click at [54, 11] on link "Dashboard" at bounding box center [47, 8] width 40 height 17
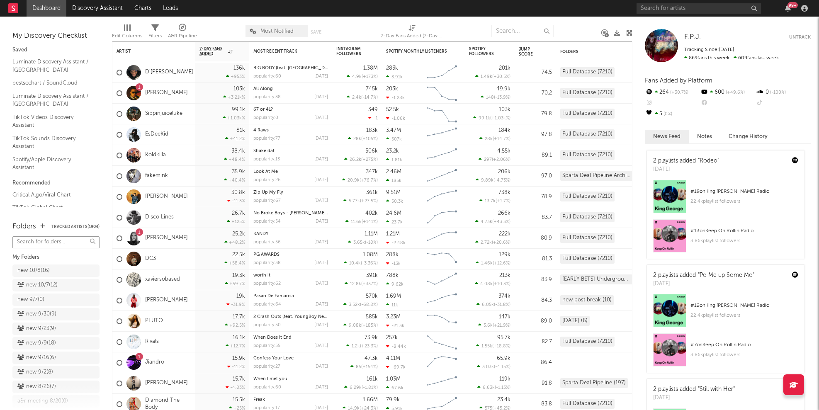
click at [40, 241] on input "text" at bounding box center [55, 242] width 87 height 12
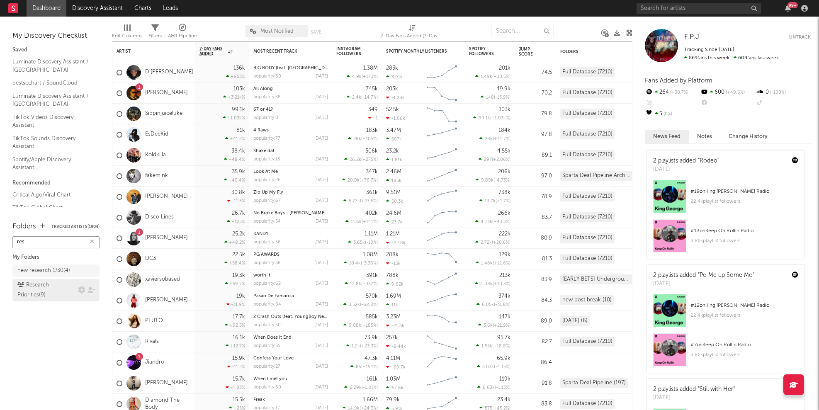
type input "res"
click at [37, 291] on div "Research Priorities ( 9 )" at bounding box center [46, 290] width 58 height 20
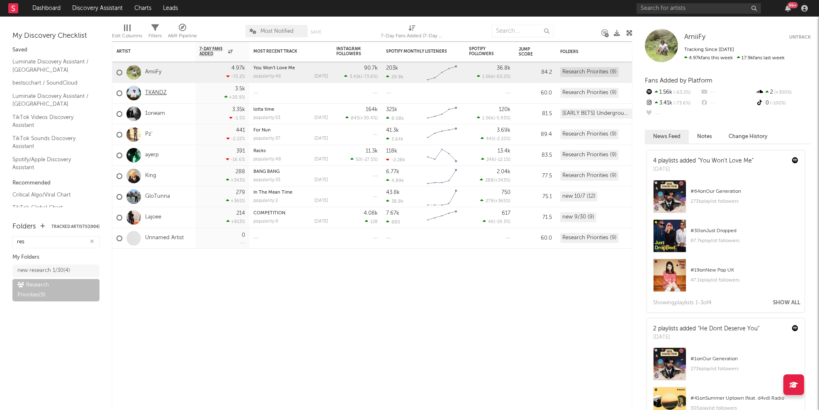
click at [153, 94] on link "TKANDZ" at bounding box center [156, 93] width 22 height 7
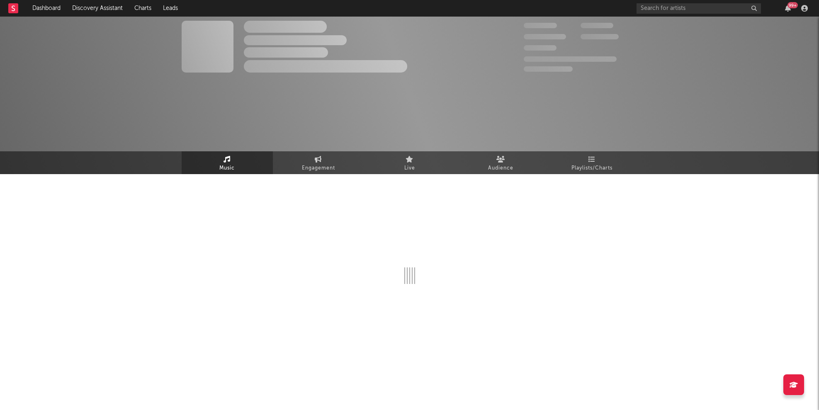
select select "1w"
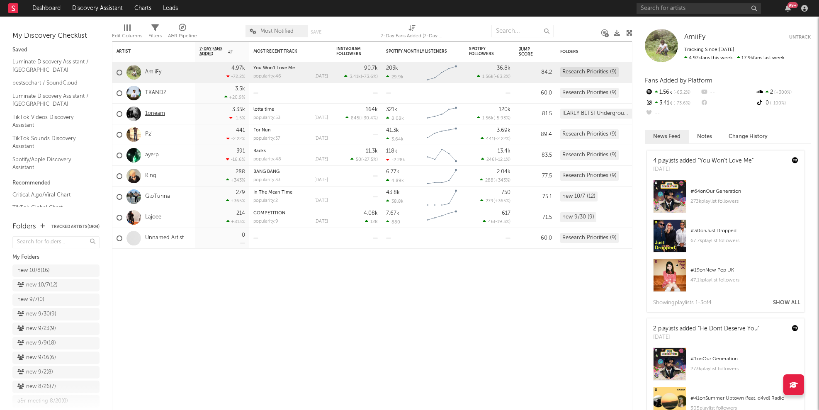
click at [160, 114] on link "1oneam" at bounding box center [155, 113] width 20 height 7
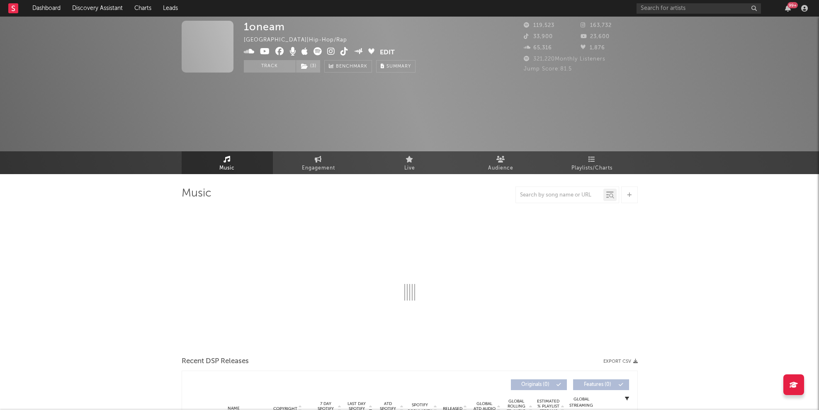
select select "6m"
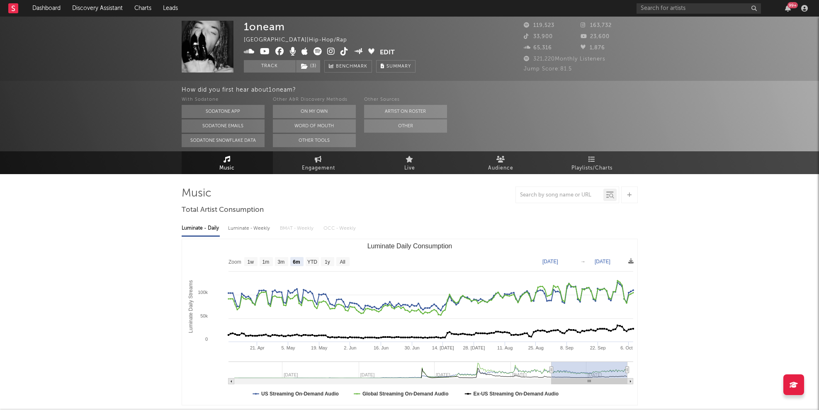
select select "6m"
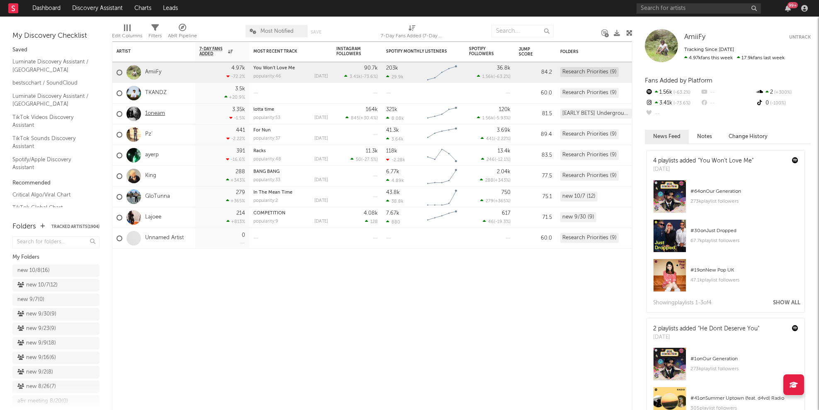
click at [159, 114] on link "1oneam" at bounding box center [155, 113] width 20 height 7
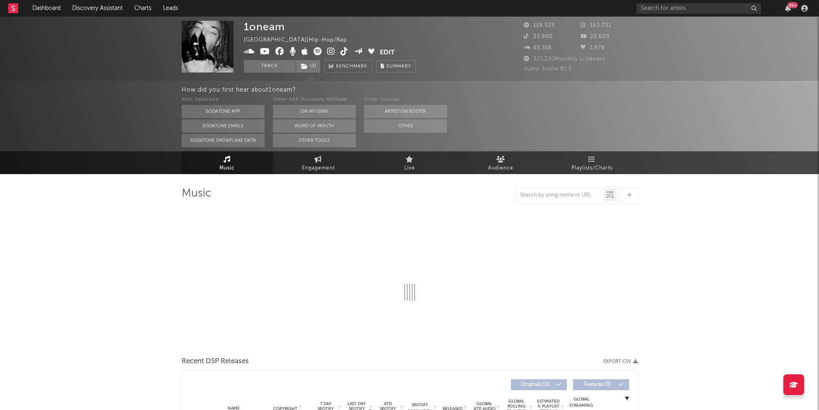
select select "6m"
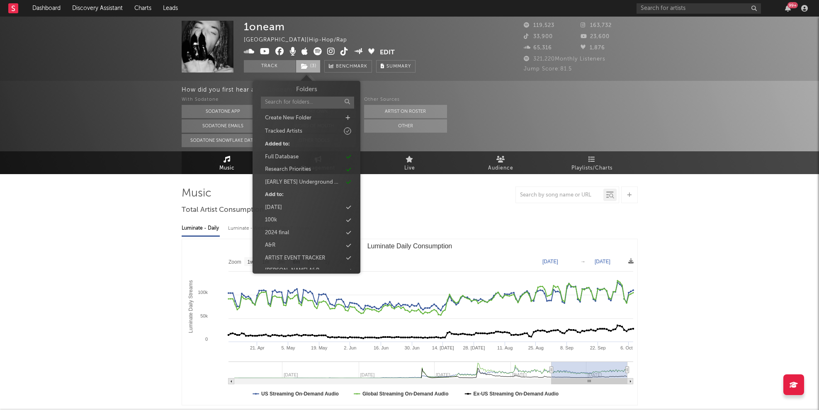
click at [317, 66] on span "( 3 )" at bounding box center [308, 66] width 25 height 12
click at [311, 66] on span "( 3 )" at bounding box center [308, 66] width 25 height 12
click at [309, 172] on div "Research Priorities" at bounding box center [288, 169] width 46 height 8
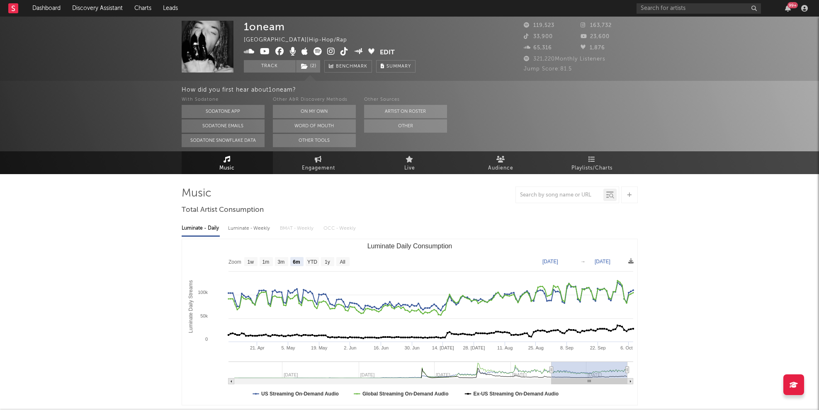
click at [165, 103] on div "How did you first hear about 1oneam ? With Sodatone Sodatone App Sodatone Email…" at bounding box center [409, 116] width 819 height 70
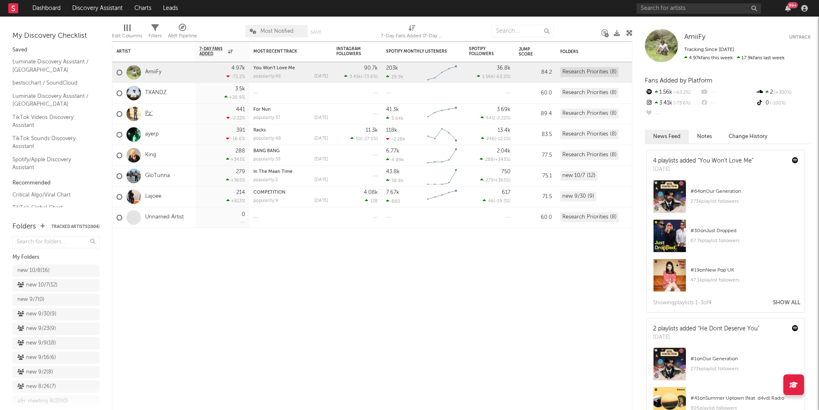
click at [148, 113] on link "Pz'" at bounding box center [148, 113] width 7 height 7
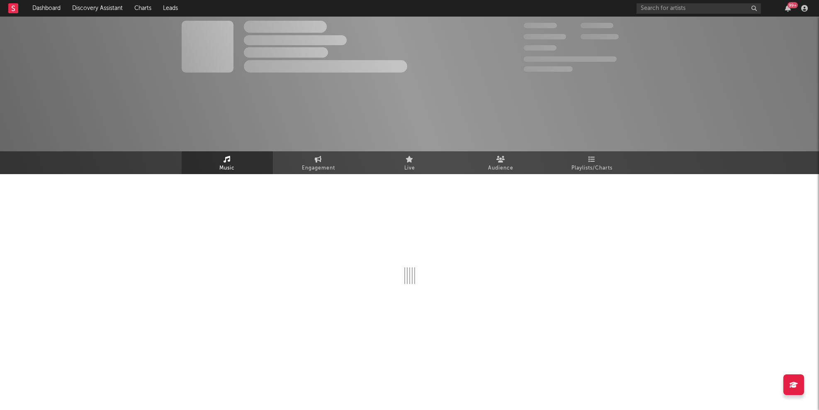
select select "1w"
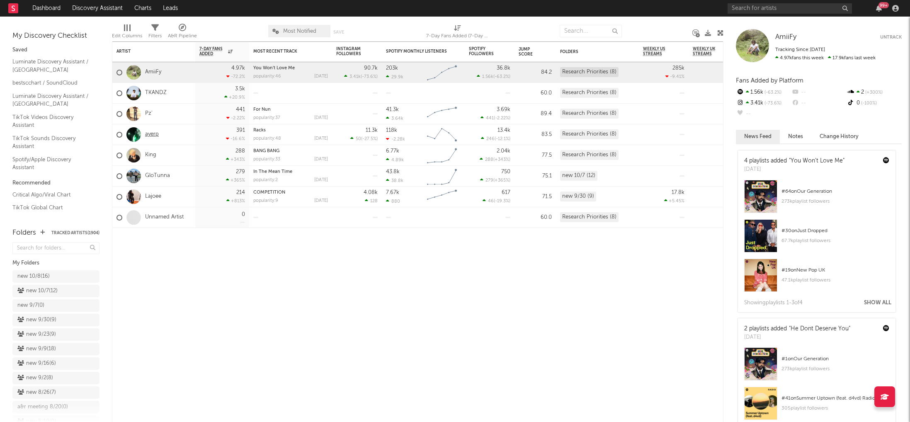
click at [158, 134] on link "ayerp" at bounding box center [152, 134] width 14 height 7
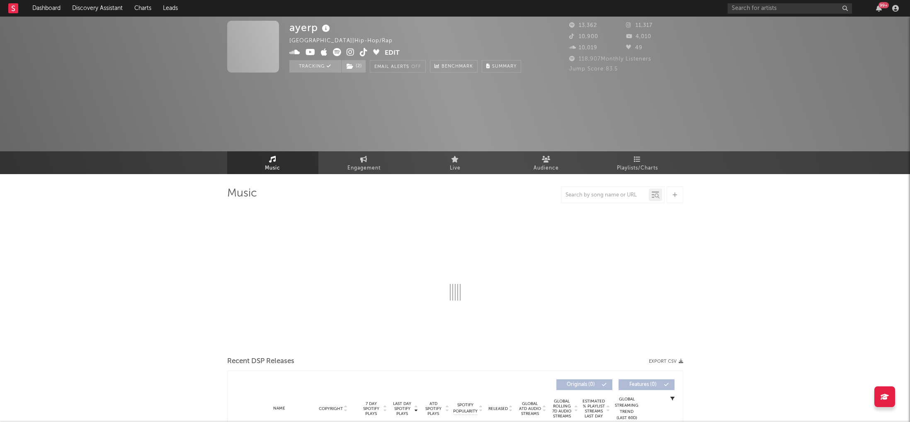
select select "6m"
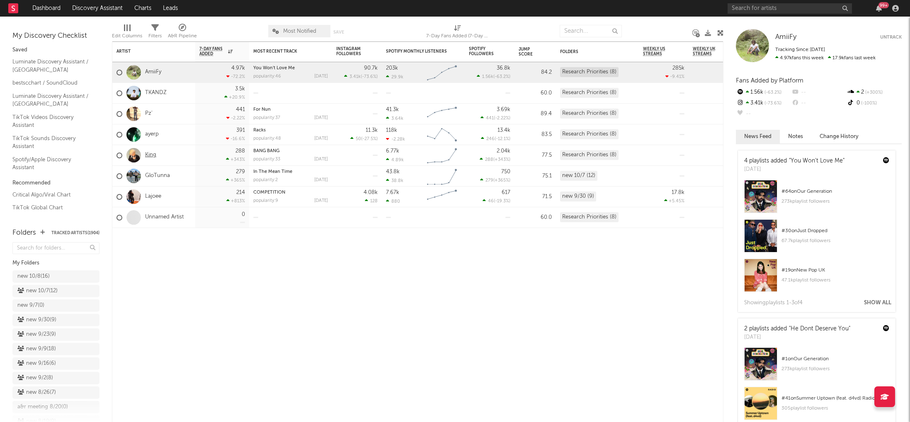
click at [153, 152] on link "King" at bounding box center [150, 155] width 11 height 7
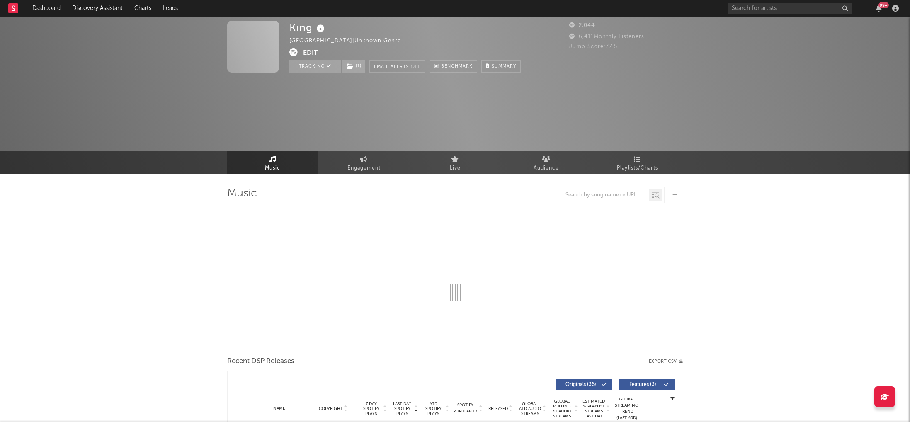
select select "6m"
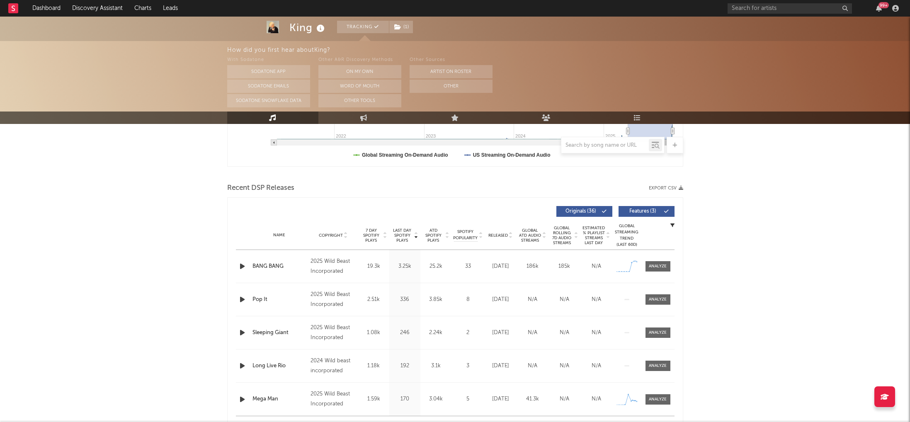
scroll to position [247, 0]
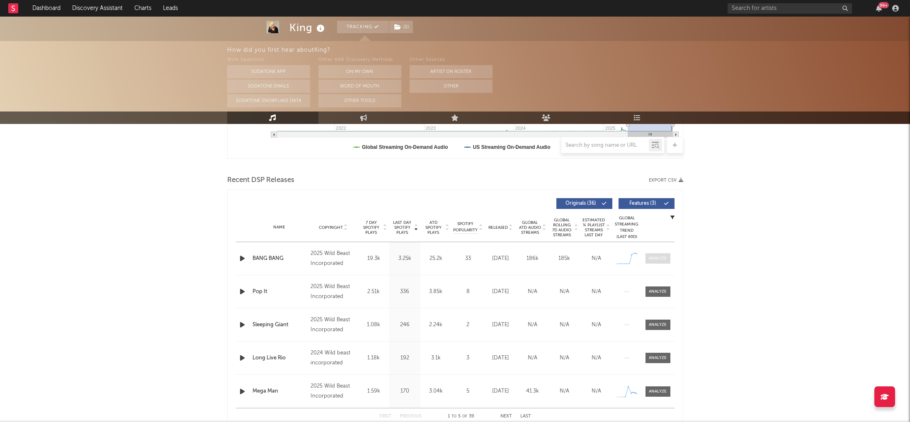
click at [663, 254] on span at bounding box center [658, 258] width 25 height 10
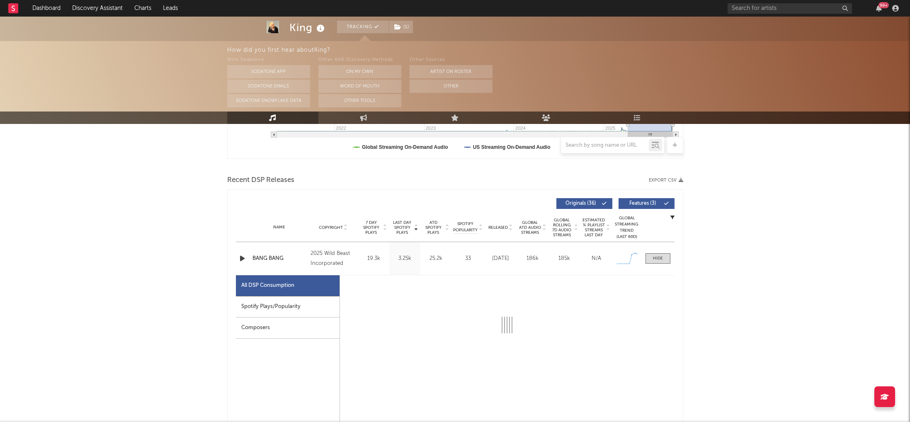
select select "1w"
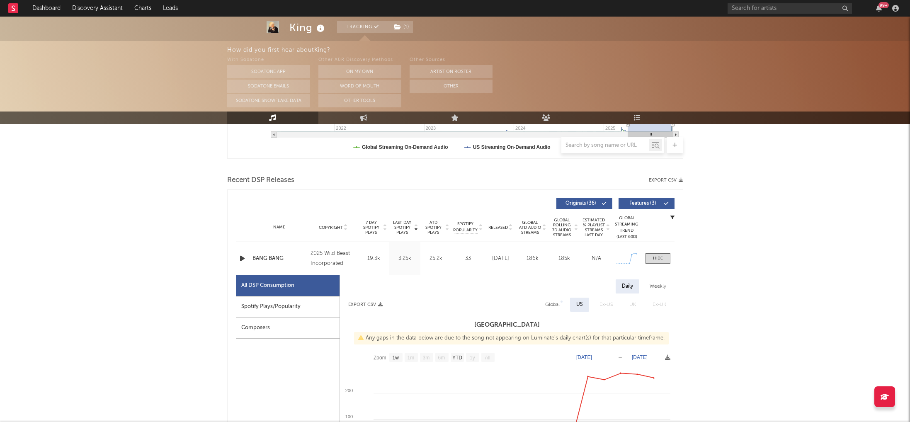
scroll to position [329, 0]
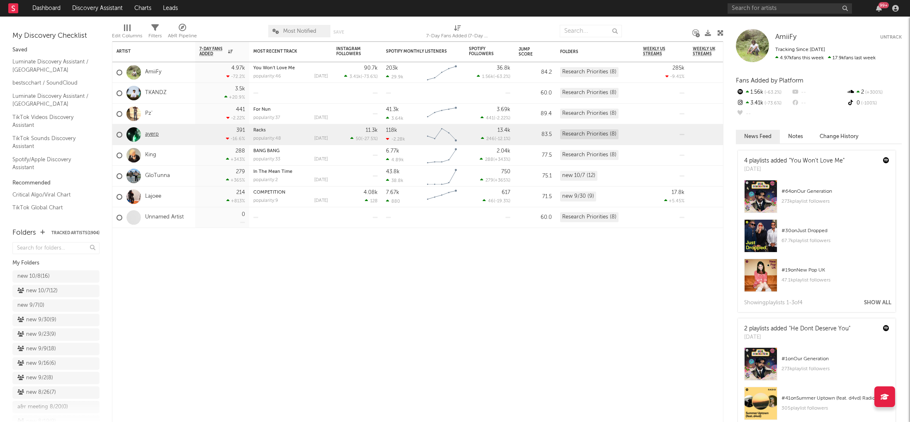
click at [152, 134] on link "ayerp" at bounding box center [152, 134] width 14 height 7
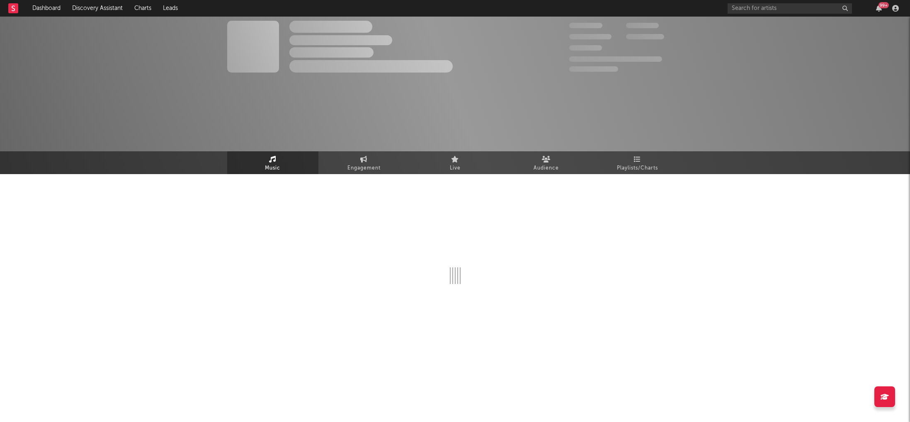
select select "6m"
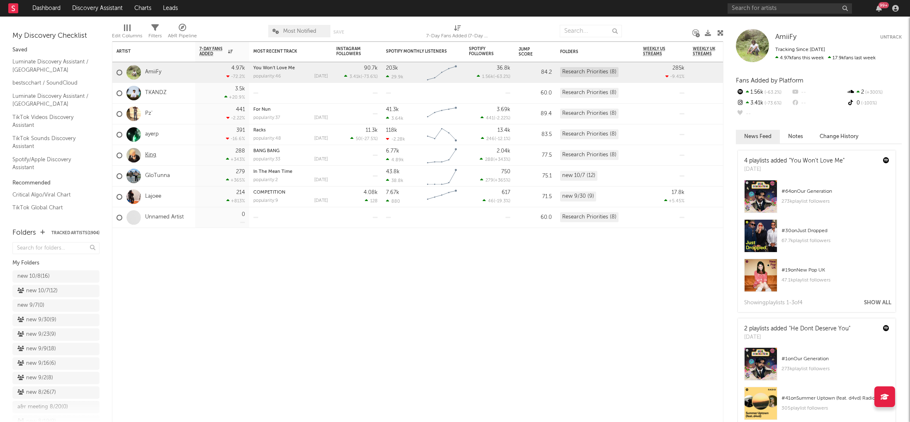
click at [149, 152] on link "King" at bounding box center [150, 155] width 11 height 7
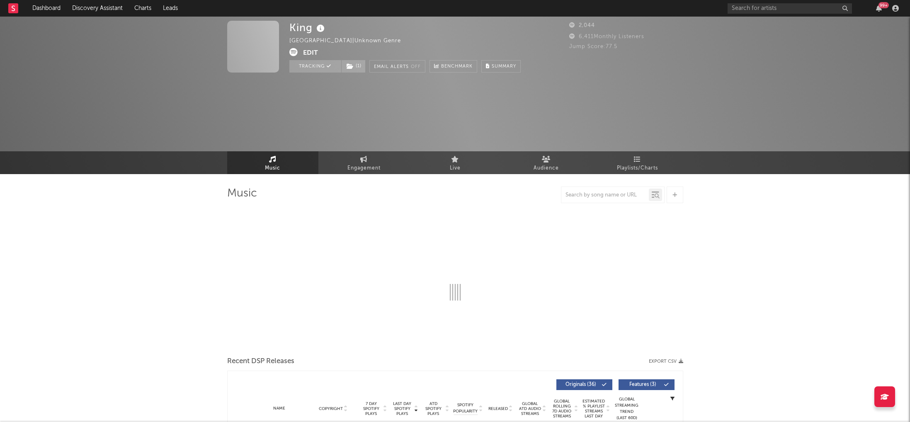
select select "6m"
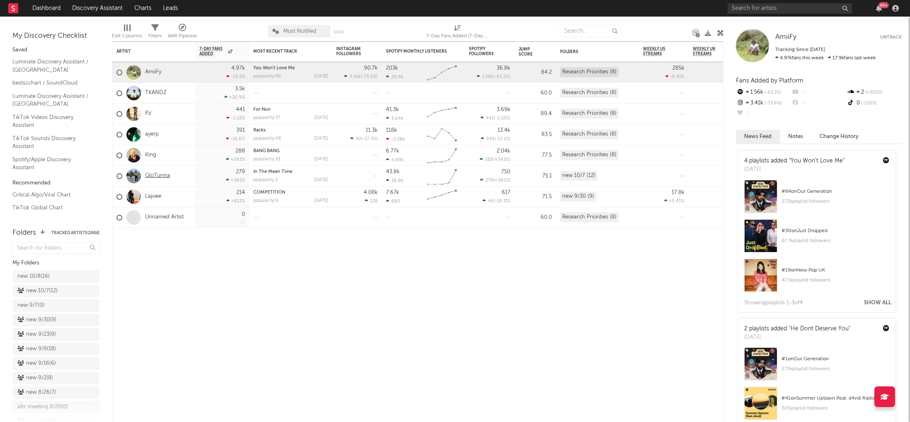
click at [151, 175] on link "GloTunna" at bounding box center [157, 176] width 25 height 7
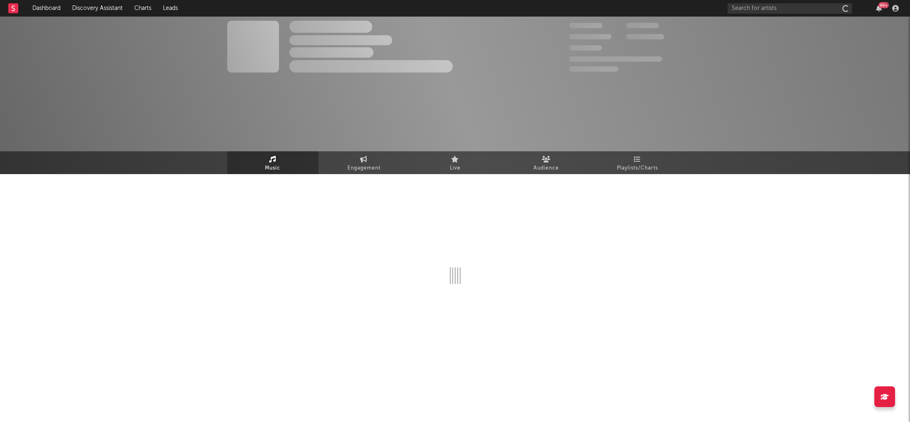
select select "1w"
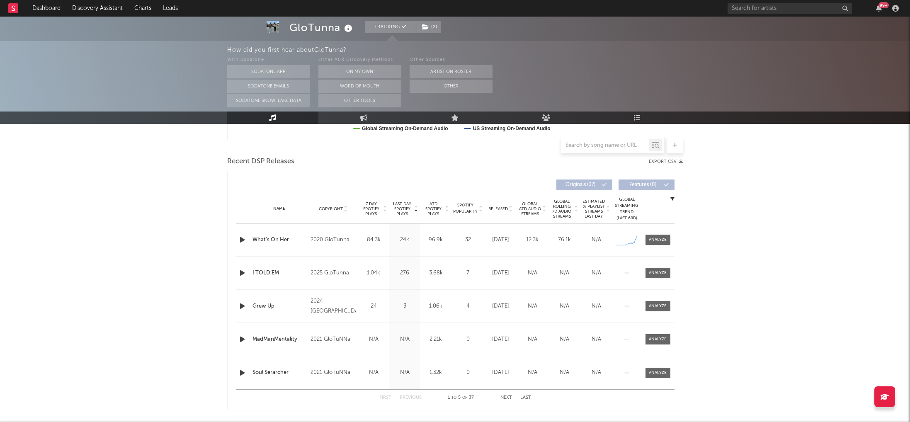
scroll to position [293, 0]
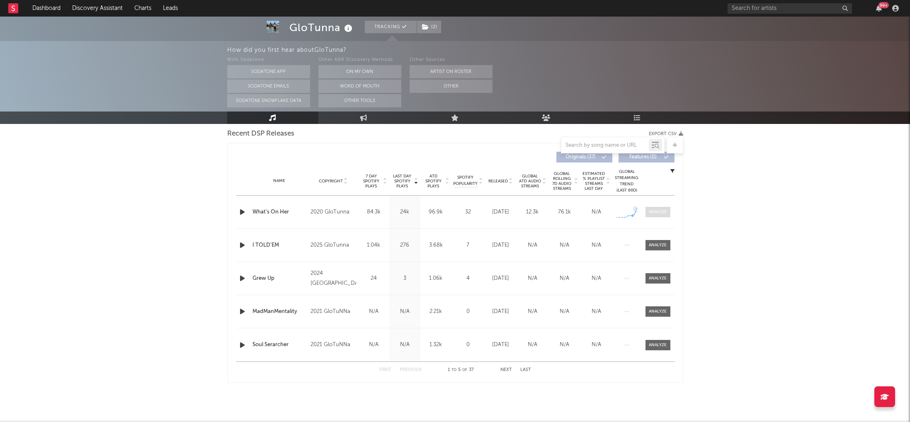
click at [652, 214] on div at bounding box center [658, 212] width 18 height 6
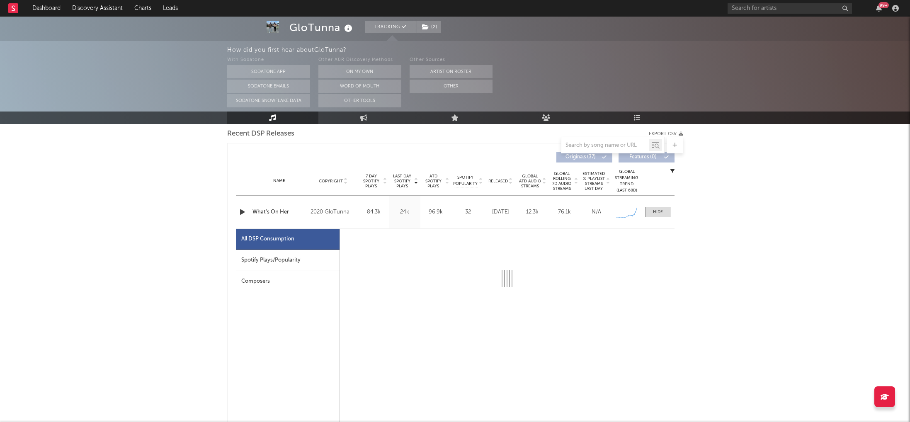
select select "1w"
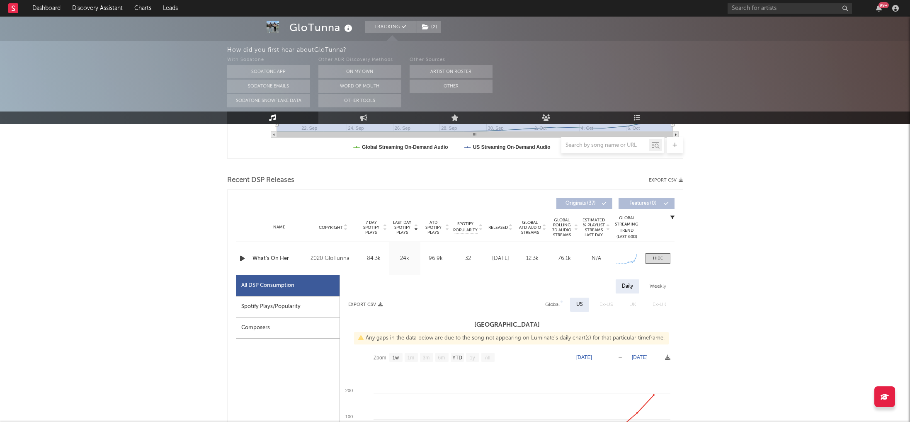
scroll to position [248, 0]
click at [243, 257] on icon "button" at bounding box center [242, 257] width 9 height 10
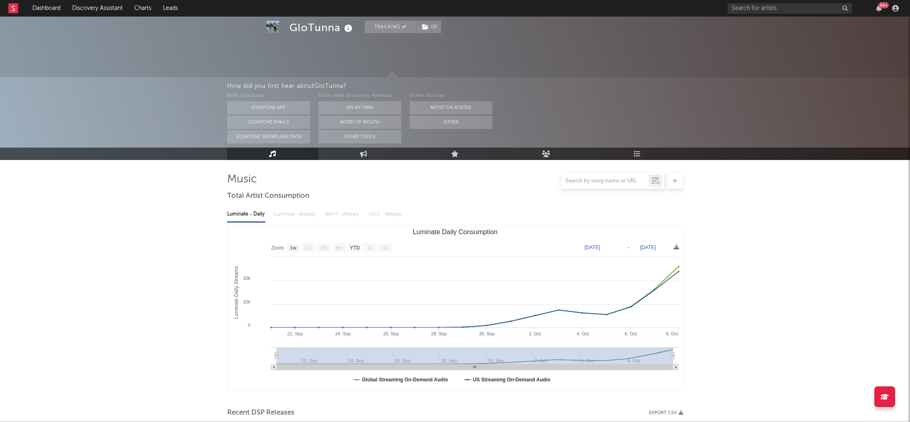
scroll to position [0, 0]
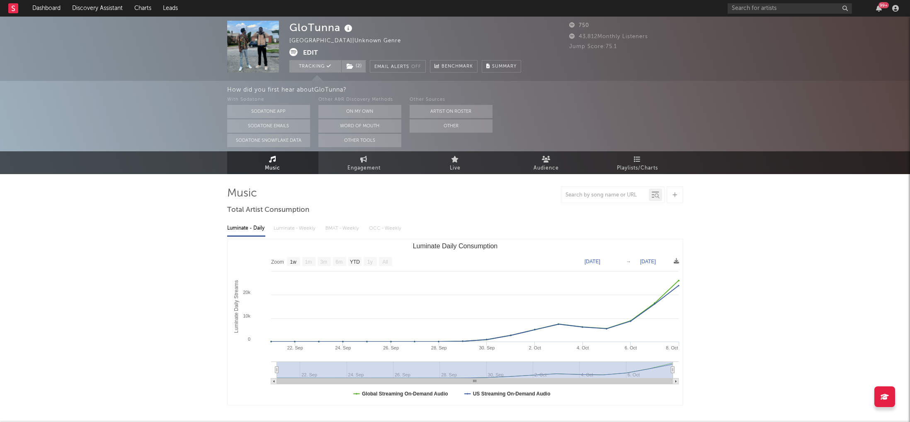
click at [294, 52] on icon at bounding box center [293, 52] width 8 height 8
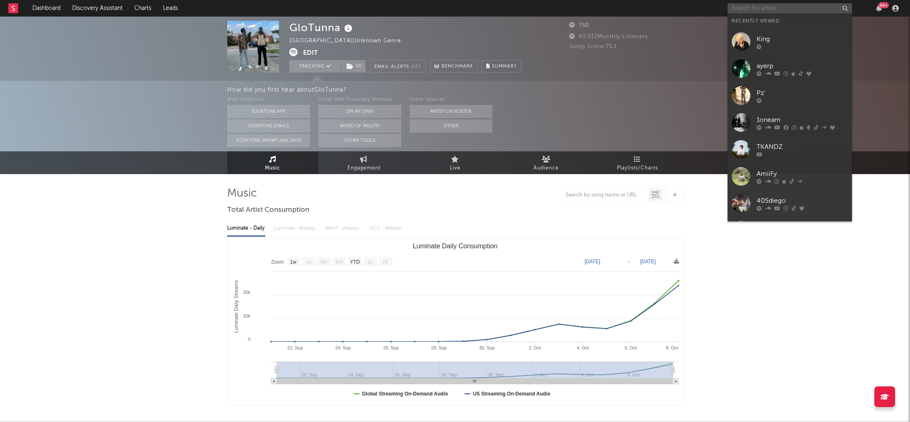
click at [739, 10] on input "text" at bounding box center [790, 8] width 124 height 10
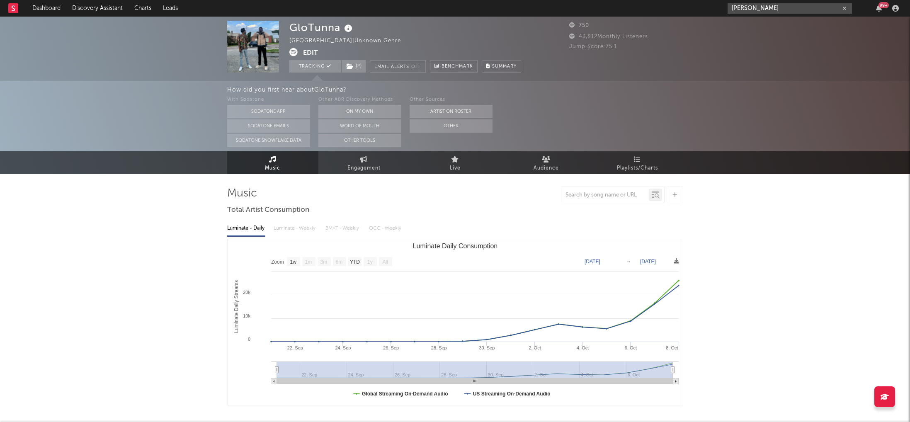
type input "nicolas lama"
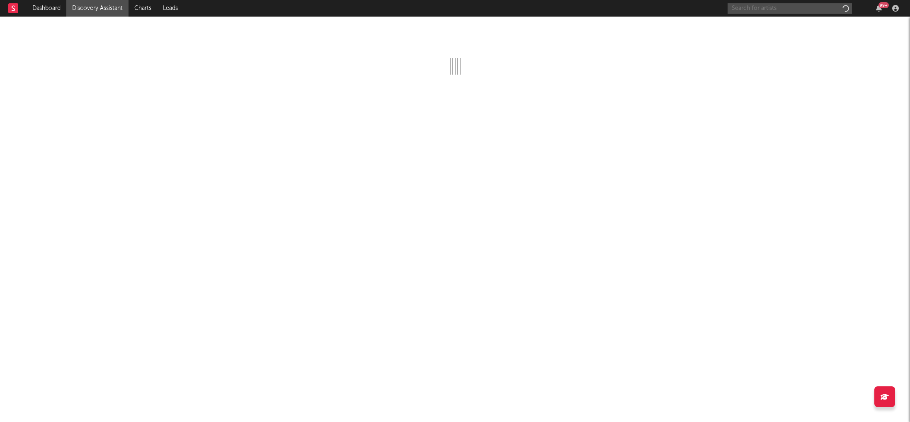
click at [760, 11] on input "text" at bounding box center [790, 8] width 124 height 10
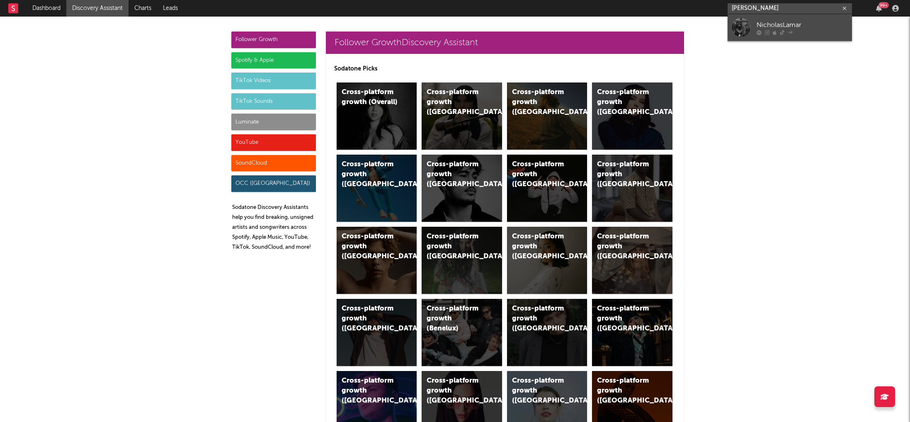
type input "[PERSON_NAME]"
click at [764, 32] on div at bounding box center [802, 32] width 91 height 5
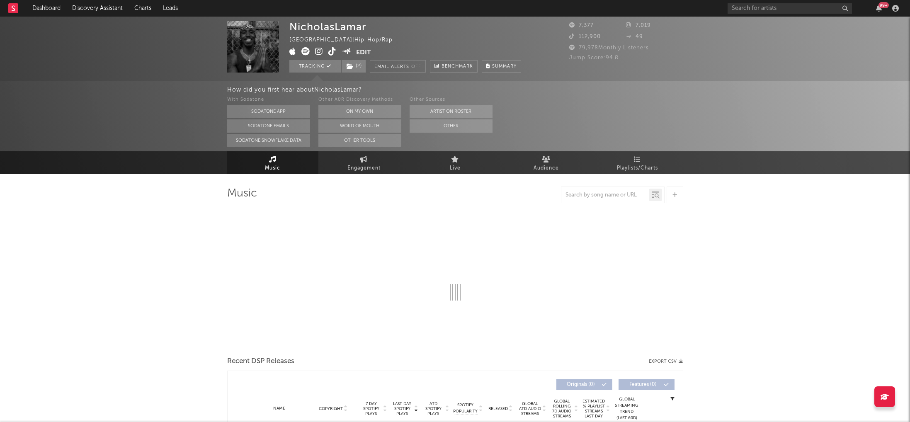
select select "6m"
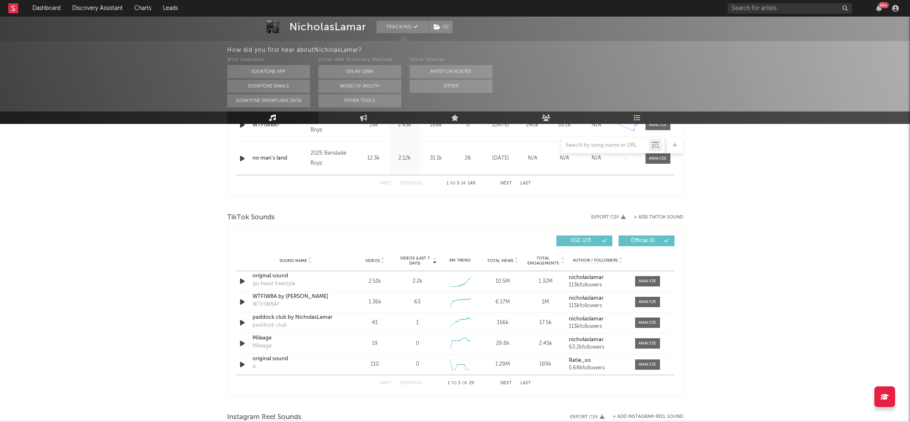
scroll to position [479, 0]
click at [646, 280] on div at bounding box center [648, 283] width 18 height 6
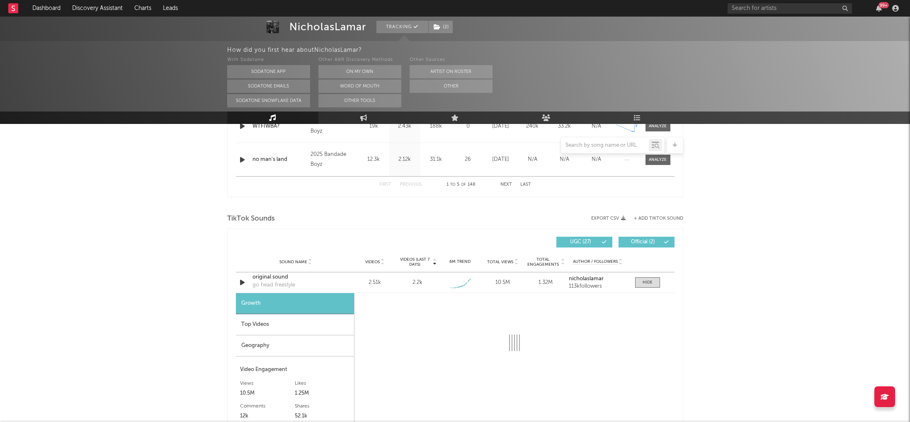
select select "1w"
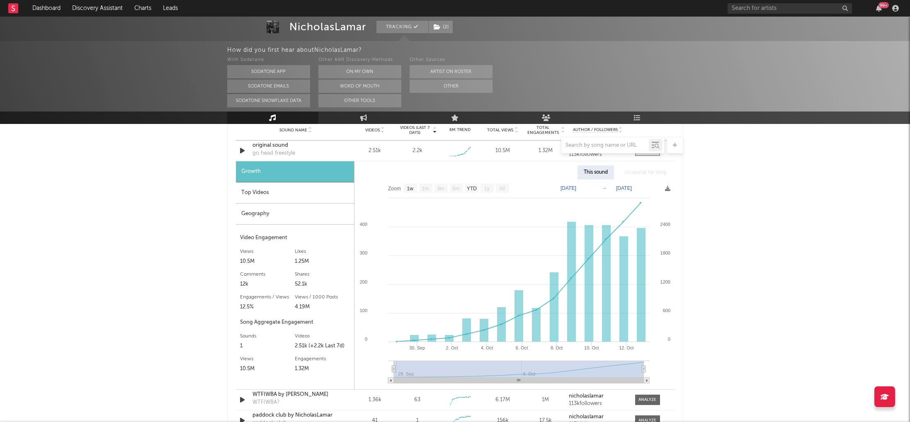
scroll to position [624, 0]
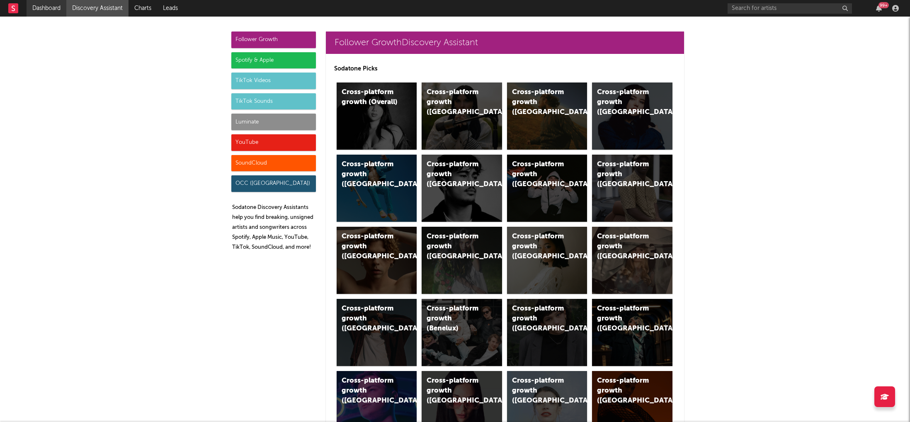
click at [47, 12] on link "Dashboard" at bounding box center [47, 8] width 40 height 17
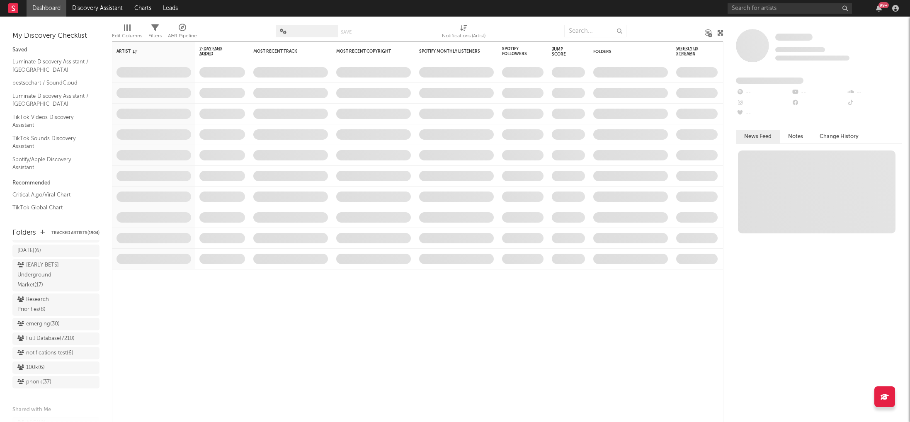
scroll to position [833, 0]
click at [34, 282] on div "Research Priorities ( 8 )" at bounding box center [46, 292] width 58 height 20
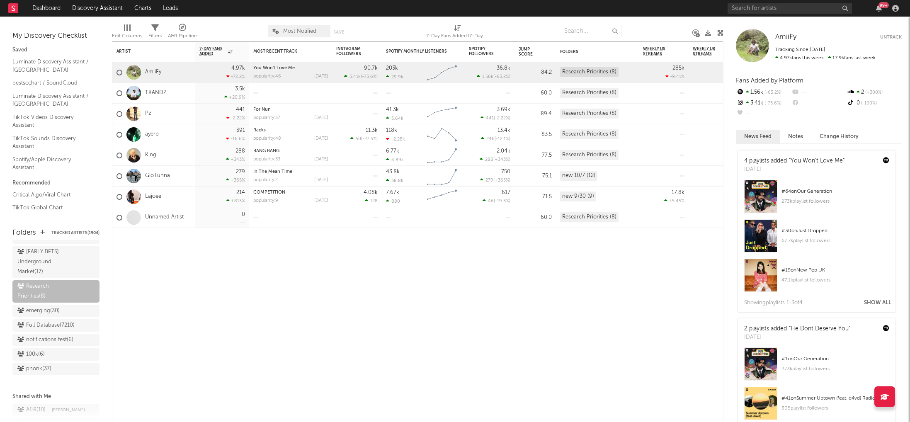
click at [153, 156] on link "King" at bounding box center [150, 155] width 11 height 7
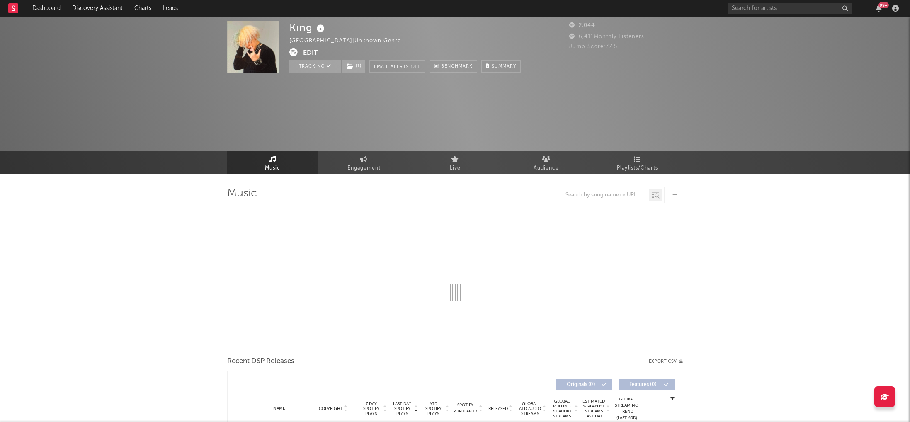
select select "6m"
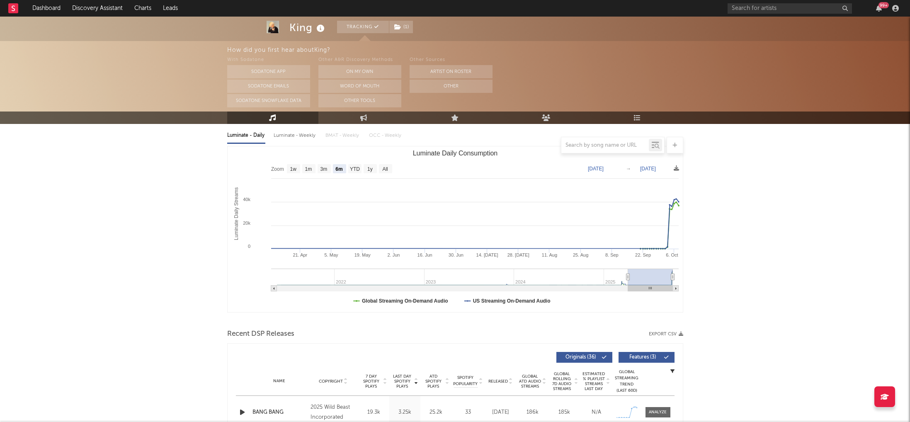
scroll to position [163, 0]
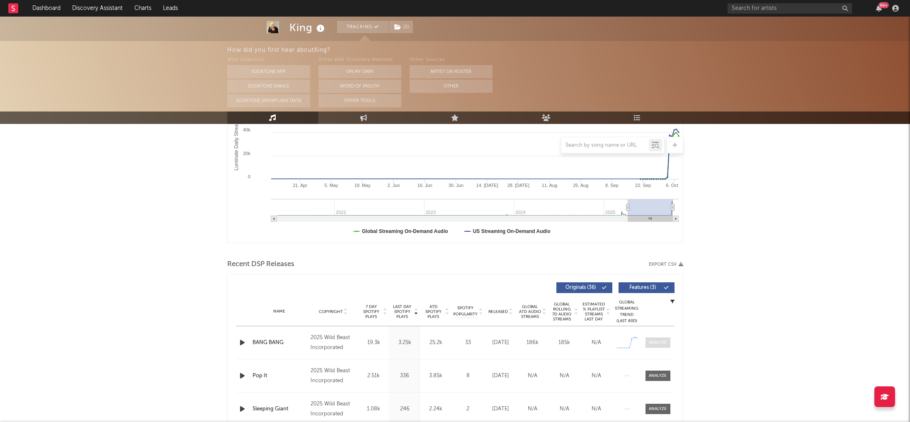
click at [656, 345] on div at bounding box center [658, 343] width 18 height 6
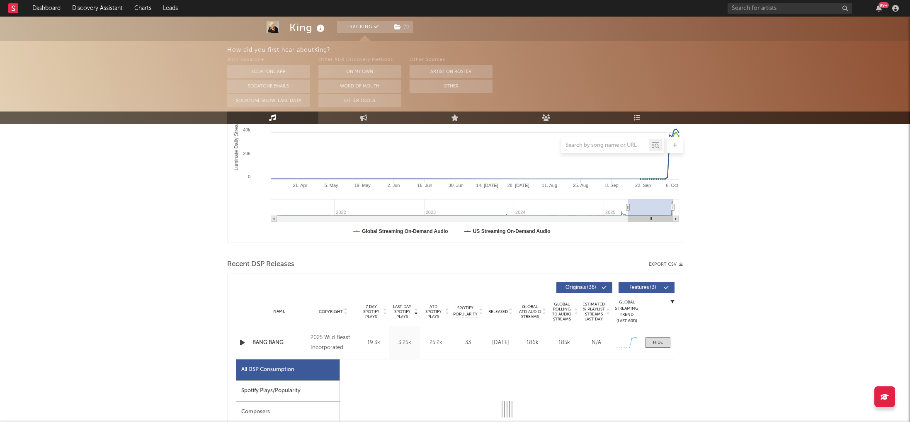
select select "1w"
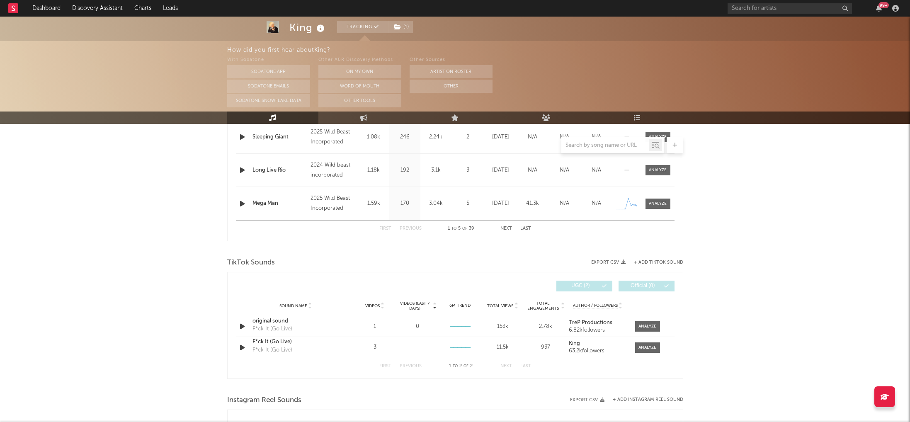
scroll to position [827, 0]
click at [48, 13] on link "Dashboard" at bounding box center [47, 8] width 40 height 17
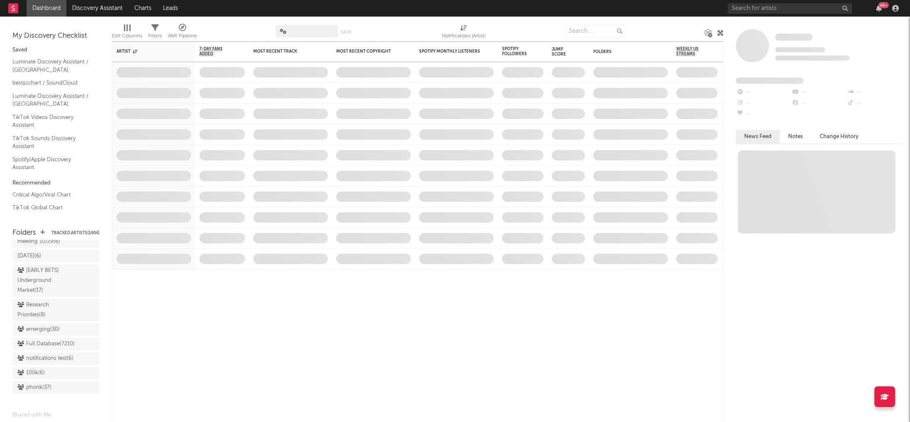
scroll to position [826, 0]
click at [48, 293] on div "Research Priorities ( 8 )" at bounding box center [46, 298] width 58 height 20
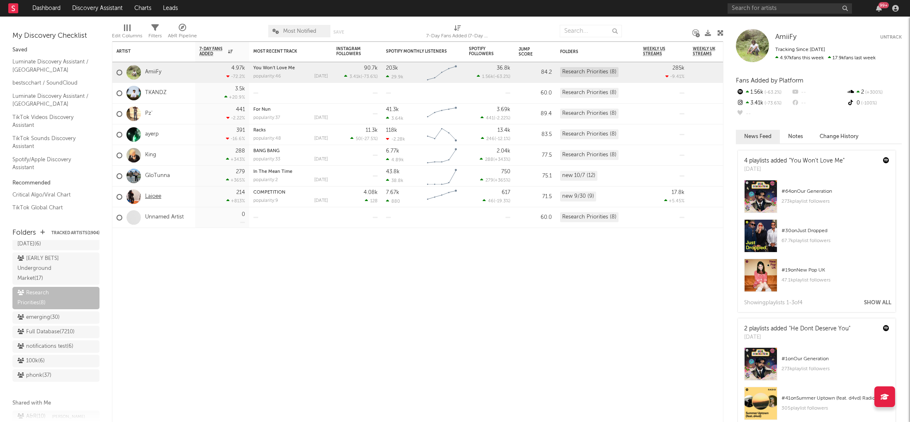
click at [158, 197] on link "Lajoee" at bounding box center [153, 196] width 16 height 7
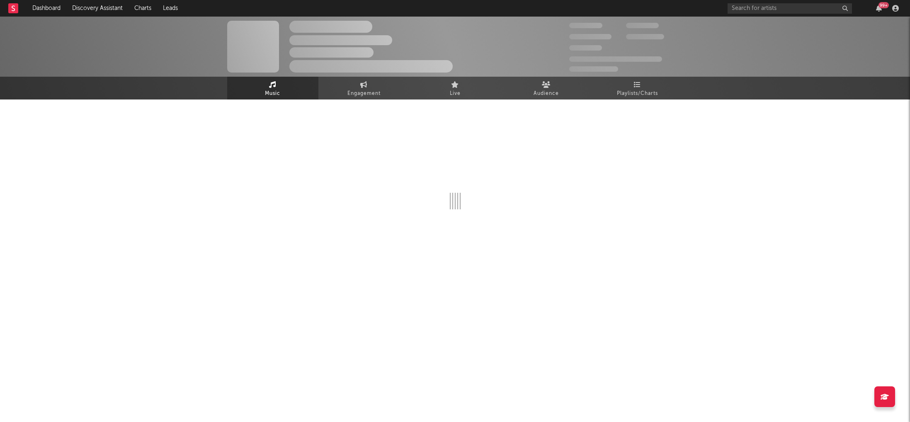
select select "6m"
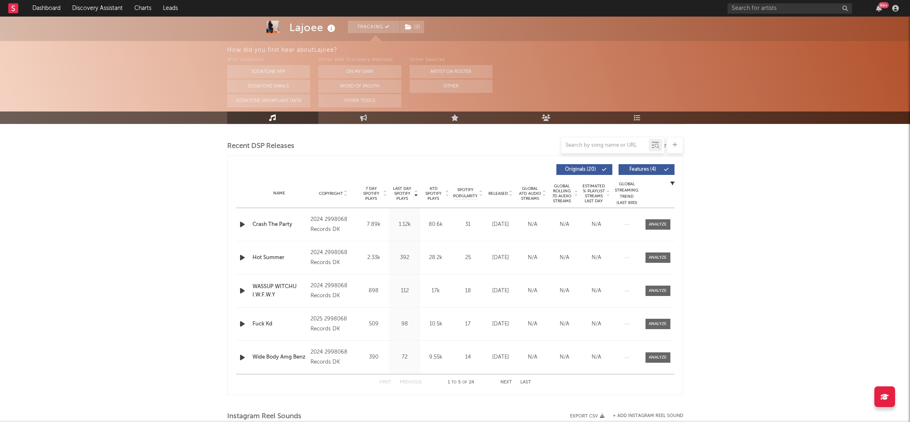
scroll to position [294, 0]
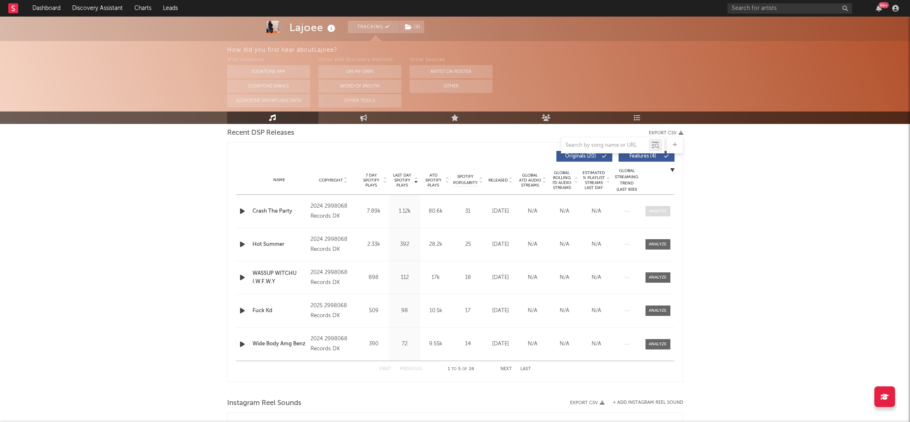
click at [660, 210] on div at bounding box center [658, 211] width 18 height 6
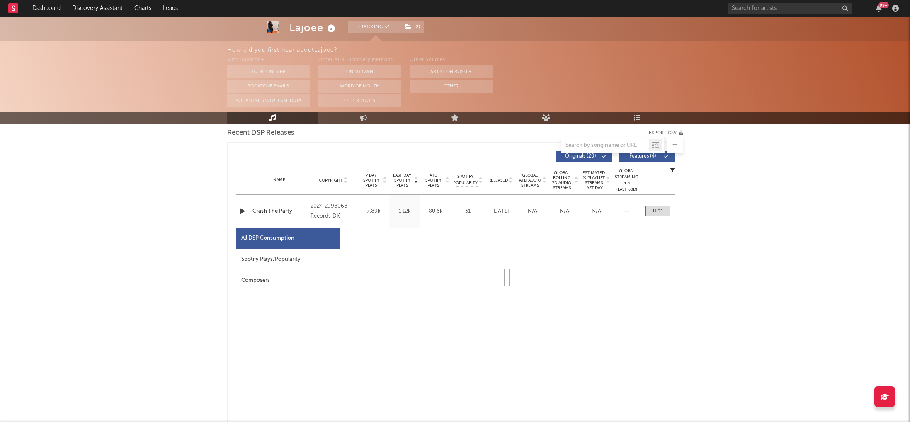
select select "1w"
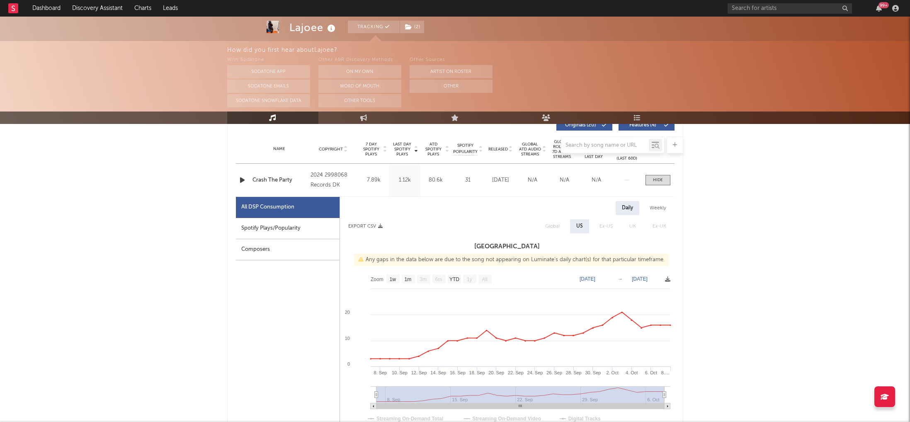
scroll to position [326, 0]
click at [416, 30] on span "( 2 )" at bounding box center [412, 27] width 25 height 12
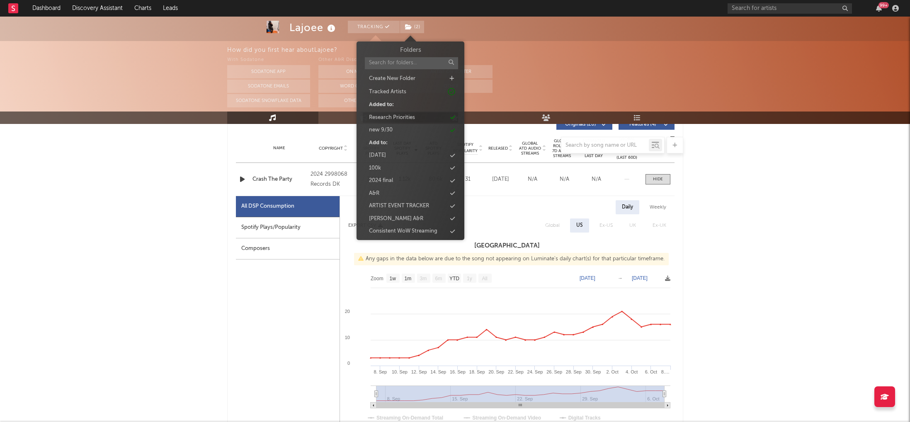
click at [385, 117] on div "Research Priorities" at bounding box center [392, 118] width 46 height 8
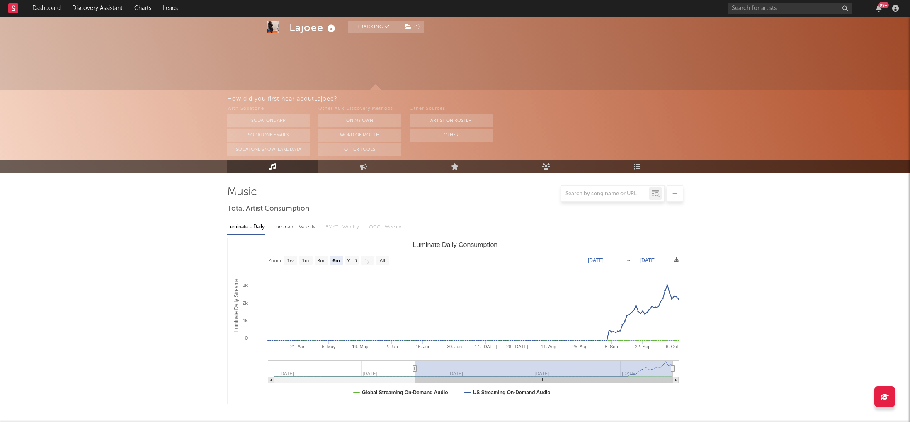
scroll to position [0, 0]
